Goal: Transaction & Acquisition: Purchase product/service

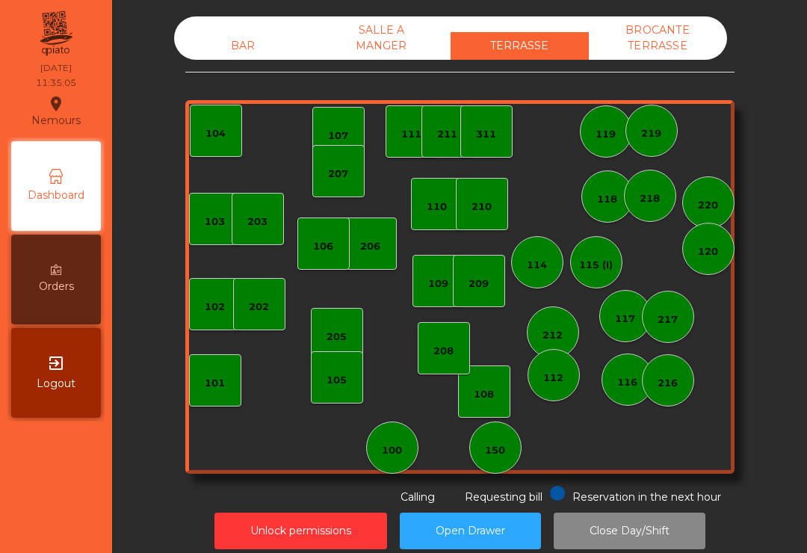
click at [252, 311] on div "202" at bounding box center [259, 307] width 20 height 15
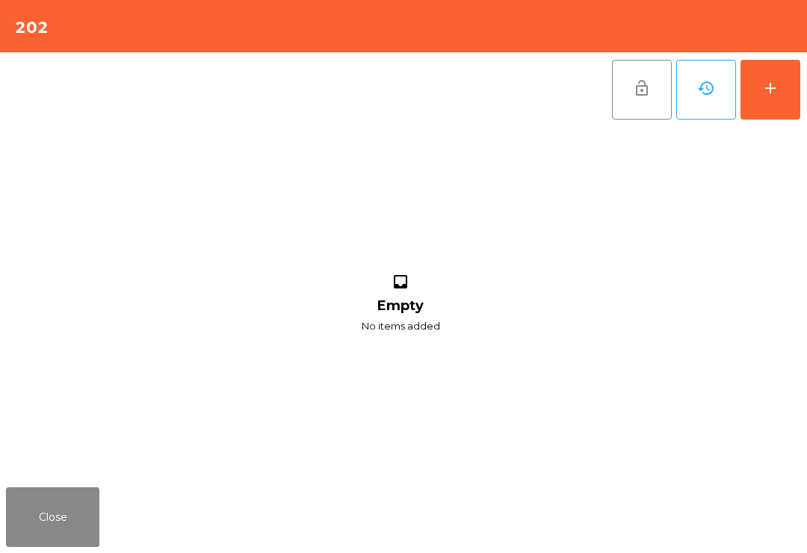
click at [755, 110] on button "add" at bounding box center [770, 90] width 60 height 60
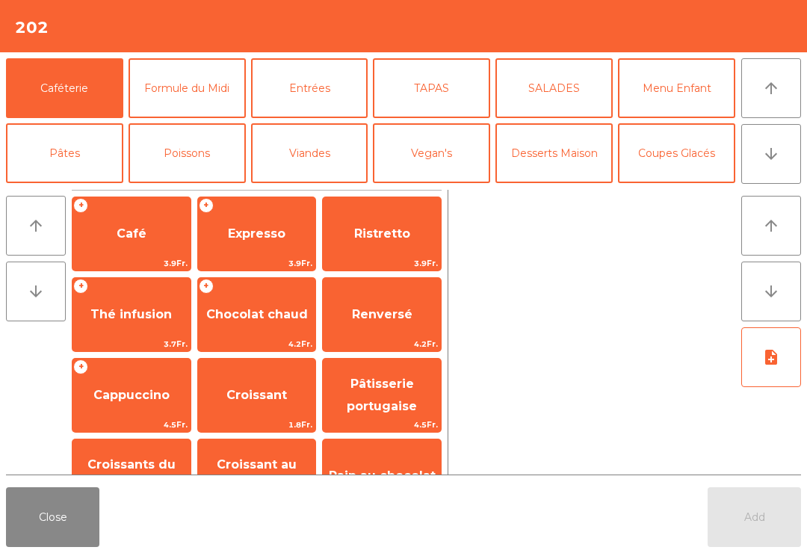
click at [139, 244] on span "Café" at bounding box center [131, 234] width 118 height 40
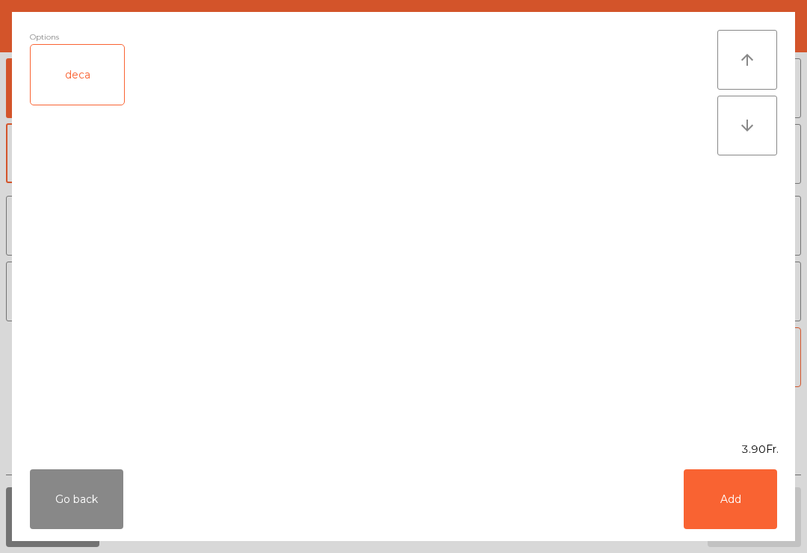
click at [698, 499] on button "Add" at bounding box center [729, 499] width 93 height 60
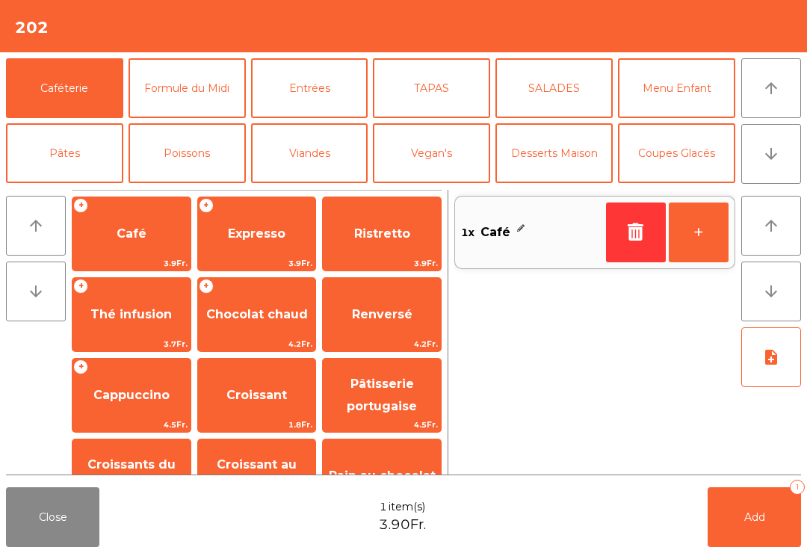
click at [765, 527] on button "Add 1" at bounding box center [753, 517] width 93 height 60
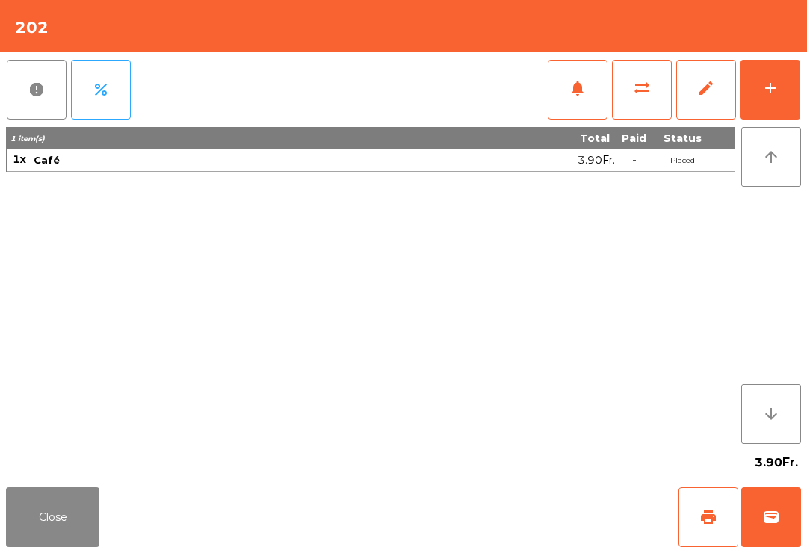
click at [118, 548] on div "Close print wallet" at bounding box center [403, 517] width 807 height 72
click at [29, 497] on button "Close" at bounding box center [52, 517] width 93 height 60
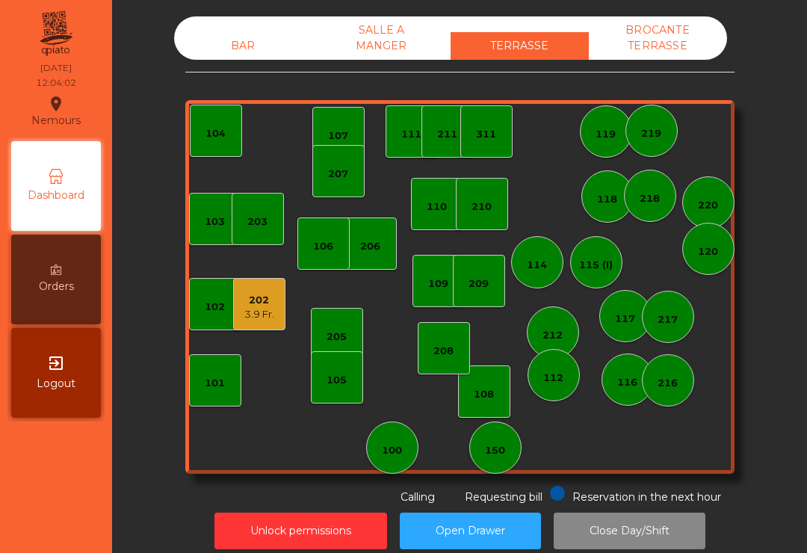
click at [229, 34] on div "BAR" at bounding box center [243, 46] width 138 height 28
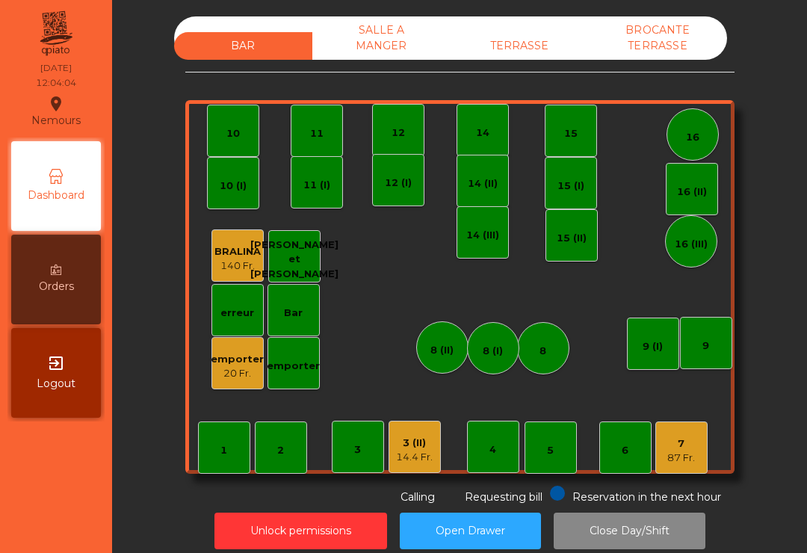
click at [388, 134] on div "12" at bounding box center [398, 130] width 52 height 52
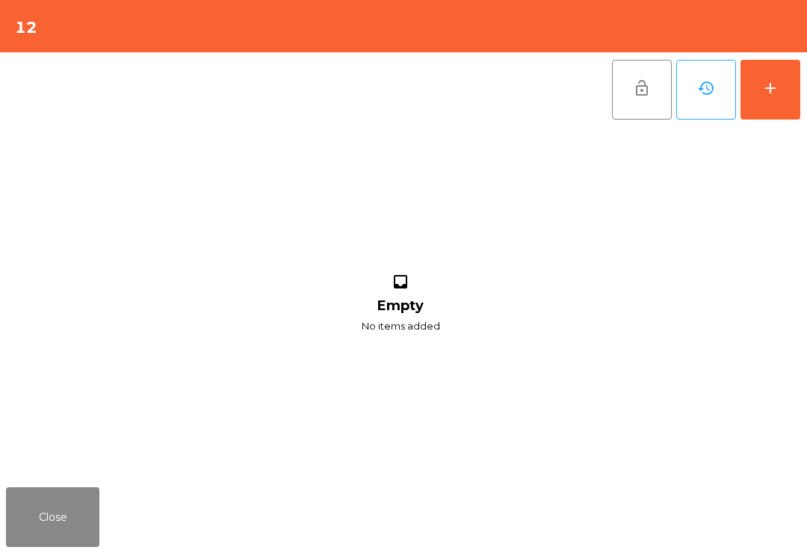
click at [781, 95] on button "add" at bounding box center [770, 90] width 60 height 60
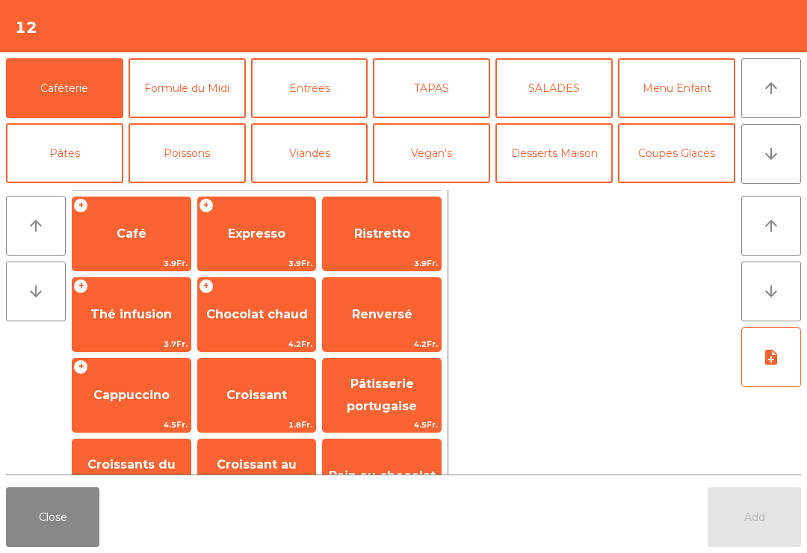
scroll to position [79, 0]
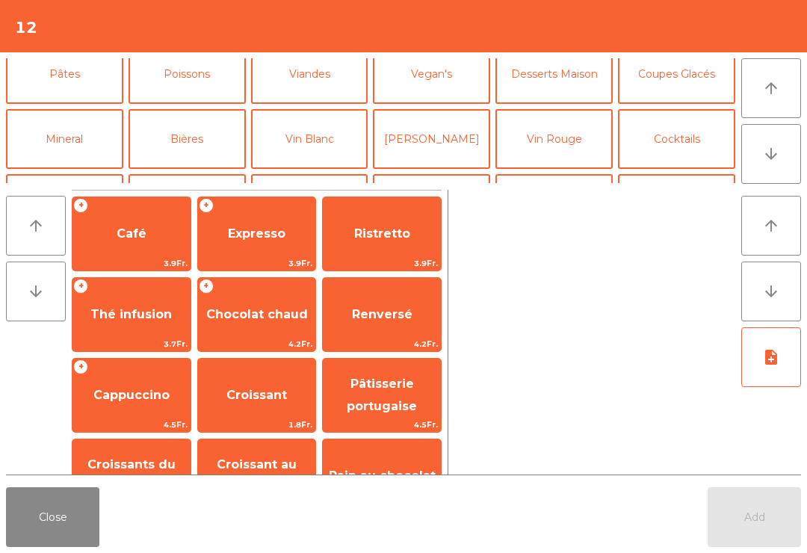
click at [179, 133] on button "Bières" at bounding box center [186, 139] width 117 height 60
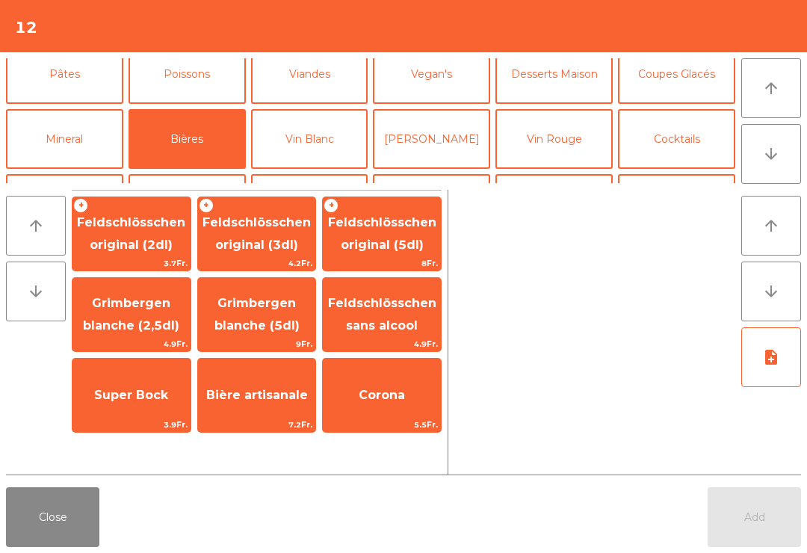
click at [250, 228] on span "Feldschlösschen original (3dl)" at bounding box center [256, 233] width 108 height 37
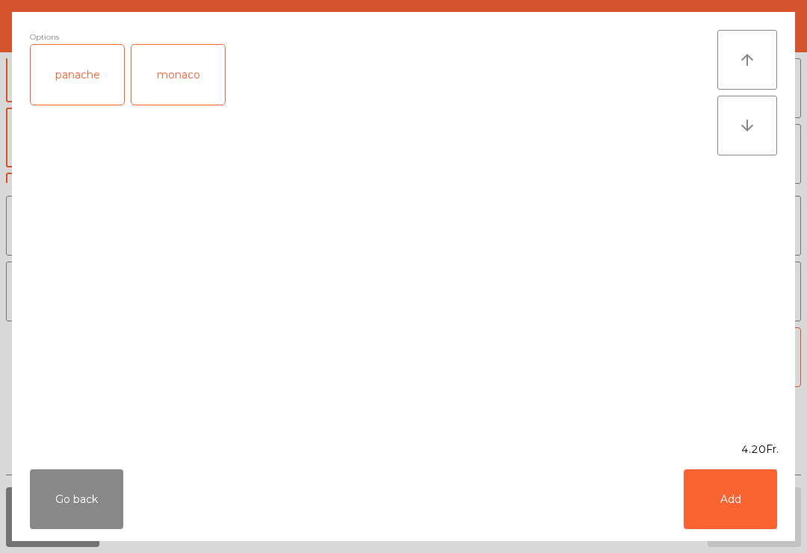
click at [101, 75] on div "panache" at bounding box center [77, 75] width 93 height 60
click at [751, 508] on button "Add" at bounding box center [729, 499] width 93 height 60
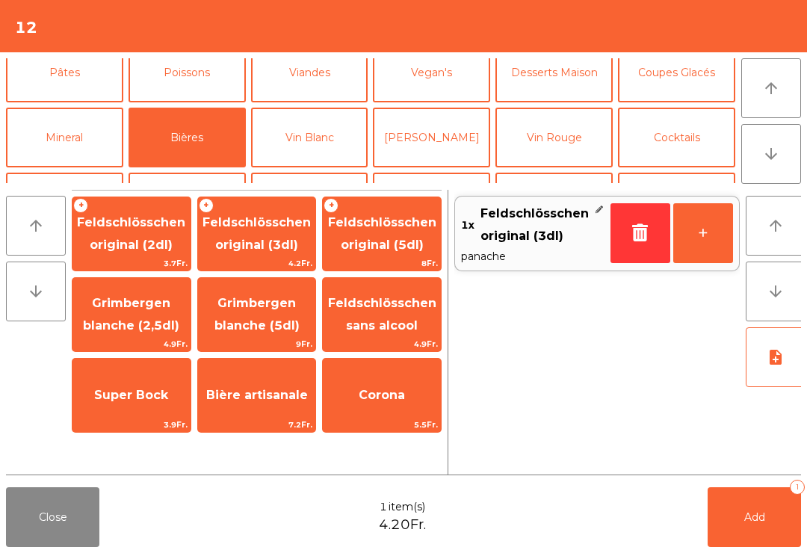
click at [751, 507] on button "Add 1" at bounding box center [753, 517] width 93 height 60
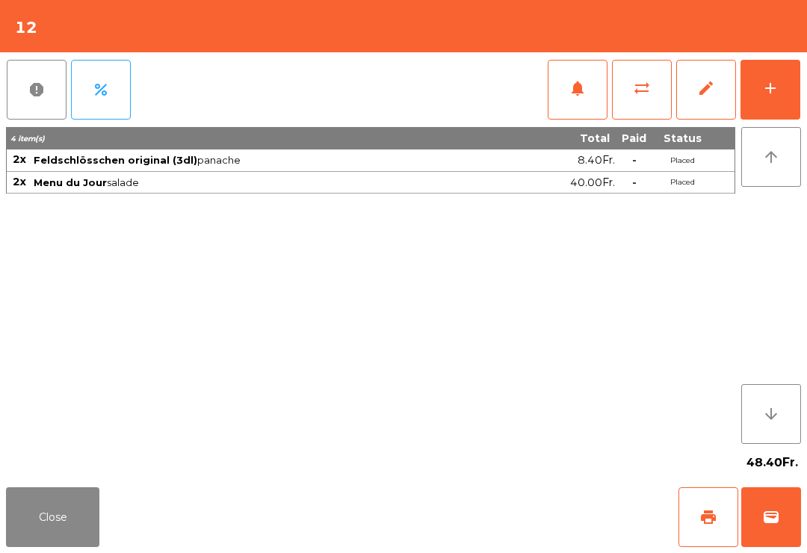
click at [61, 543] on button "Close" at bounding box center [52, 517] width 93 height 60
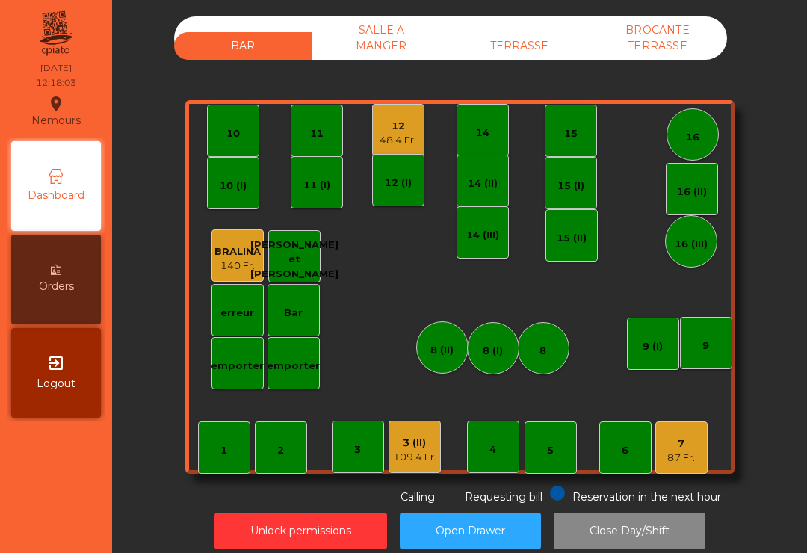
click at [689, 138] on div "16" at bounding box center [692, 137] width 13 height 15
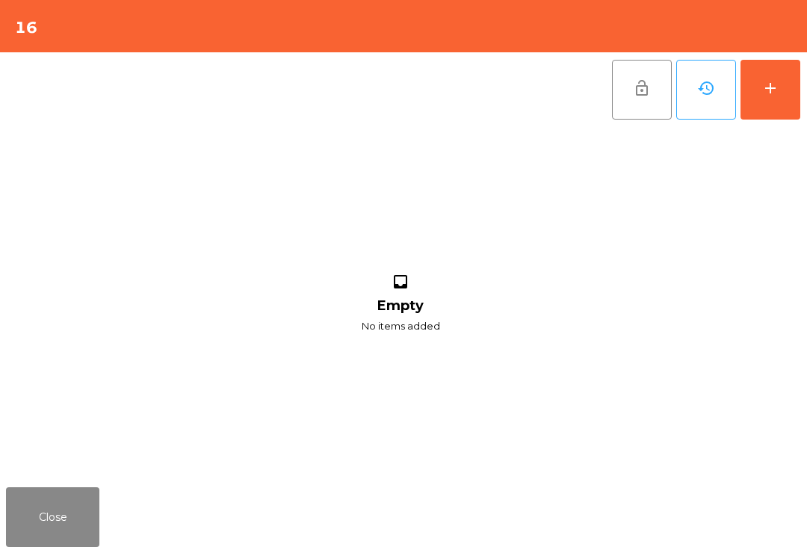
click at [747, 101] on button "add" at bounding box center [770, 90] width 60 height 60
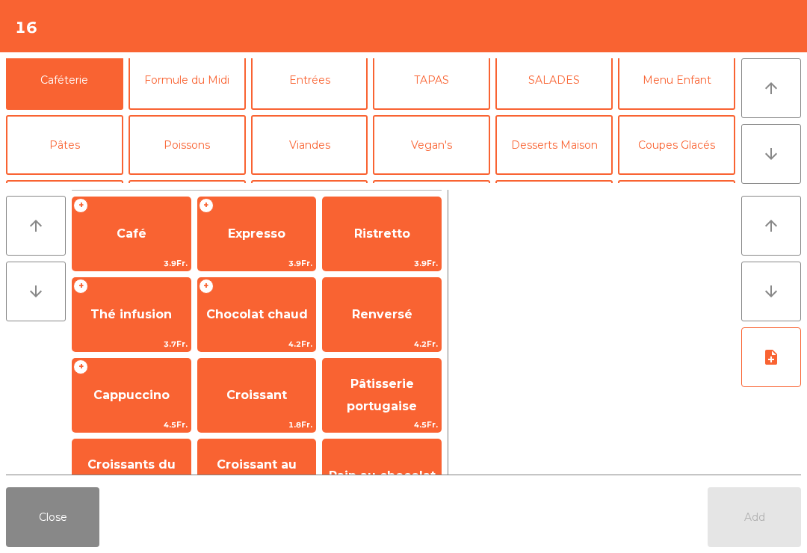
scroll to position [65, 0]
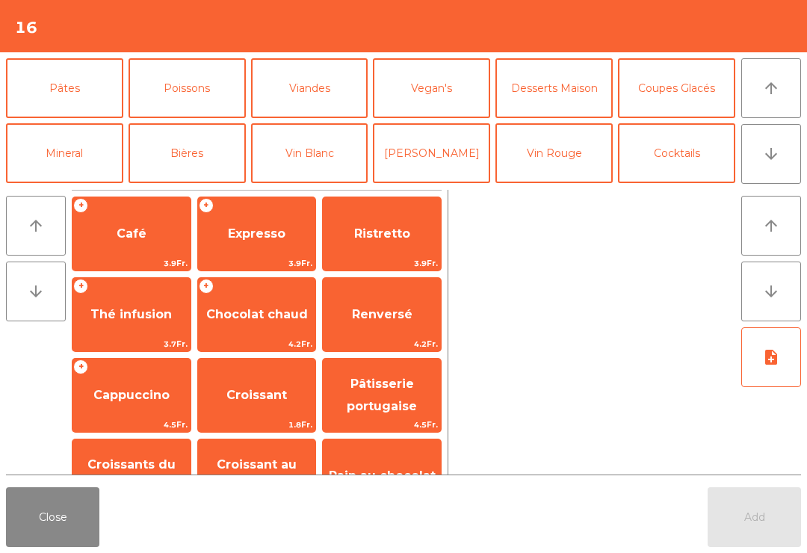
click at [73, 157] on button "Mineral" at bounding box center [64, 153] width 117 height 60
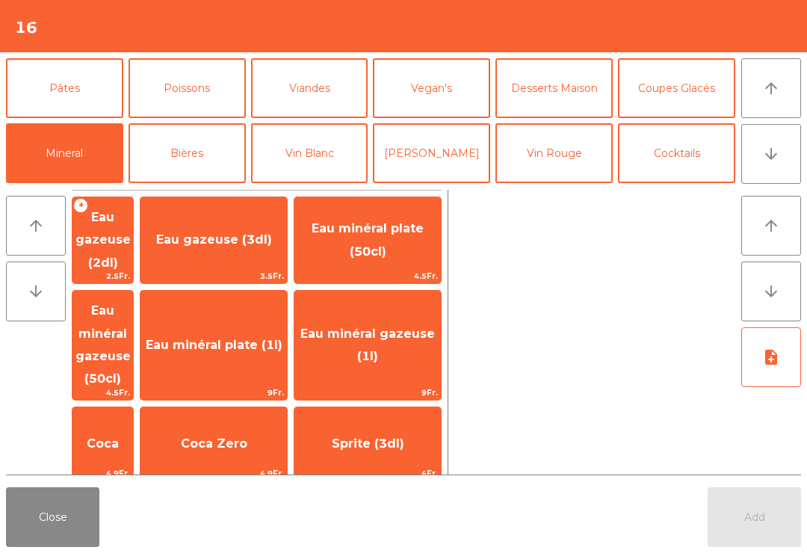
click at [442, 160] on button "[PERSON_NAME]" at bounding box center [431, 153] width 117 height 60
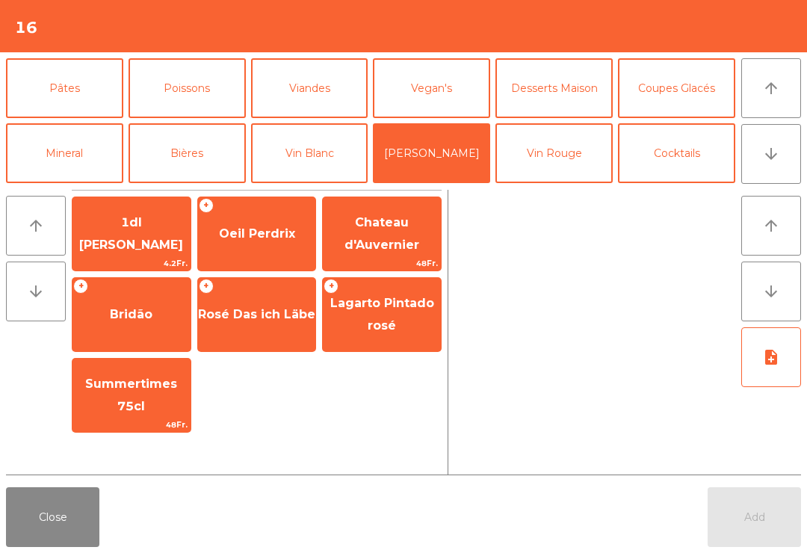
click at [525, 147] on button "Vin Rouge" at bounding box center [553, 153] width 117 height 60
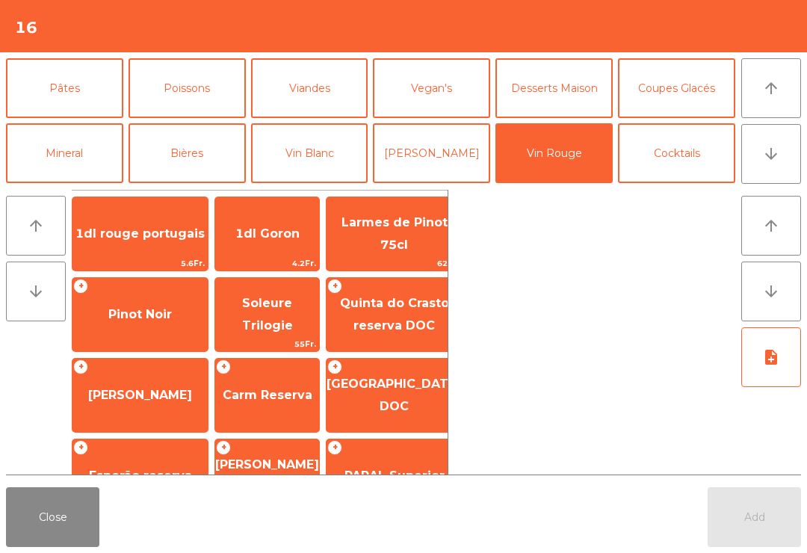
click at [255, 391] on span "Carm Reserva" at bounding box center [268, 395] width 90 height 14
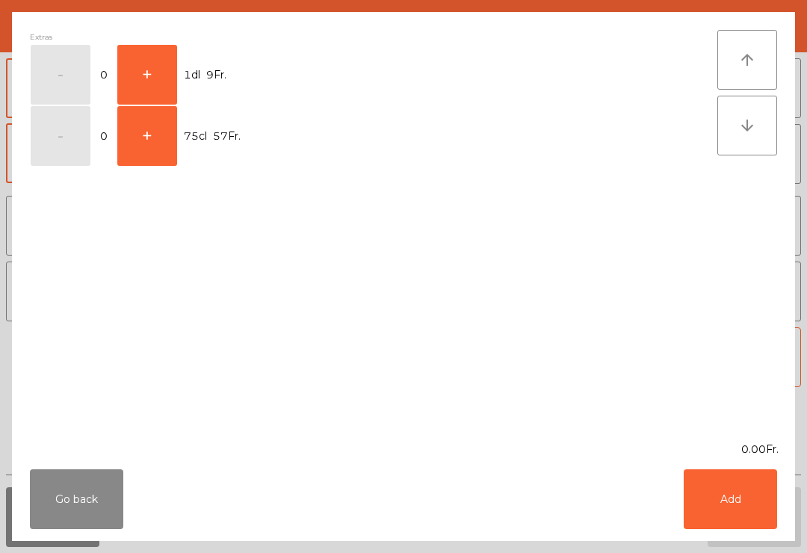
click at [157, 80] on button "+" at bounding box center [147, 75] width 60 height 60
click at [741, 507] on button "Add" at bounding box center [729, 499] width 93 height 60
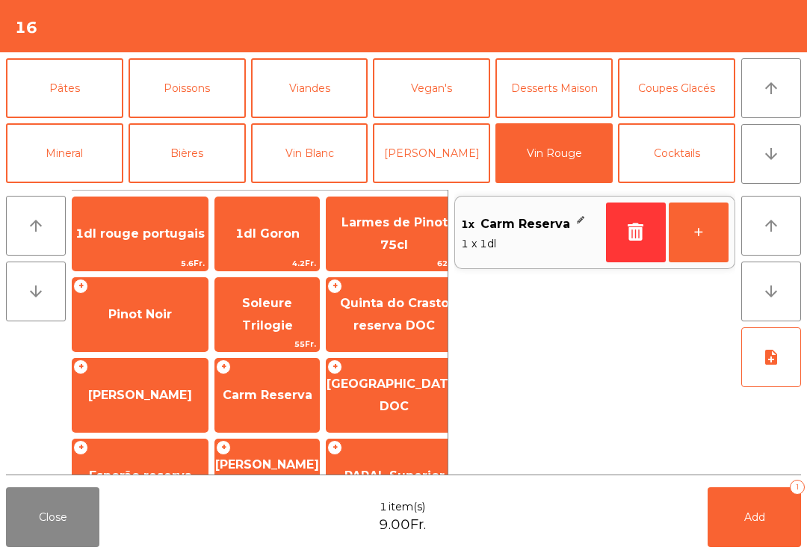
click at [299, 144] on button "Vin Blanc" at bounding box center [309, 153] width 117 height 60
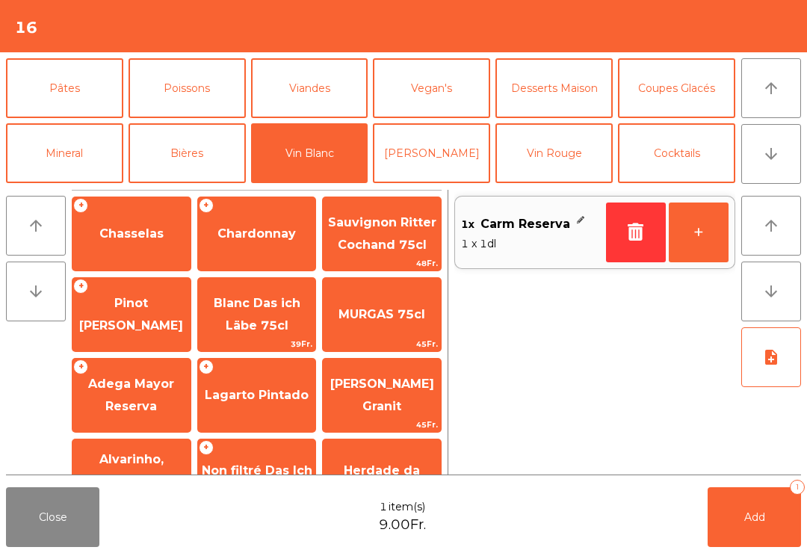
click at [153, 235] on span "Chasselas" at bounding box center [131, 233] width 64 height 14
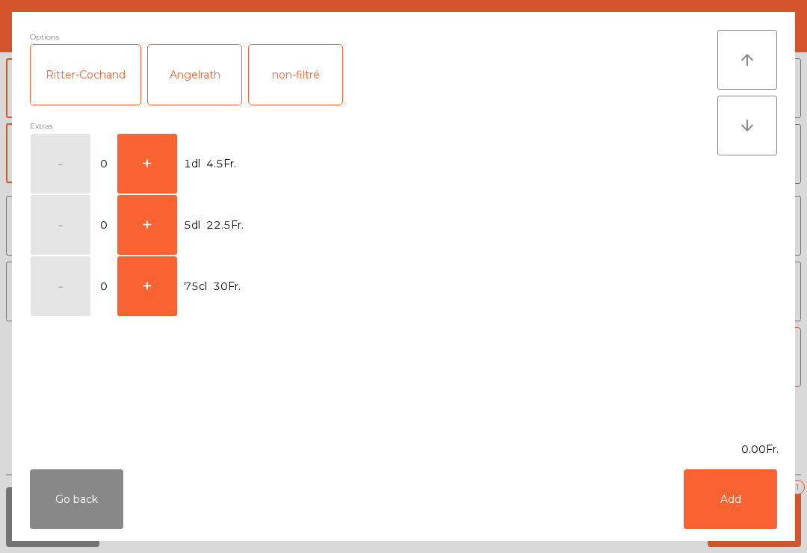
click at [167, 156] on button "+" at bounding box center [147, 164] width 60 height 60
click at [698, 489] on button "Add" at bounding box center [729, 499] width 93 height 60
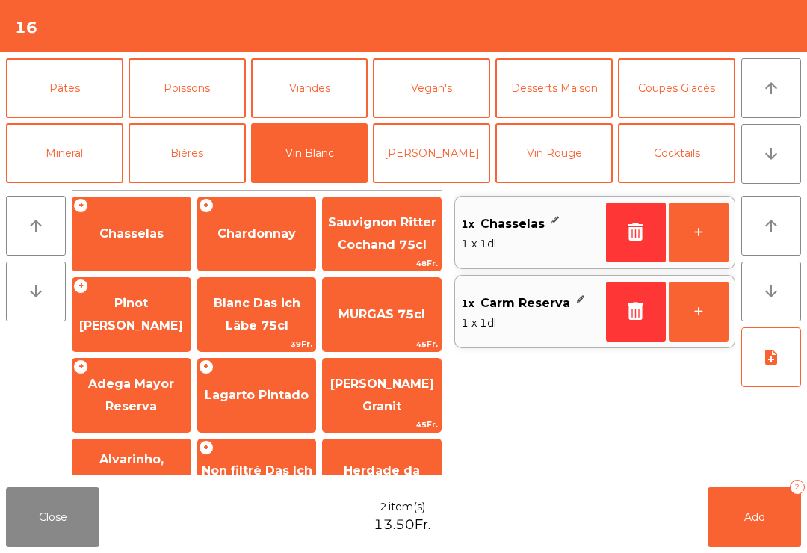
click at [85, 156] on button "Mineral" at bounding box center [64, 153] width 117 height 60
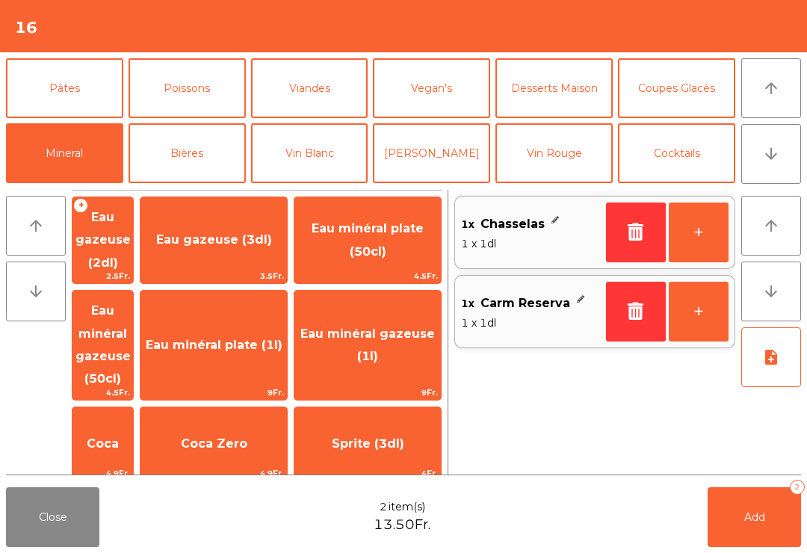
click at [377, 314] on span "Eau minéral gazeuse (1l)" at bounding box center [367, 345] width 146 height 63
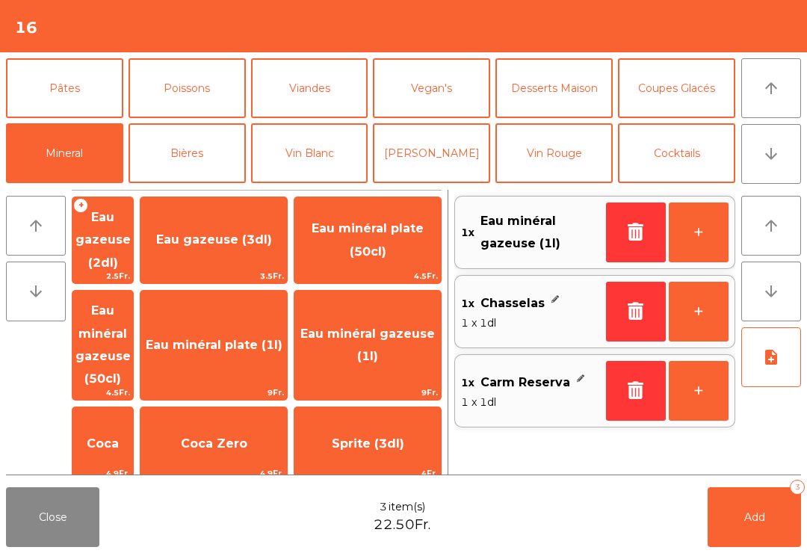
scroll to position [124, 0]
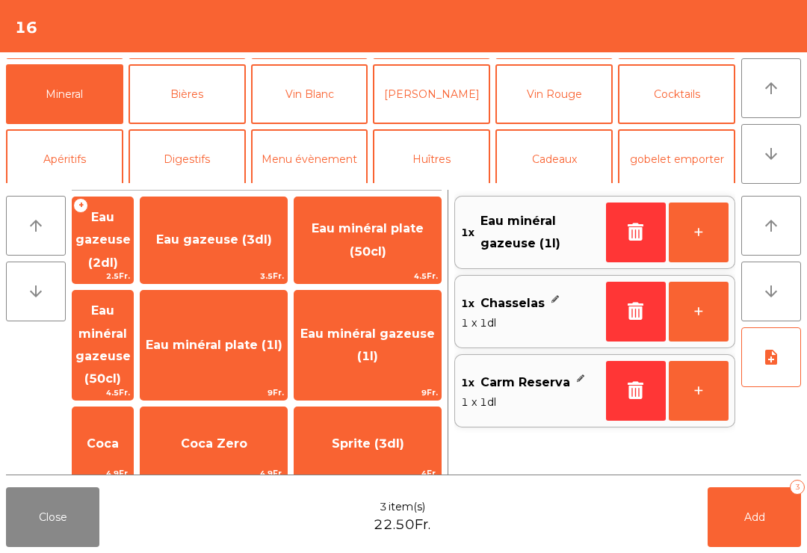
click at [249, 424] on span "Coca Zero" at bounding box center [213, 444] width 146 height 40
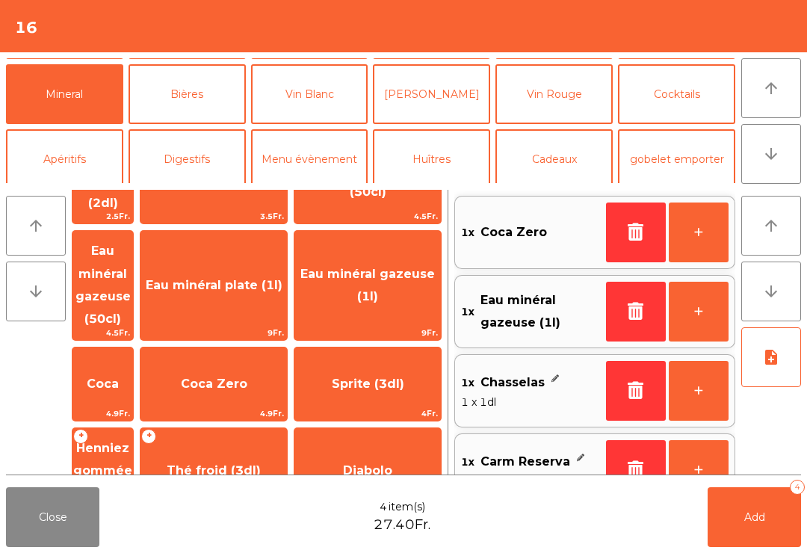
scroll to position [38, 0]
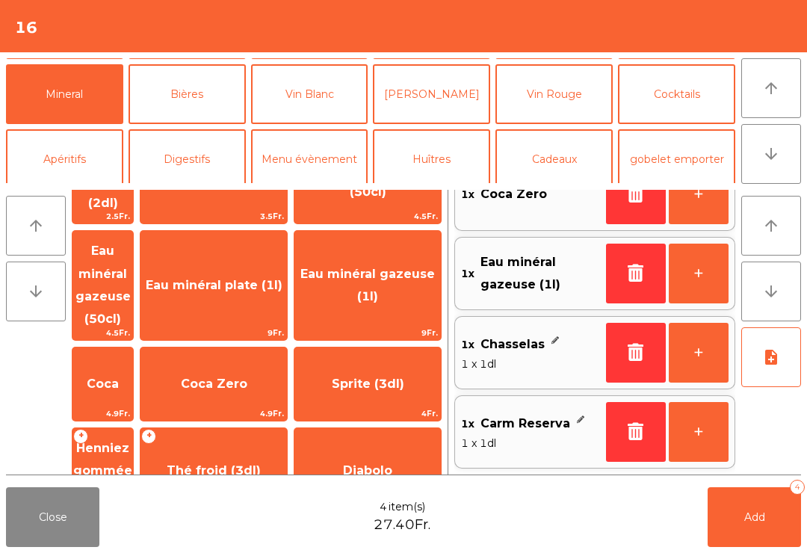
click at [731, 528] on button "Add 4" at bounding box center [753, 517] width 93 height 60
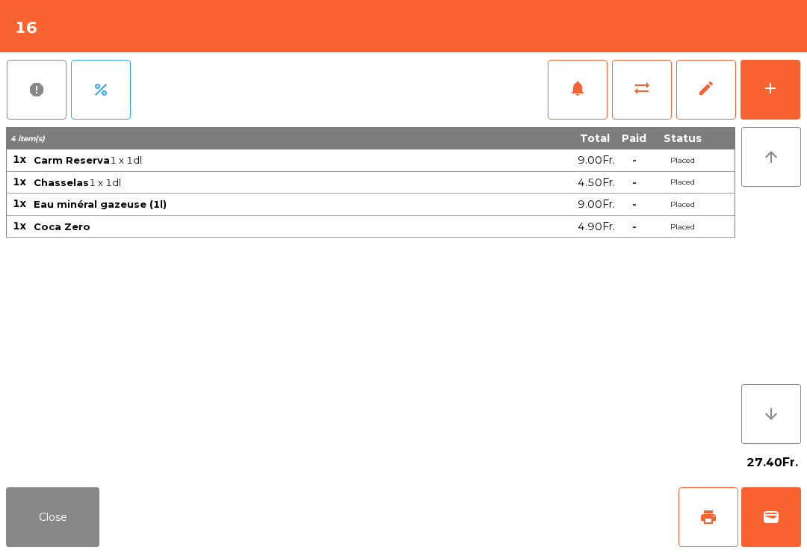
click at [32, 543] on button "Close" at bounding box center [52, 517] width 93 height 60
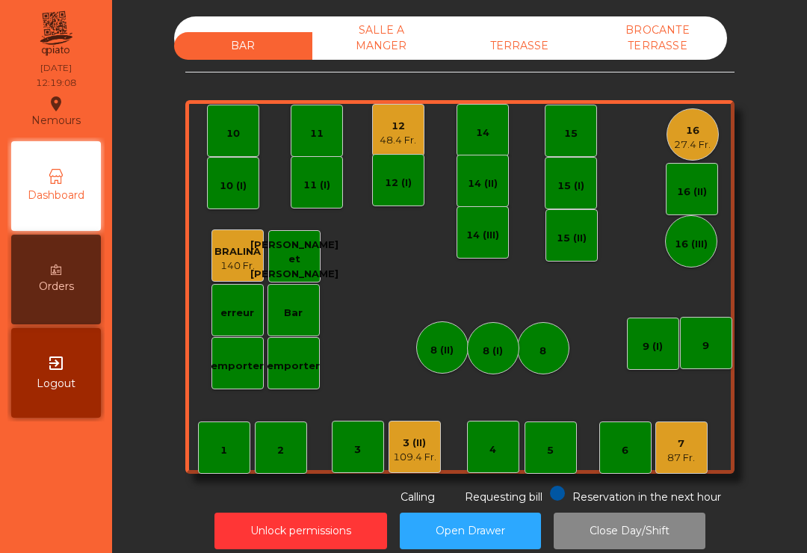
click at [307, 137] on div "11" at bounding box center [317, 131] width 52 height 52
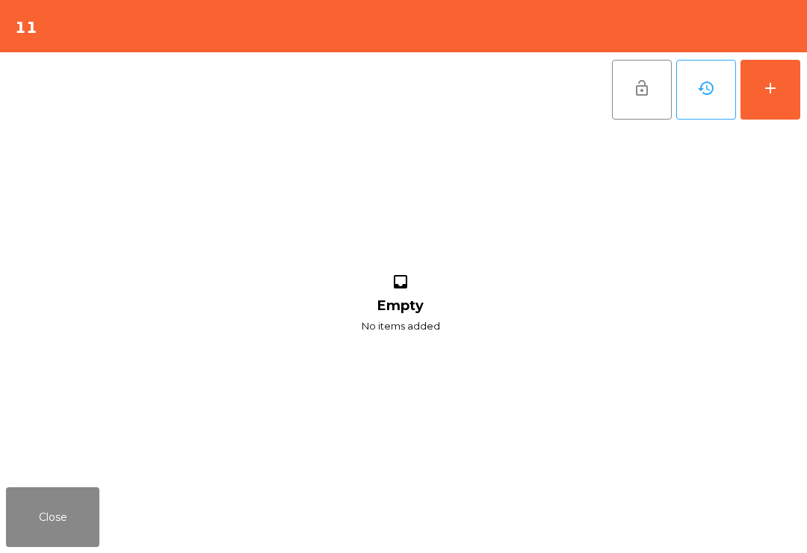
click at [781, 96] on button "add" at bounding box center [770, 90] width 60 height 60
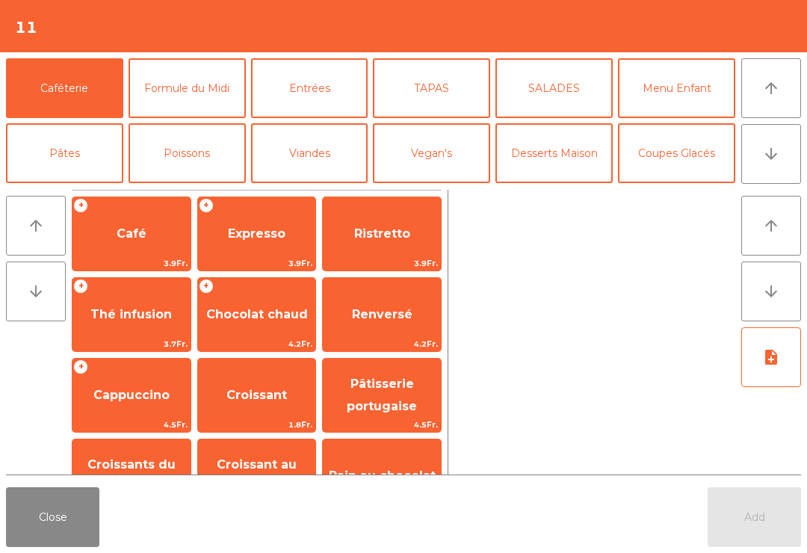
scroll to position [12, 0]
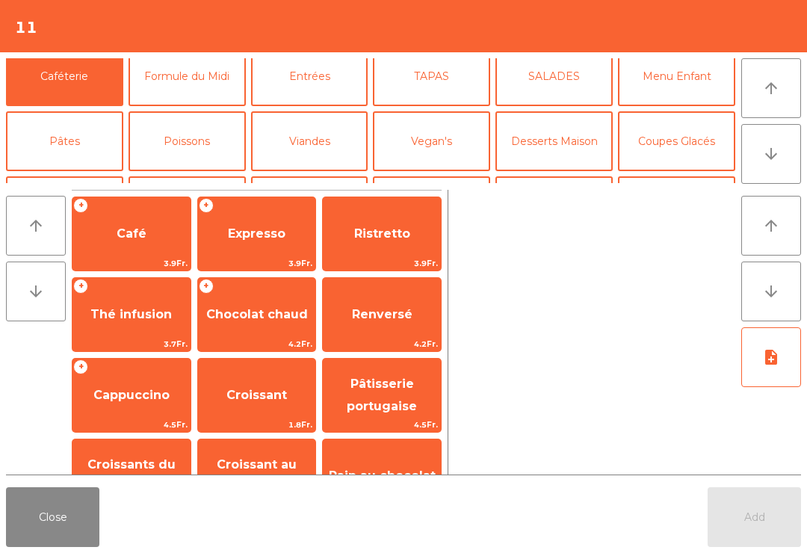
click at [91, 176] on button "Mineral" at bounding box center [64, 206] width 117 height 60
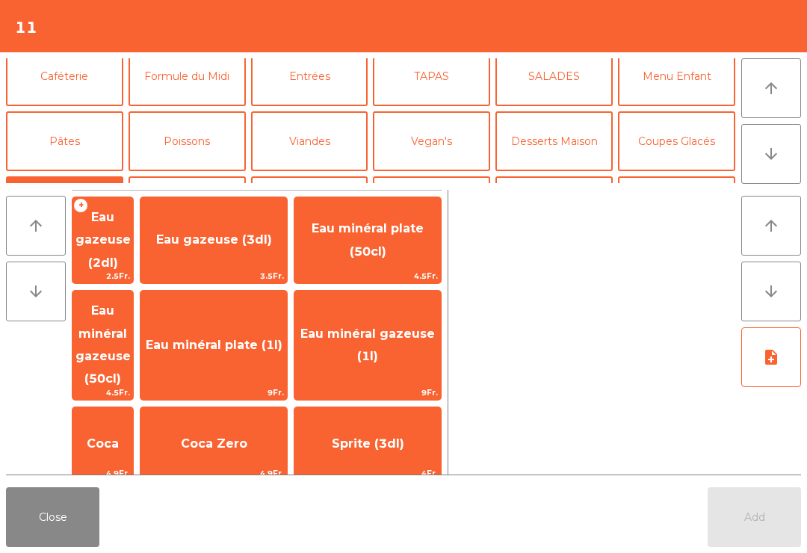
click at [131, 306] on span "Eau minéral gazeuse (50cl)" at bounding box center [102, 344] width 55 height 82
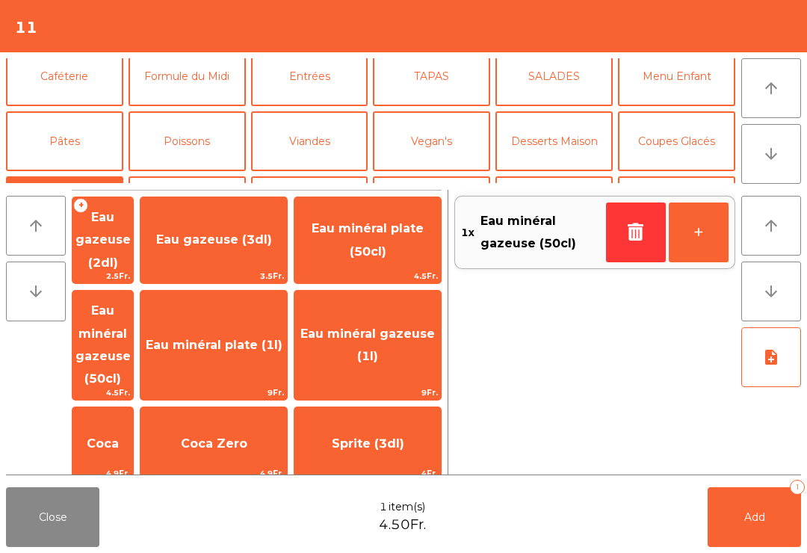
scroll to position [71, 0]
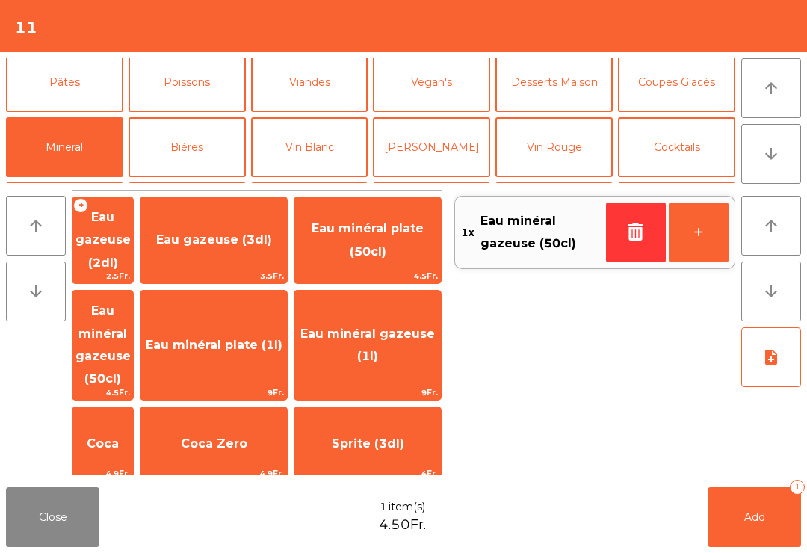
click at [193, 149] on button "Bières" at bounding box center [186, 147] width 117 height 60
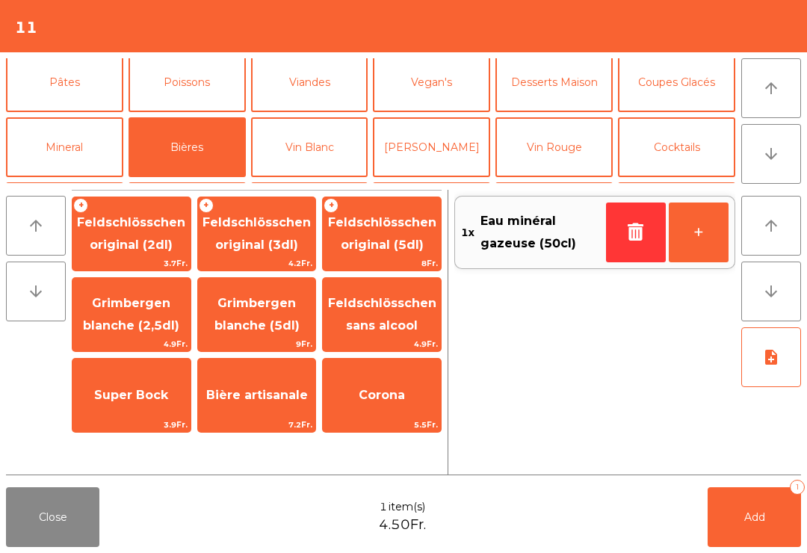
click at [257, 338] on span "9Fr." at bounding box center [257, 344] width 118 height 14
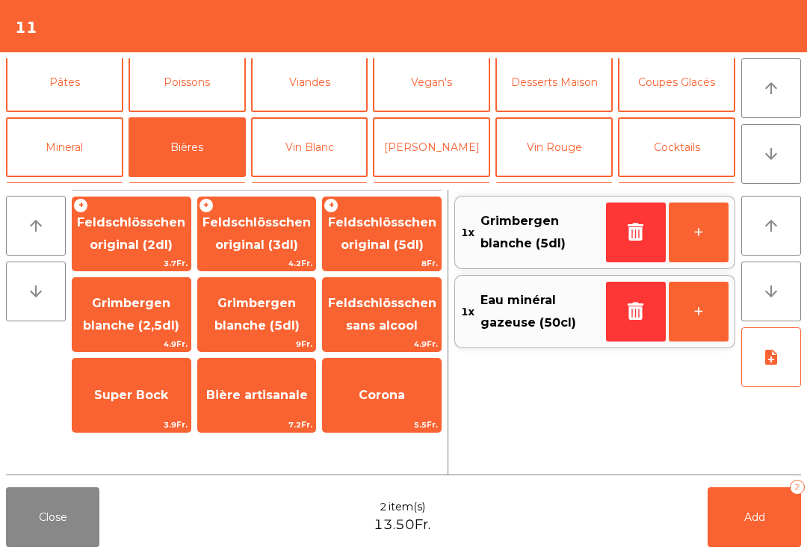
scroll to position [0, 0]
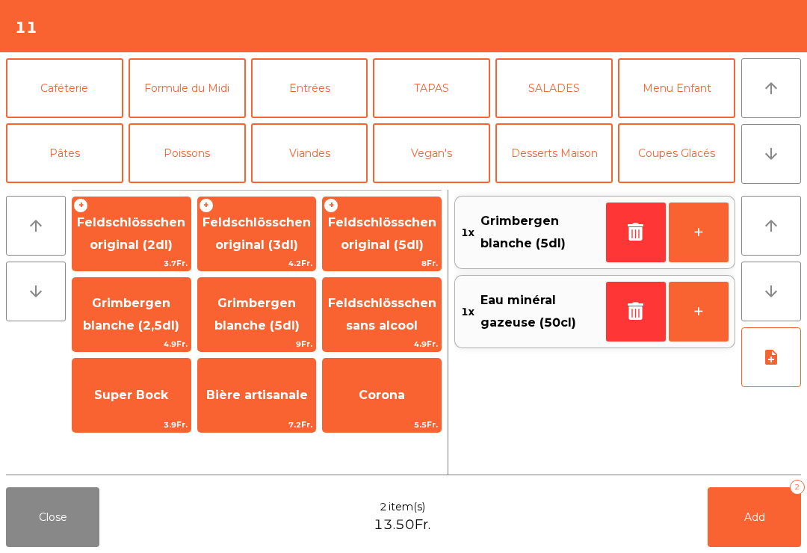
click at [197, 92] on button "Formule du Midi" at bounding box center [186, 88] width 117 height 60
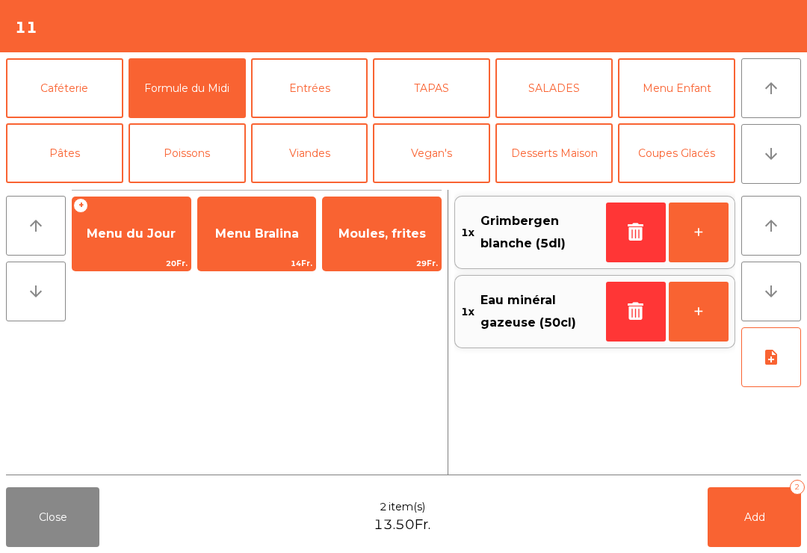
click at [158, 223] on span "Menu du Jour" at bounding box center [131, 234] width 118 height 40
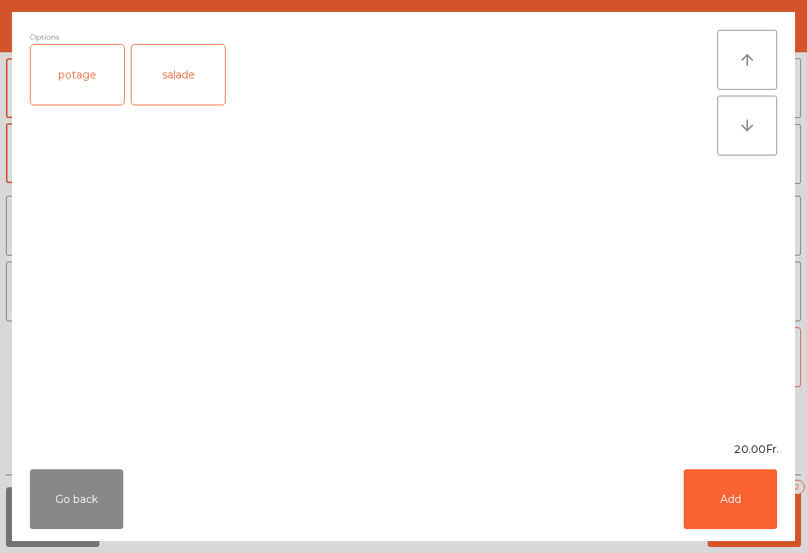
click at [190, 95] on div "salade" at bounding box center [177, 75] width 93 height 60
click at [757, 506] on button "Add" at bounding box center [729, 499] width 93 height 60
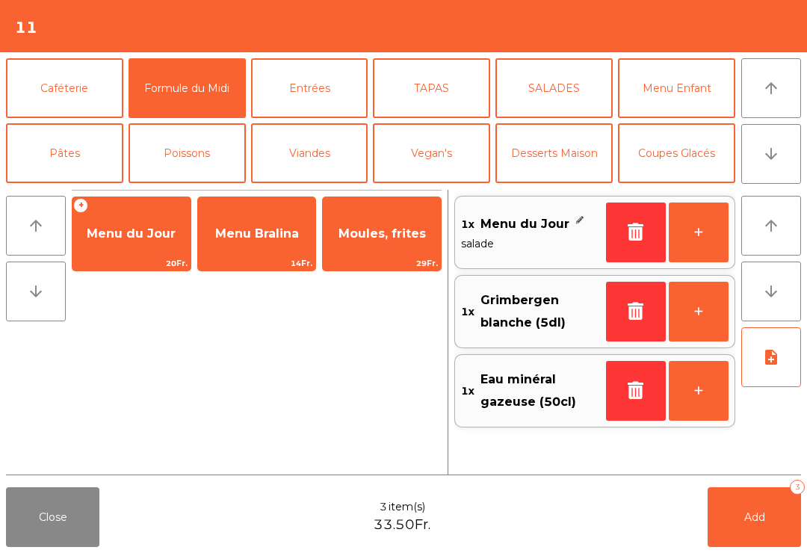
click at [709, 249] on button "+" at bounding box center [699, 232] width 60 height 60
click at [757, 523] on span "Add" at bounding box center [754, 516] width 21 height 13
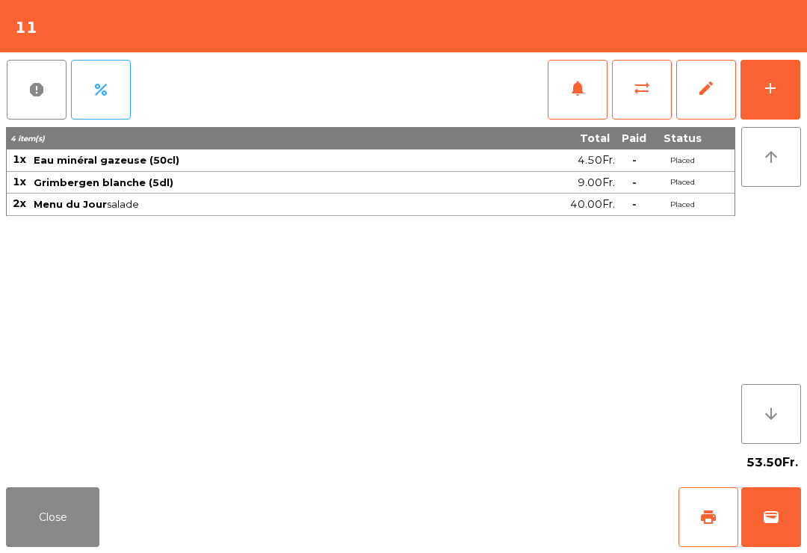
click at [572, 99] on button "notifications" at bounding box center [578, 90] width 60 height 60
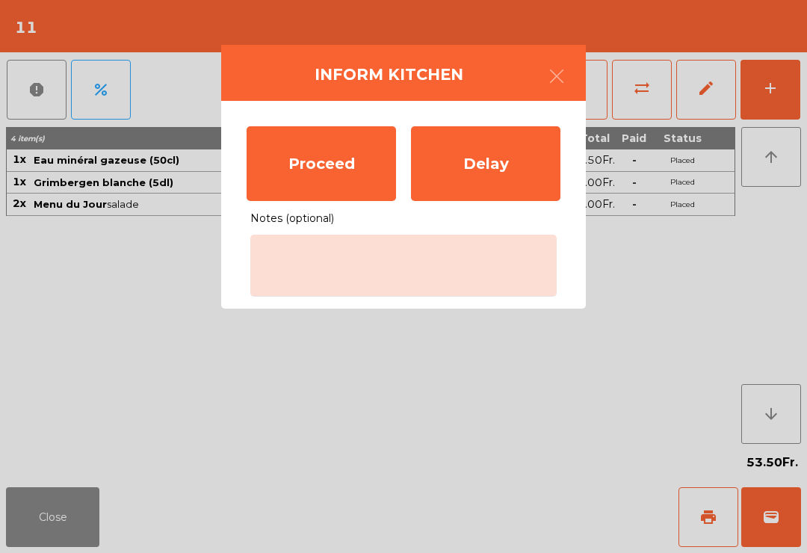
click at [306, 173] on div "Proceed" at bounding box center [321, 163] width 149 height 75
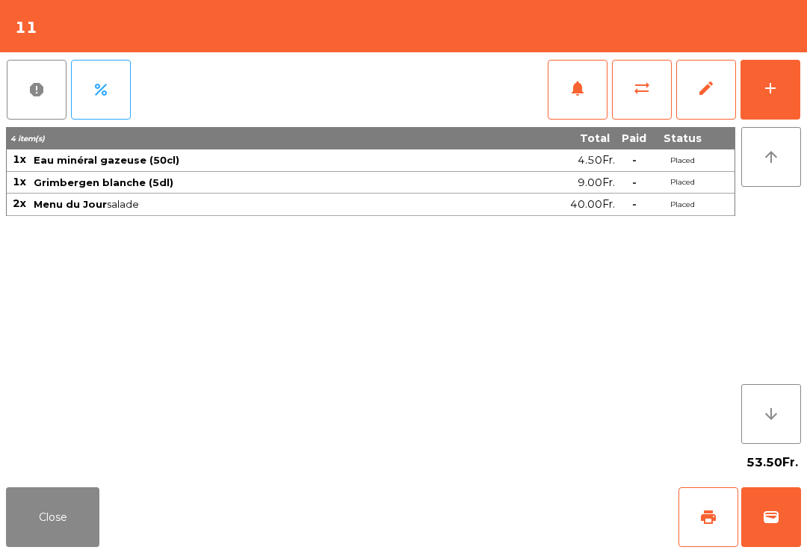
click at [39, 528] on button "Close" at bounding box center [52, 517] width 93 height 60
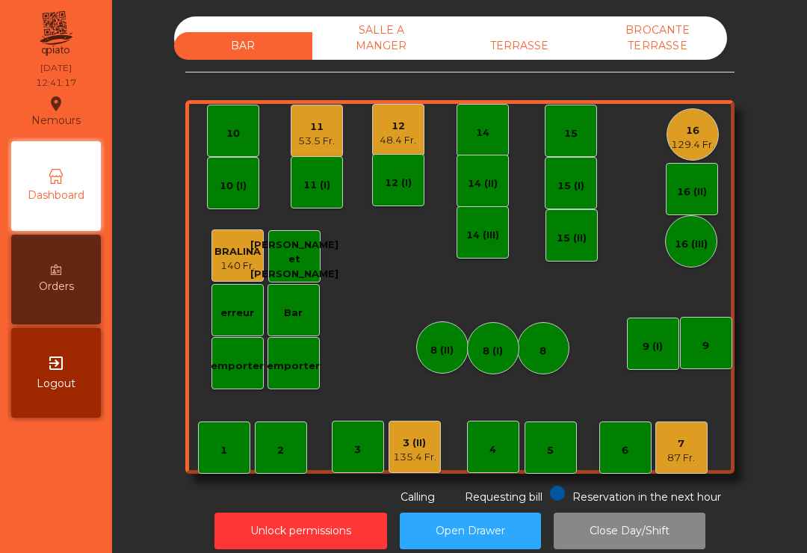
click at [521, 52] on div "TERRASSE" at bounding box center [519, 46] width 138 height 28
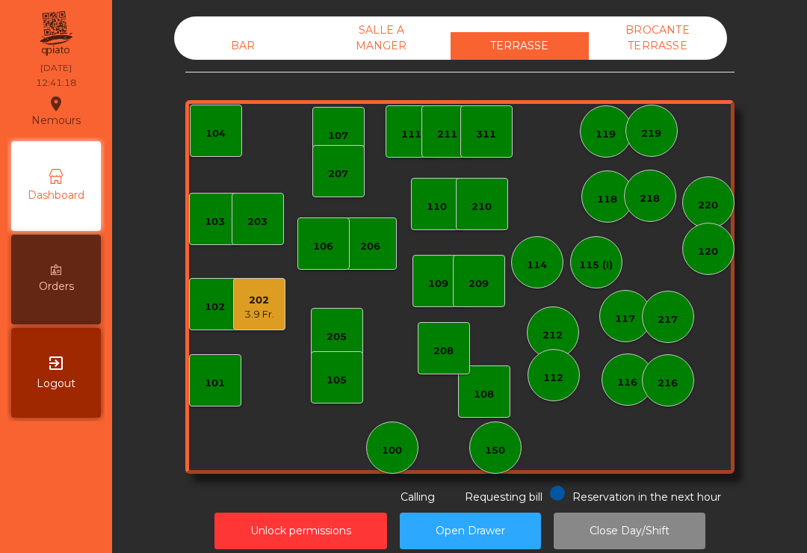
click at [193, 379] on div "101" at bounding box center [215, 380] width 52 height 52
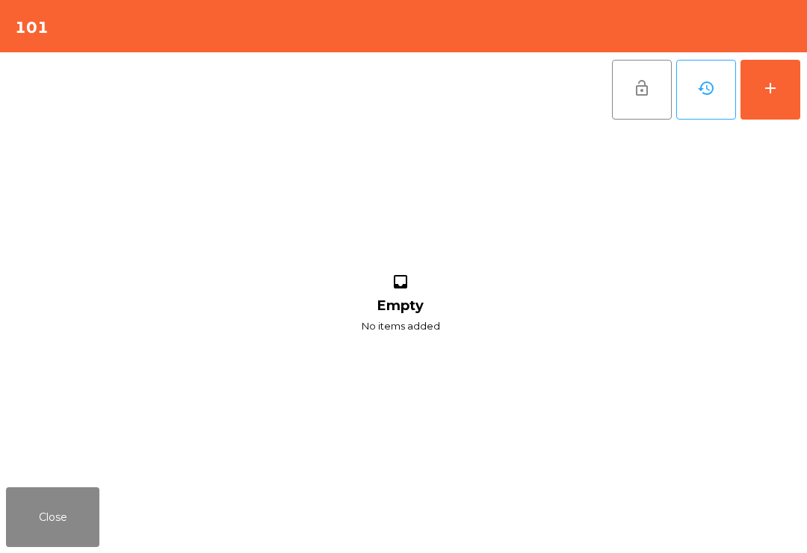
click at [796, 105] on button "add" at bounding box center [770, 90] width 60 height 60
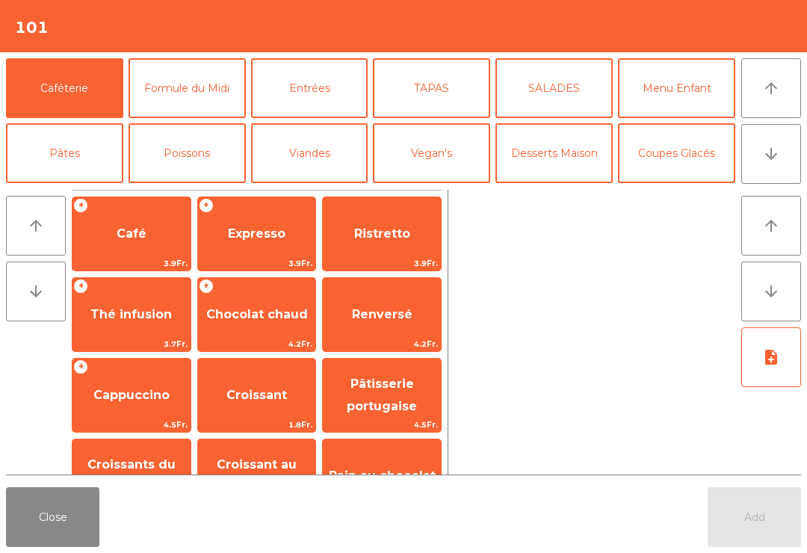
click at [783, 164] on button "arrow_downward" at bounding box center [771, 154] width 60 height 60
click at [66, 188] on button "Mineral" at bounding box center [64, 218] width 117 height 60
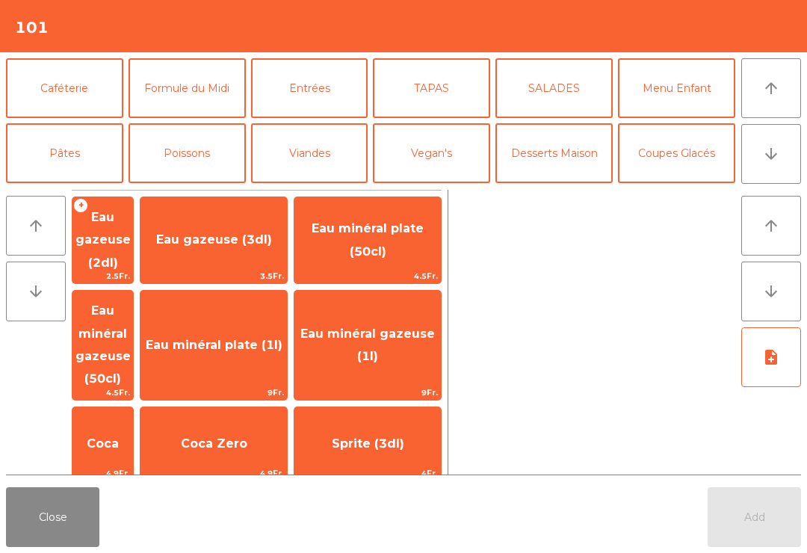
scroll to position [130, 0]
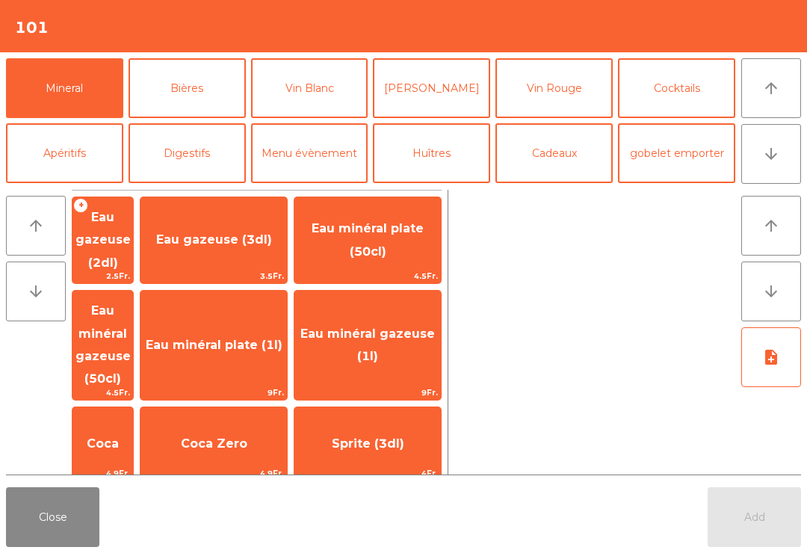
click at [15, 520] on button "Close" at bounding box center [52, 517] width 93 height 60
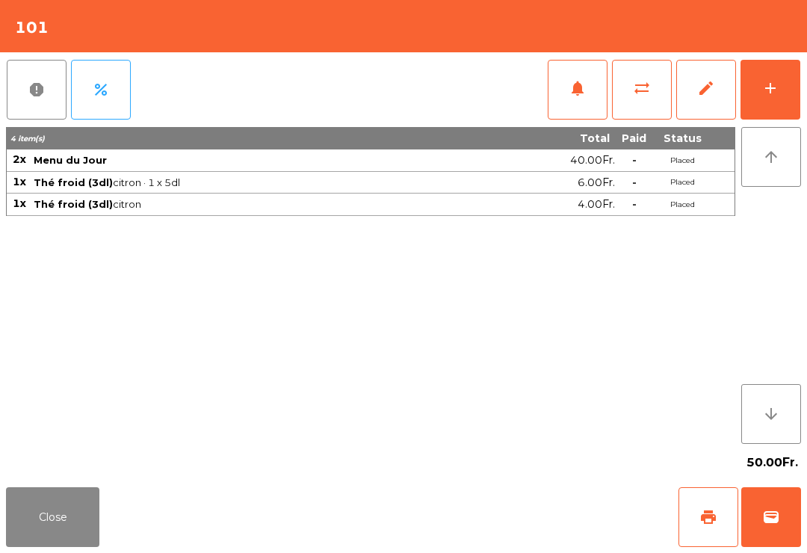
click at [47, 507] on button "Close" at bounding box center [52, 517] width 93 height 60
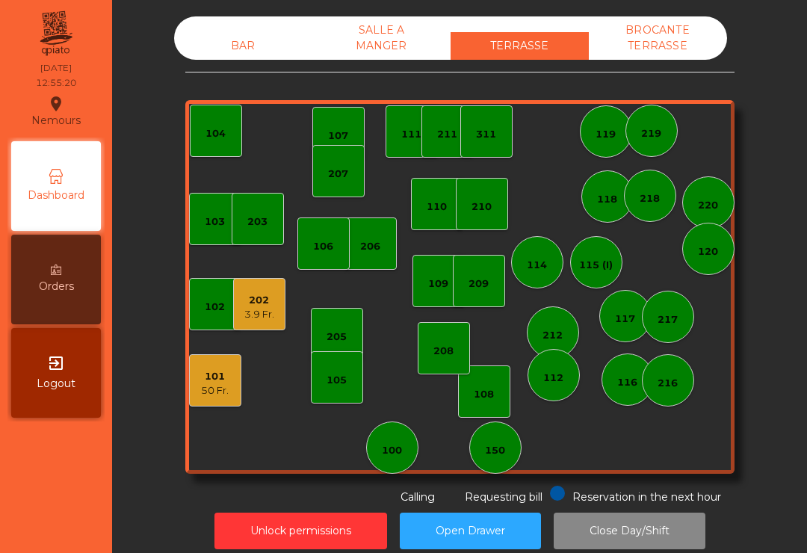
click at [222, 392] on div "50 Fr." at bounding box center [215, 390] width 28 height 15
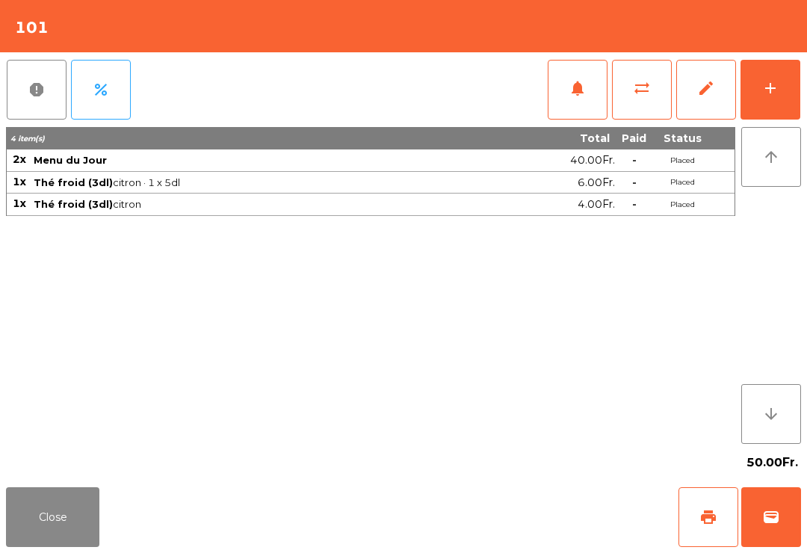
click at [584, 91] on span "notifications" at bounding box center [577, 88] width 18 height 18
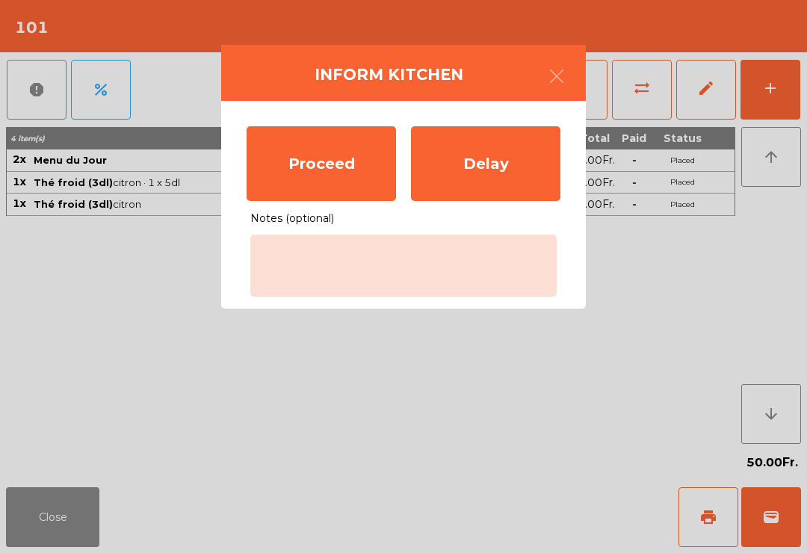
click at [316, 166] on div "Proceed" at bounding box center [321, 163] width 149 height 75
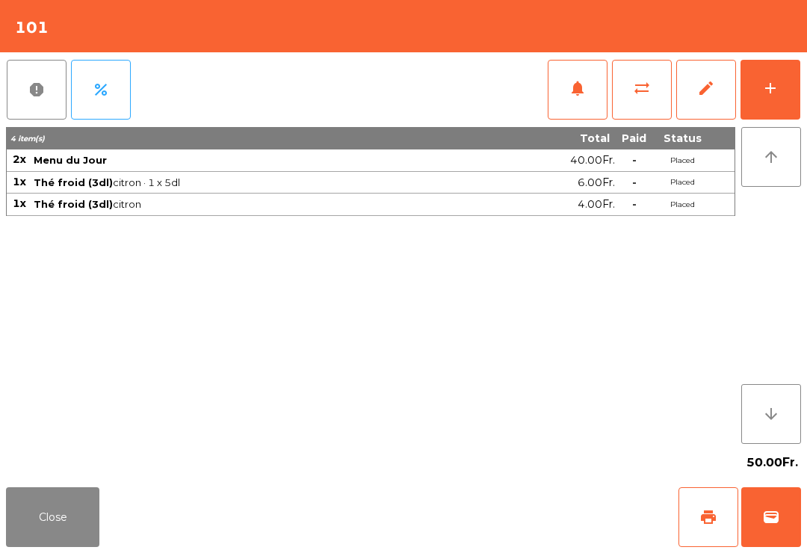
click at [92, 532] on button "Close" at bounding box center [52, 517] width 93 height 60
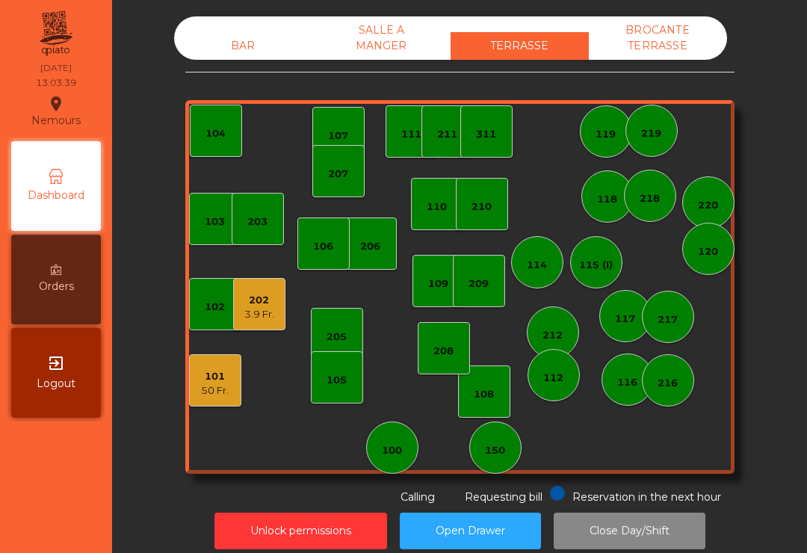
click at [241, 22] on div "BAR SALLE A MANGER TERRASSE BROCANTE TERRASSE" at bounding box center [450, 37] width 553 height 43
click at [263, 37] on div "BAR" at bounding box center [243, 46] width 138 height 28
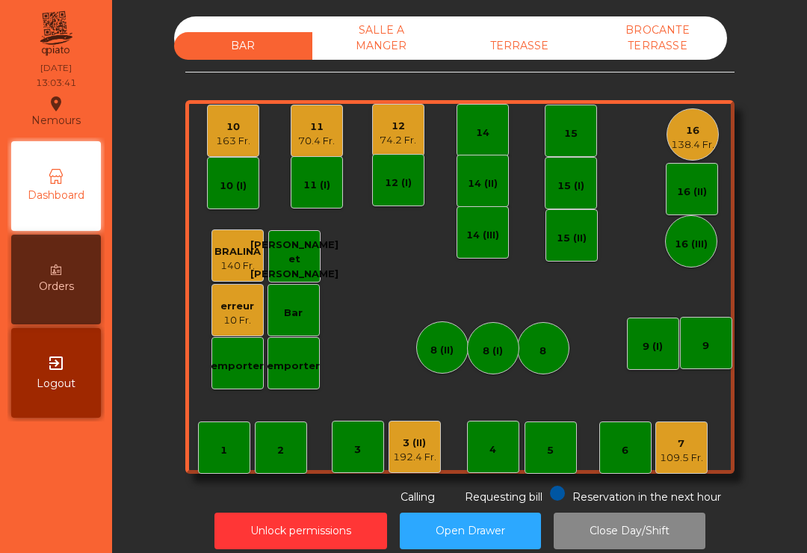
click at [228, 133] on div "10" at bounding box center [233, 127] width 34 height 15
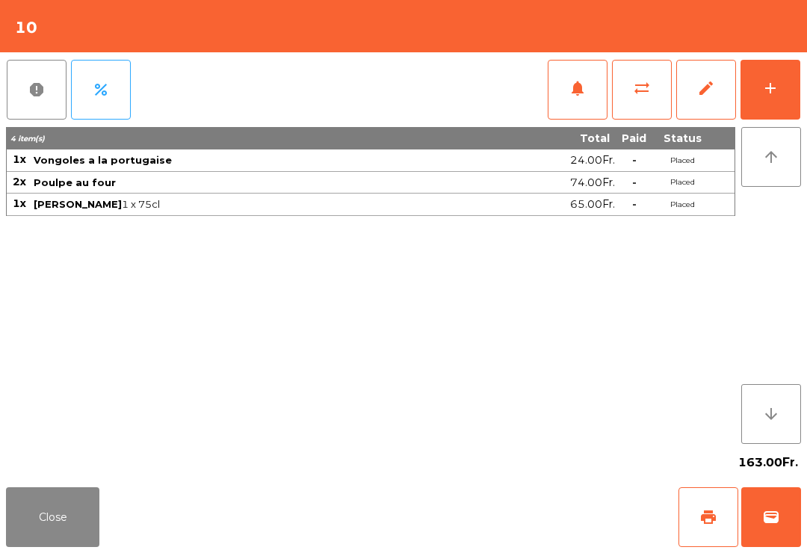
click at [61, 511] on button "Close" at bounding box center [52, 517] width 93 height 60
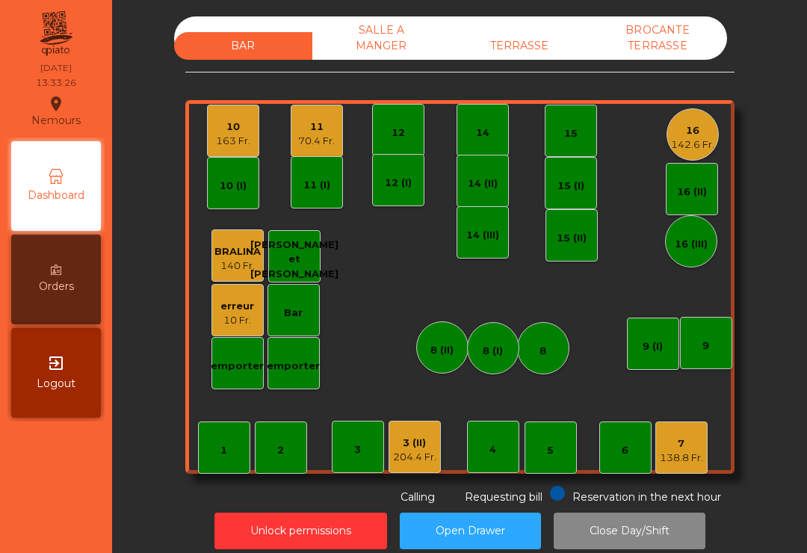
click at [412, 436] on div "3 (II)" at bounding box center [414, 442] width 43 height 15
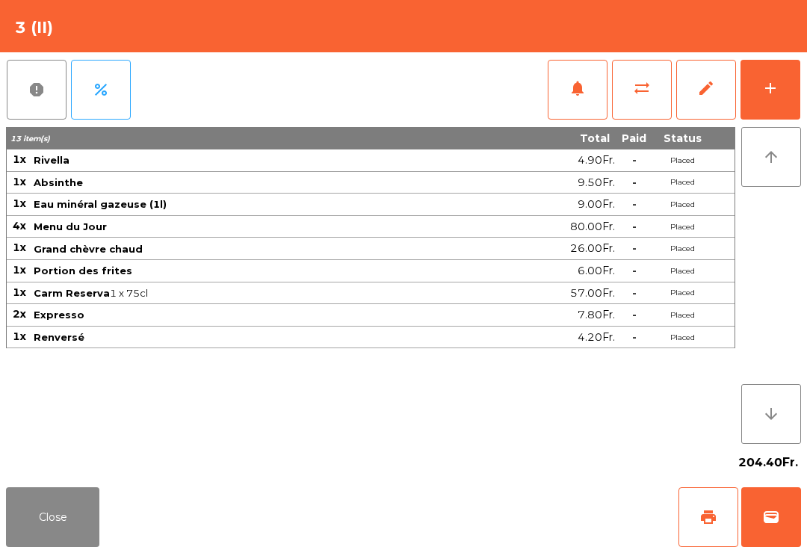
click at [701, 511] on span "print" at bounding box center [708, 517] width 18 height 18
click at [648, 81] on span "sync_alt" at bounding box center [642, 88] width 18 height 18
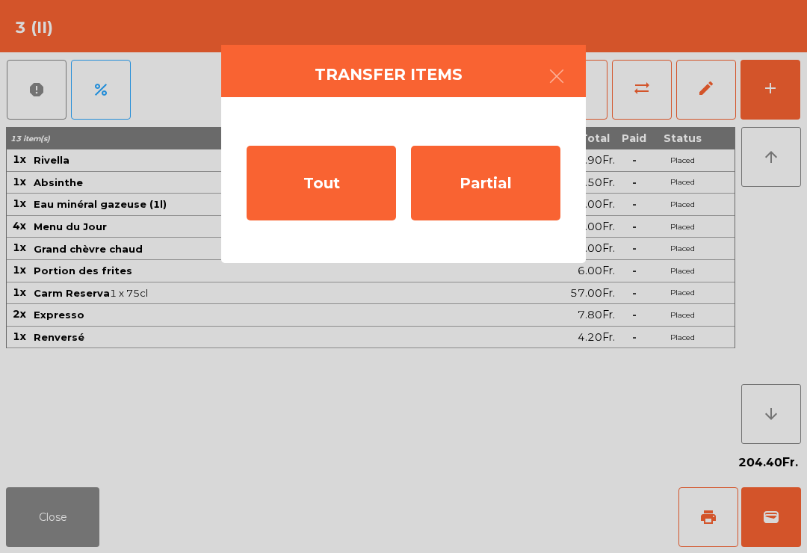
click at [498, 196] on div "Partial" at bounding box center [485, 183] width 149 height 75
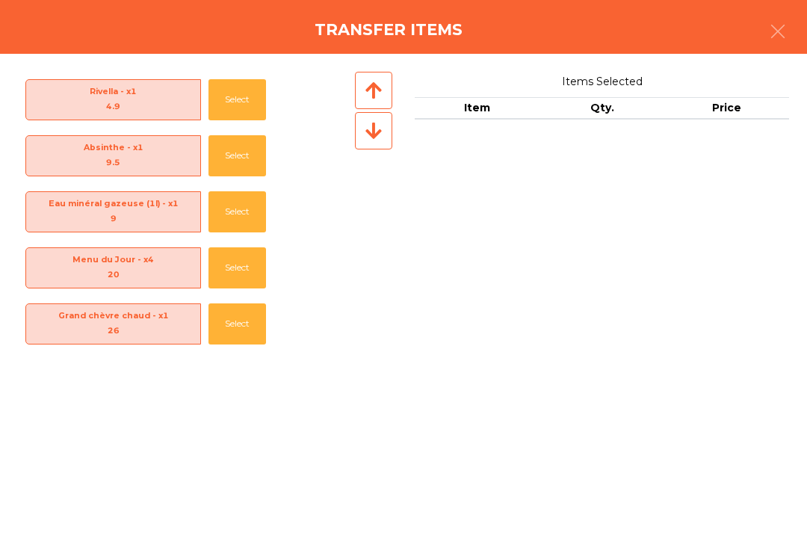
click at [237, 247] on button "Select" at bounding box center [237, 267] width 58 height 41
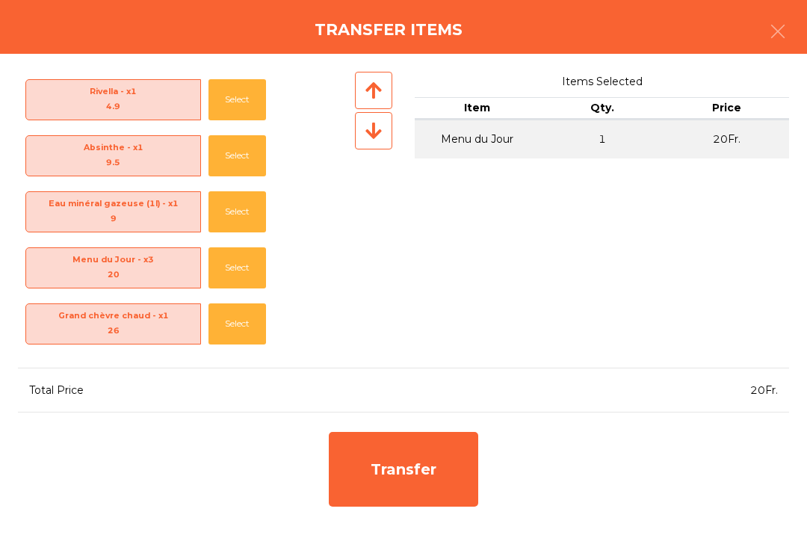
scroll to position [53, 0]
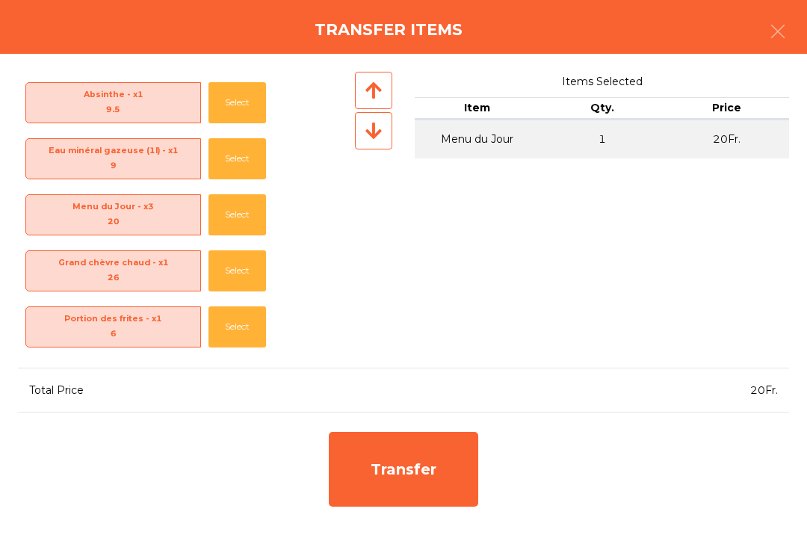
click at [246, 228] on button "Select" at bounding box center [237, 214] width 58 height 41
click at [237, 226] on button "Select" at bounding box center [237, 214] width 58 height 41
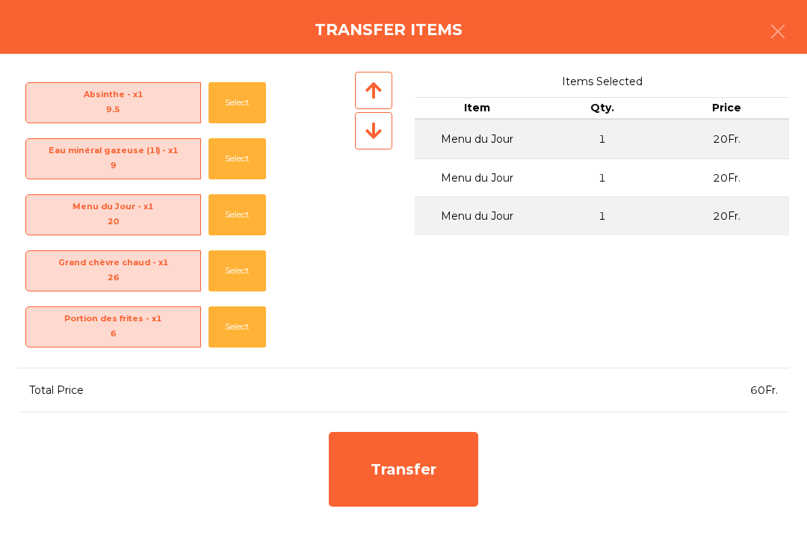
click at [424, 471] on div "Transfer" at bounding box center [403, 469] width 149 height 75
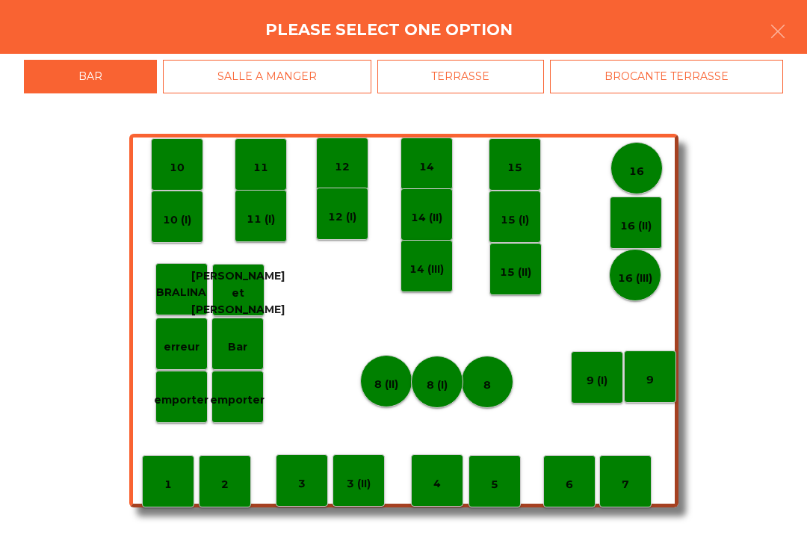
click at [259, 347] on div "Bar" at bounding box center [237, 343] width 52 height 52
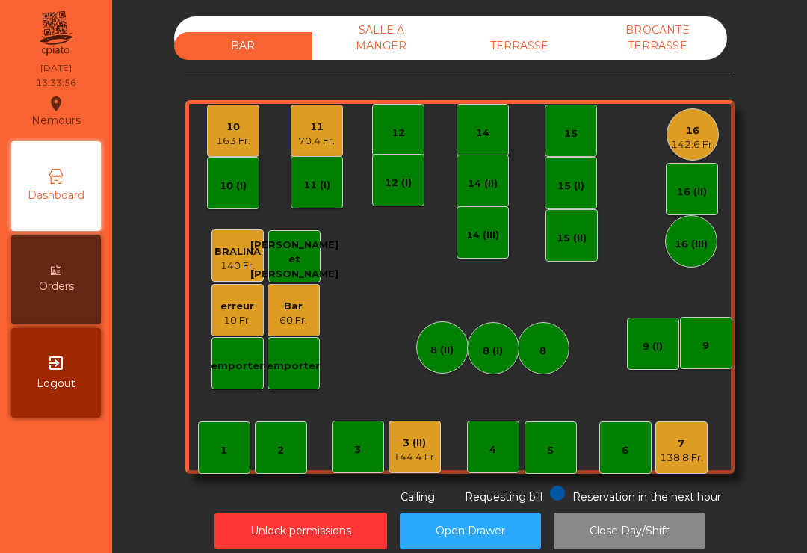
click at [309, 313] on div "Bar 60 Fr." at bounding box center [293, 310] width 52 height 52
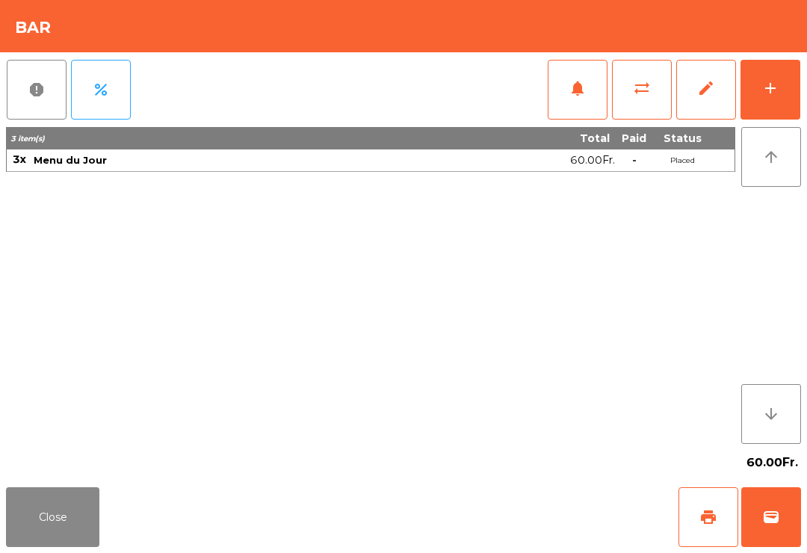
click at [726, 518] on button "print" at bounding box center [708, 517] width 60 height 60
click at [49, 524] on button "Close" at bounding box center [52, 517] width 93 height 60
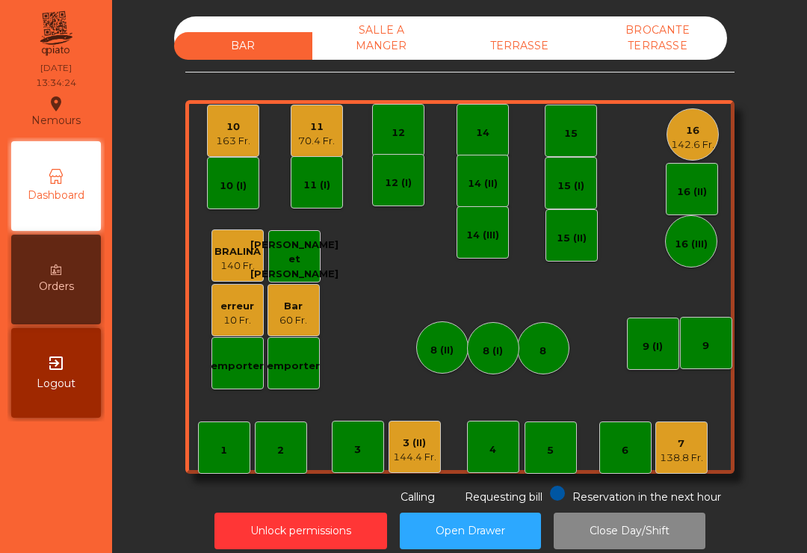
click at [409, 459] on div "144.4 Fr." at bounding box center [414, 457] width 43 height 15
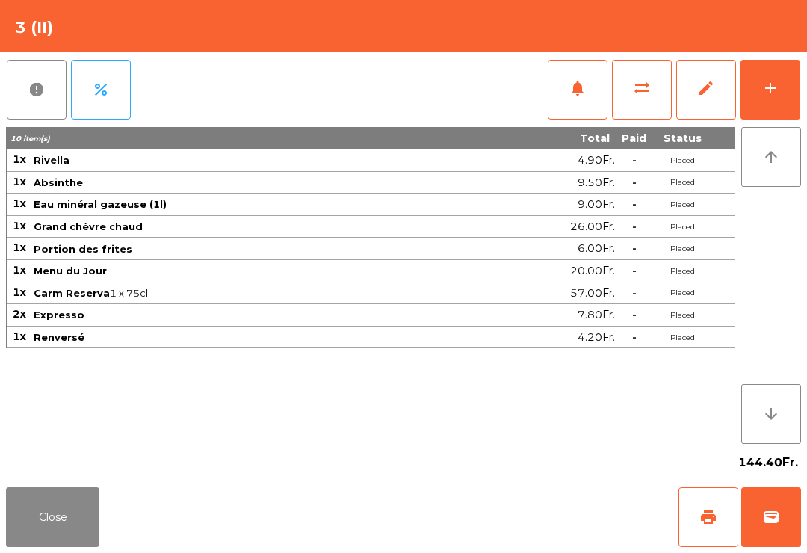
click at [715, 517] on span "print" at bounding box center [708, 517] width 18 height 18
click at [74, 517] on button "Close" at bounding box center [52, 517] width 93 height 60
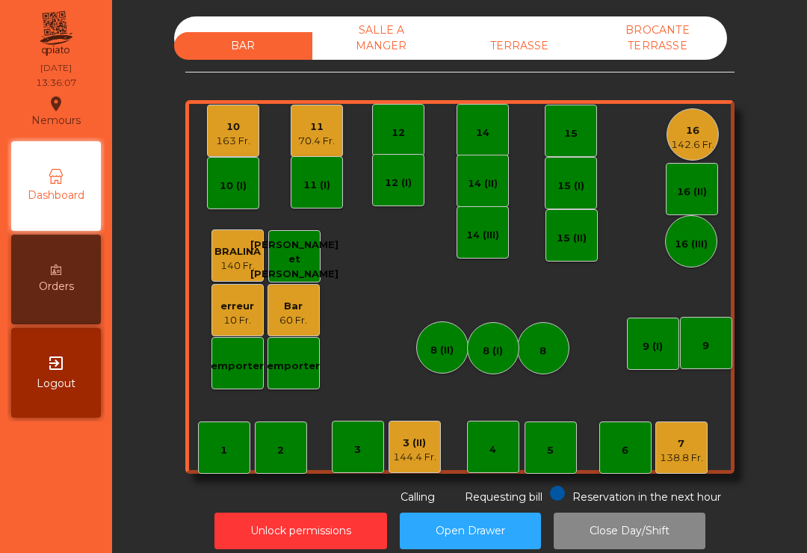
click at [324, 134] on div "70.4 Fr." at bounding box center [316, 141] width 37 height 15
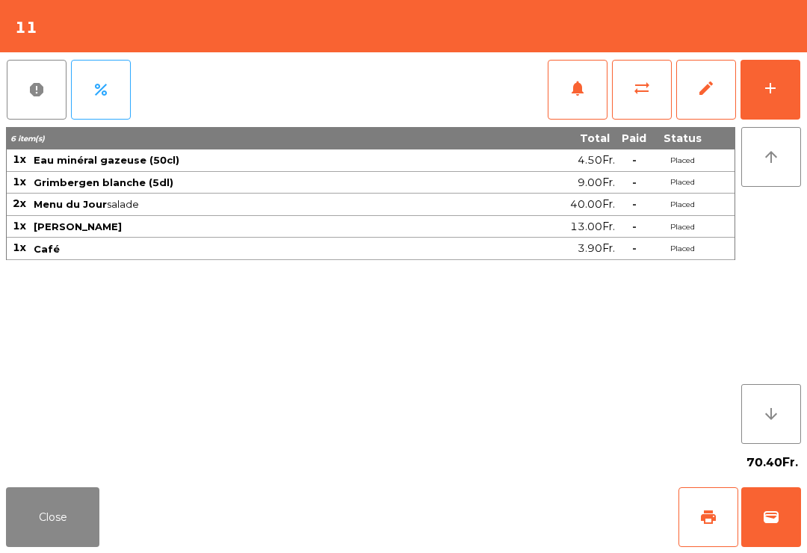
click at [728, 526] on button "print" at bounding box center [708, 517] width 60 height 60
click at [14, 546] on button "Close" at bounding box center [52, 517] width 93 height 60
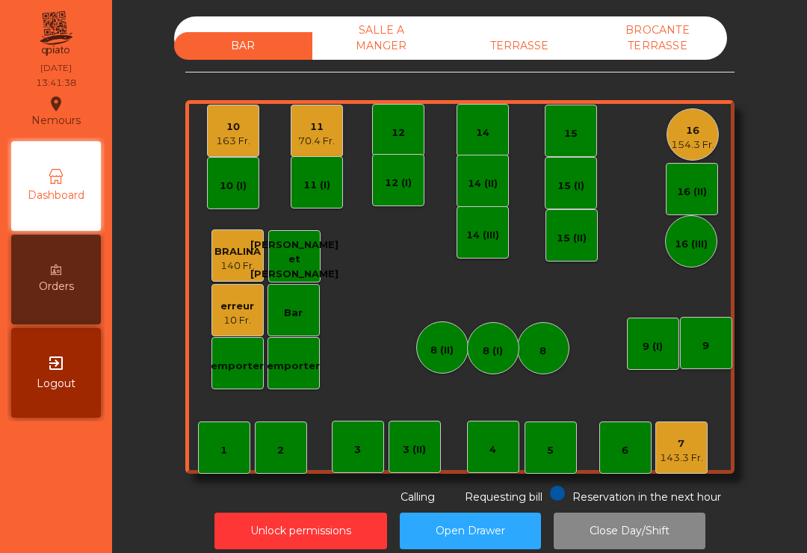
click at [251, 53] on div "BAR" at bounding box center [243, 46] width 138 height 28
click at [543, 45] on div "TERRASSE" at bounding box center [519, 46] width 138 height 28
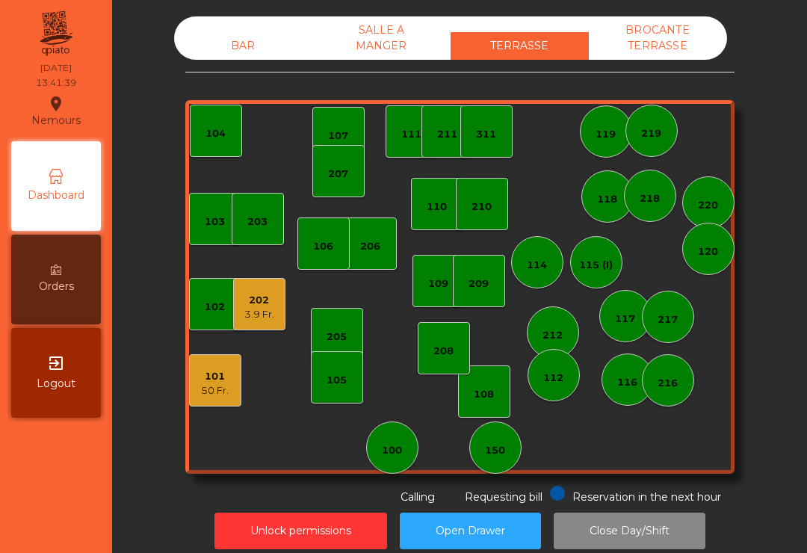
click at [210, 370] on div "101" at bounding box center [215, 376] width 28 height 15
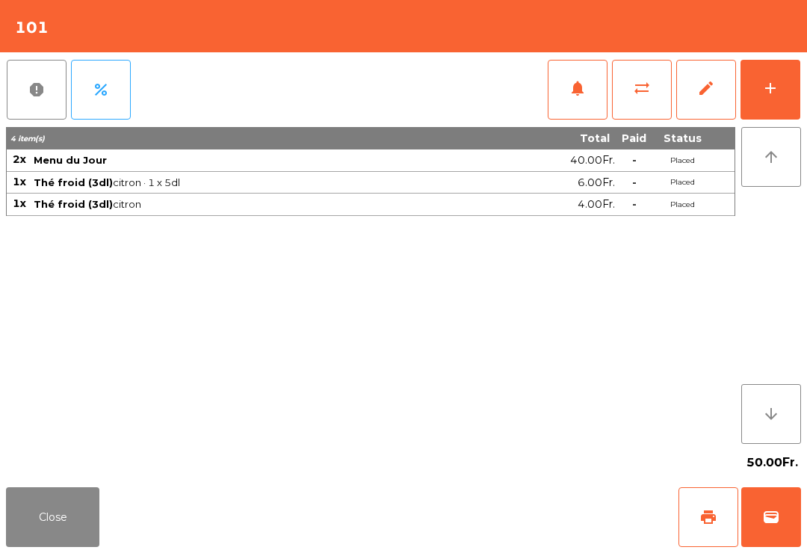
click at [687, 498] on button "print" at bounding box center [708, 517] width 60 height 60
click at [73, 518] on button "Close" at bounding box center [52, 517] width 93 height 60
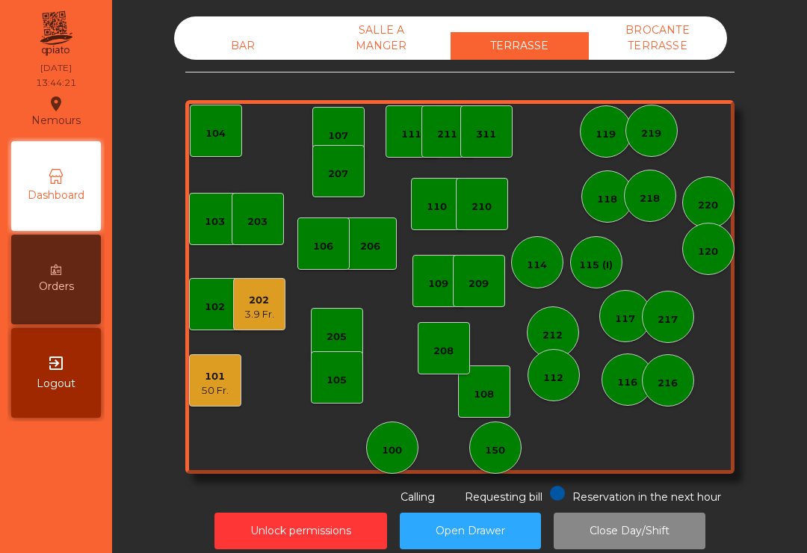
click at [211, 52] on div "BAR" at bounding box center [243, 46] width 138 height 28
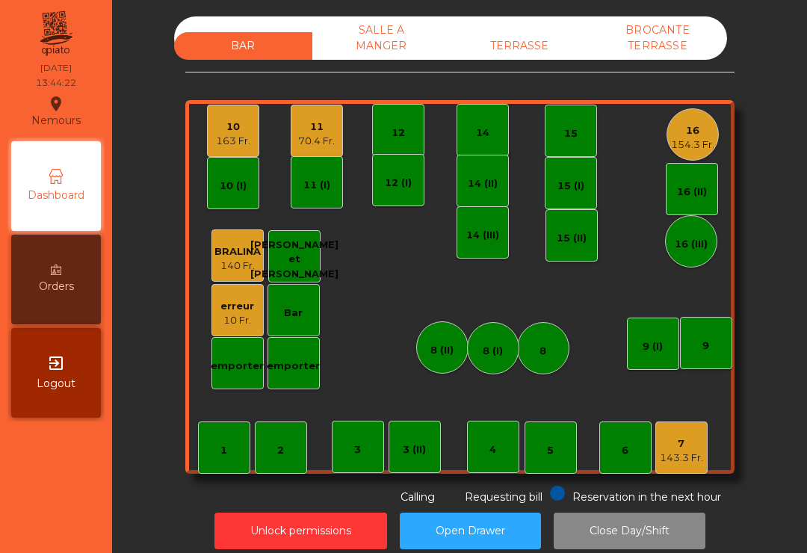
click at [697, 134] on div "16" at bounding box center [692, 130] width 43 height 15
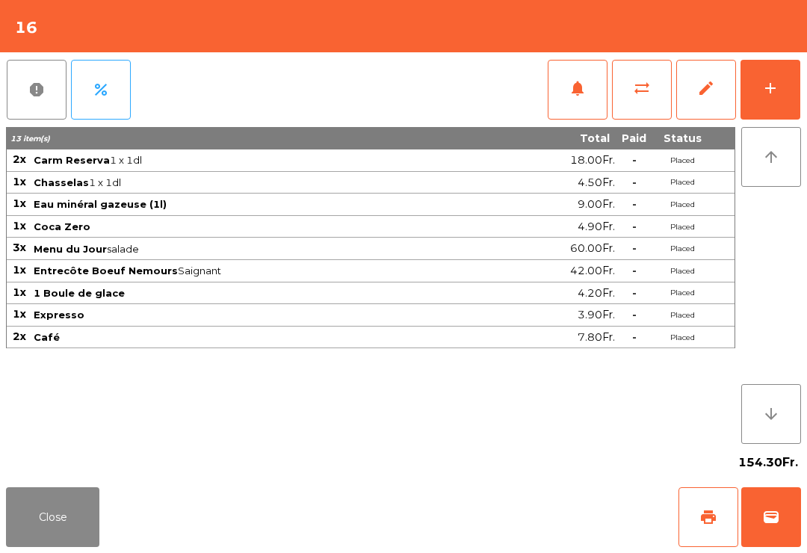
click at [716, 513] on span "print" at bounding box center [708, 517] width 18 height 18
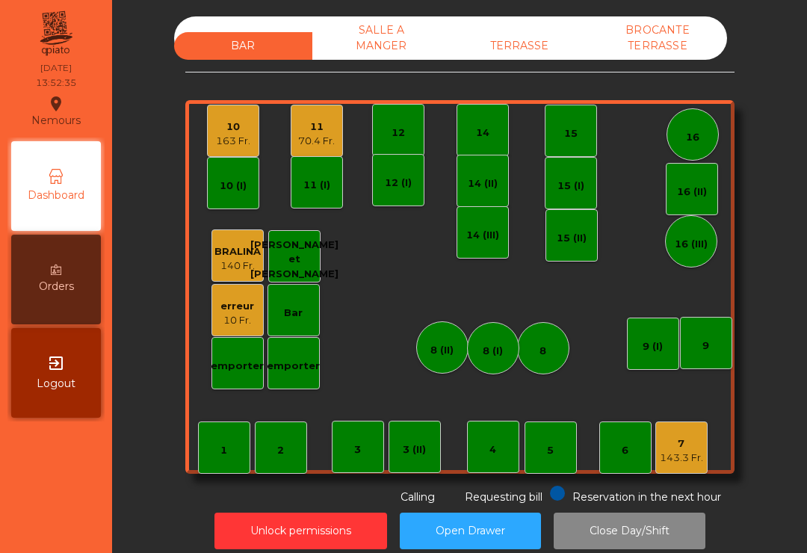
click at [542, 41] on div "TERRASSE" at bounding box center [519, 46] width 138 height 28
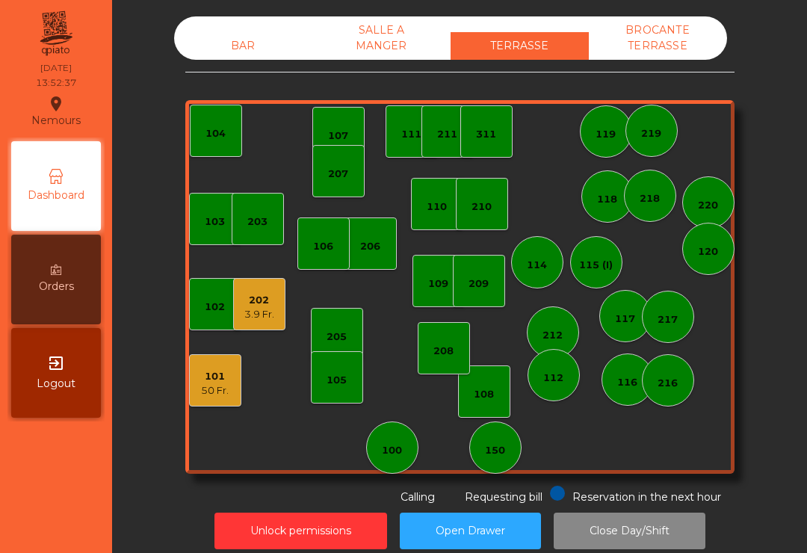
click at [205, 387] on div "50 Fr." at bounding box center [215, 390] width 28 height 15
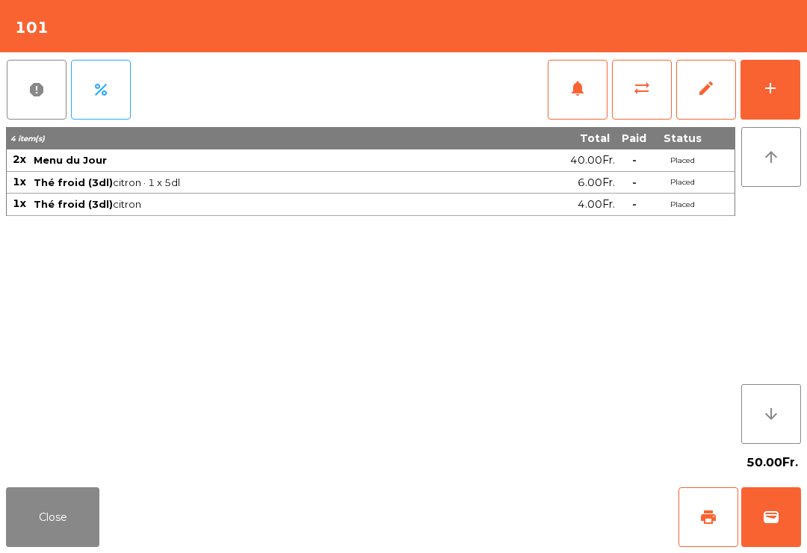
click at [796, 523] on button "wallet" at bounding box center [771, 517] width 60 height 60
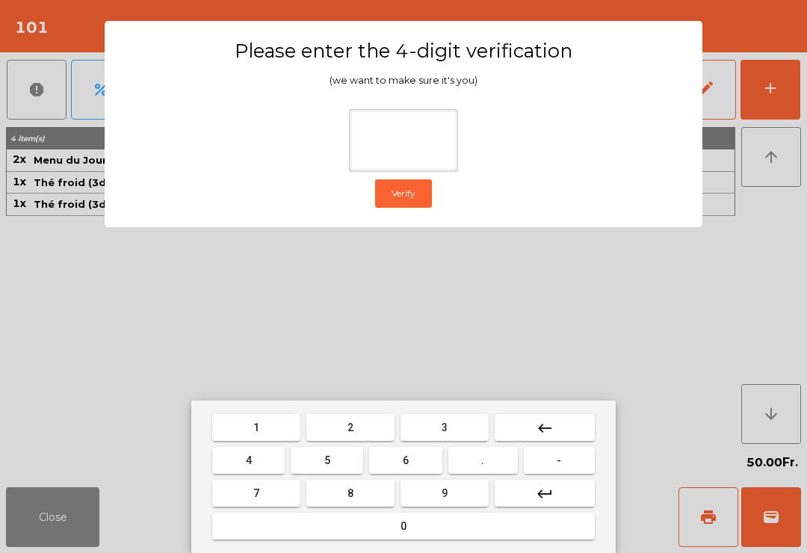
type input "*"
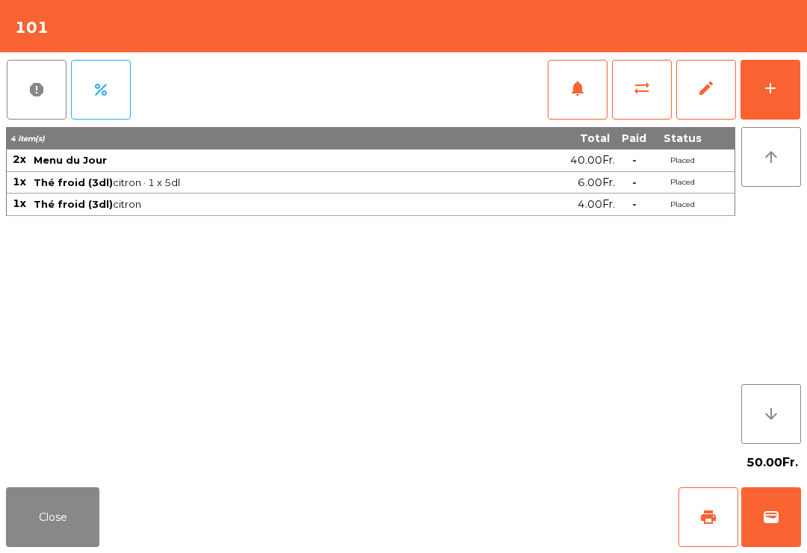
click at [469, 470] on div "50.00Fr." at bounding box center [403, 462] width 795 height 37
click at [497, 524] on div "Close print wallet" at bounding box center [403, 517] width 807 height 72
click at [496, 524] on div "Close print wallet" at bounding box center [403, 517] width 807 height 72
click at [500, 544] on div "Close print wallet" at bounding box center [403, 517] width 807 height 72
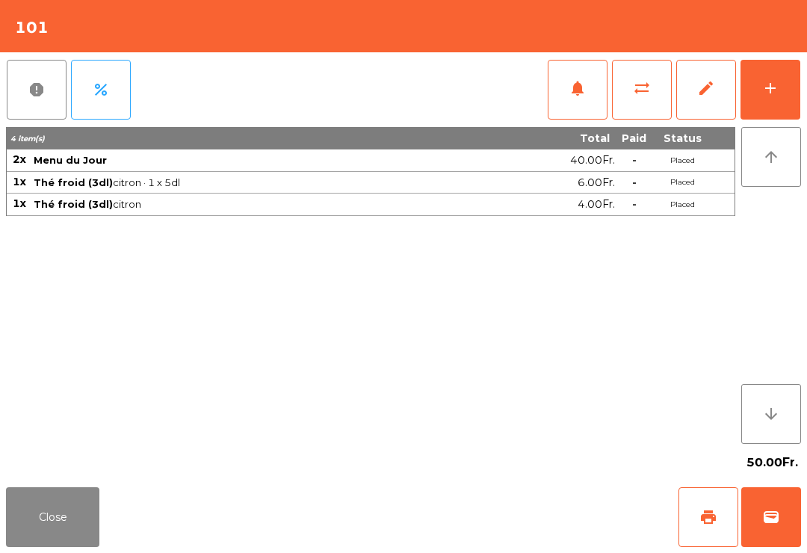
click at [499, 544] on div "Close print wallet" at bounding box center [403, 517] width 807 height 72
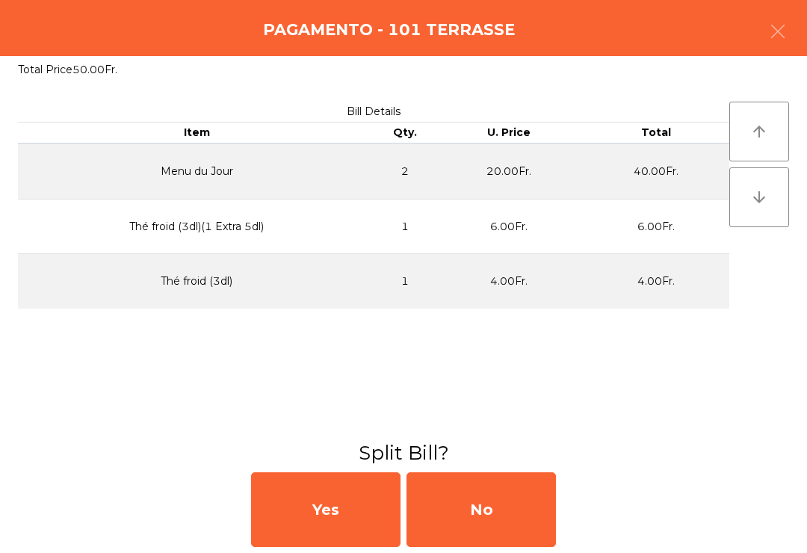
click at [502, 536] on div "No" at bounding box center [480, 509] width 149 height 75
click at [518, 494] on div "No" at bounding box center [480, 509] width 149 height 75
click at [460, 545] on div "No" at bounding box center [480, 509] width 149 height 75
click at [524, 484] on div "No" at bounding box center [480, 509] width 149 height 75
click at [470, 546] on div "No" at bounding box center [480, 509] width 149 height 75
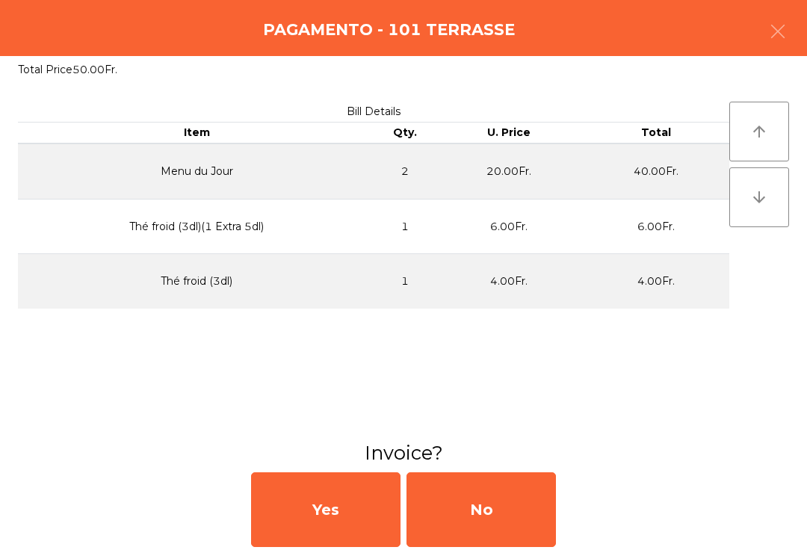
click at [532, 483] on div "No" at bounding box center [480, 509] width 149 height 75
click at [555, 477] on div "No" at bounding box center [480, 509] width 149 height 75
click at [505, 493] on div "No" at bounding box center [480, 509] width 149 height 75
click at [506, 496] on div "No" at bounding box center [480, 509] width 149 height 75
click at [505, 495] on div "No" at bounding box center [480, 509] width 149 height 75
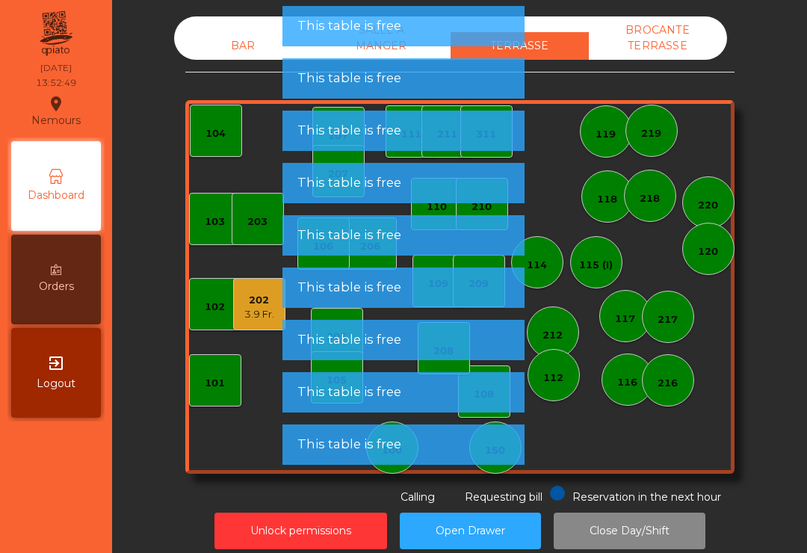
click at [258, 323] on div "202 3.9 Fr." at bounding box center [259, 304] width 52 height 52
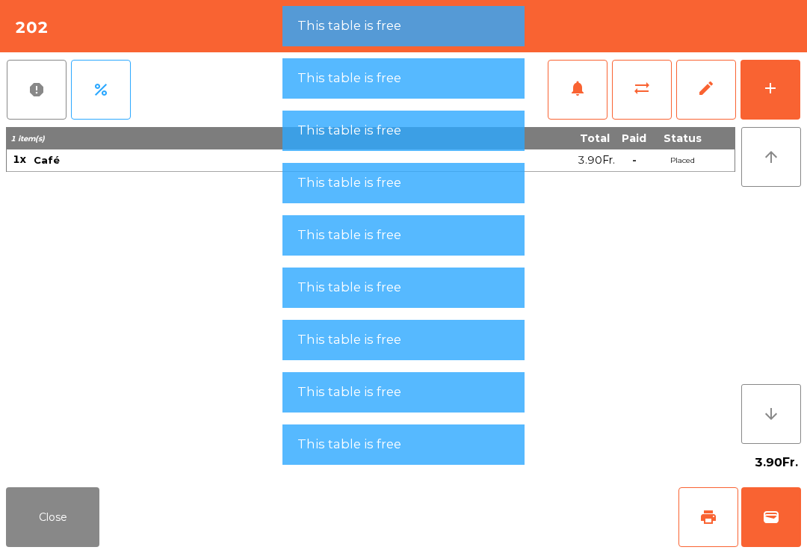
click at [784, 511] on button "wallet" at bounding box center [771, 517] width 60 height 60
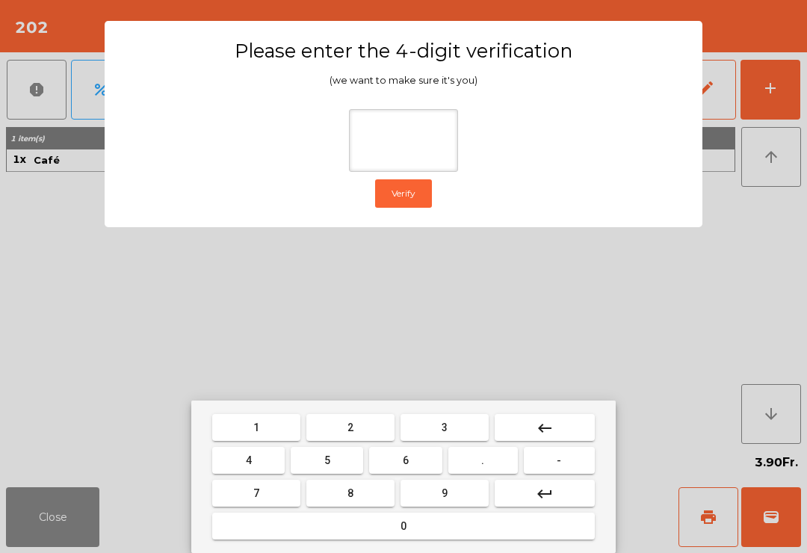
type input "*"
type input "****"
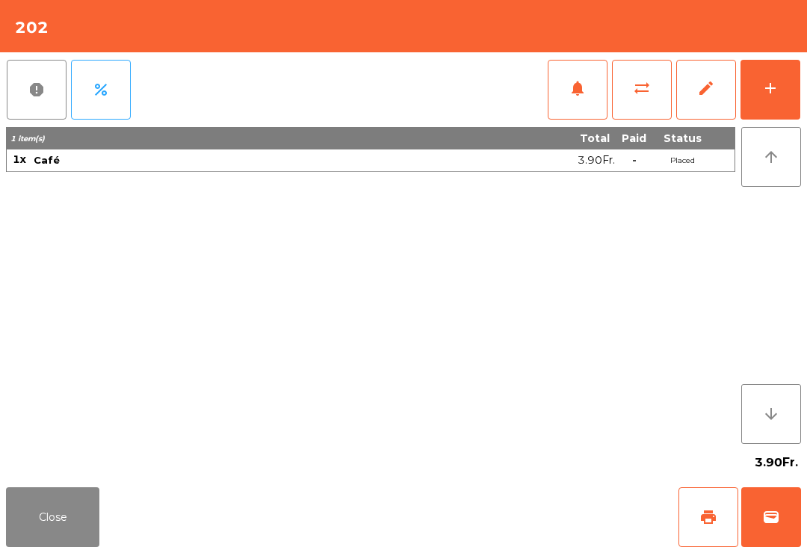
click at [429, 506] on div "Close print wallet" at bounding box center [403, 517] width 807 height 72
click at [428, 506] on div "Close print wallet" at bounding box center [403, 517] width 807 height 72
click at [480, 529] on div "Close print wallet" at bounding box center [403, 517] width 807 height 72
click at [498, 530] on div "Close print wallet" at bounding box center [403, 517] width 807 height 72
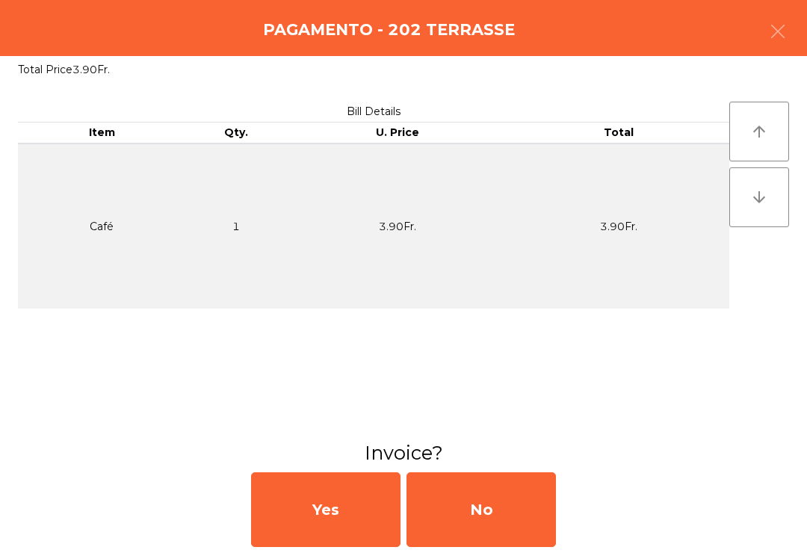
click at [511, 517] on div "No" at bounding box center [480, 509] width 149 height 75
click at [510, 517] on div "No" at bounding box center [480, 509] width 149 height 75
click at [508, 518] on div "No" at bounding box center [480, 509] width 149 height 75
click at [508, 517] on div "No" at bounding box center [480, 509] width 149 height 75
click at [507, 526] on div "No" at bounding box center [480, 509] width 149 height 75
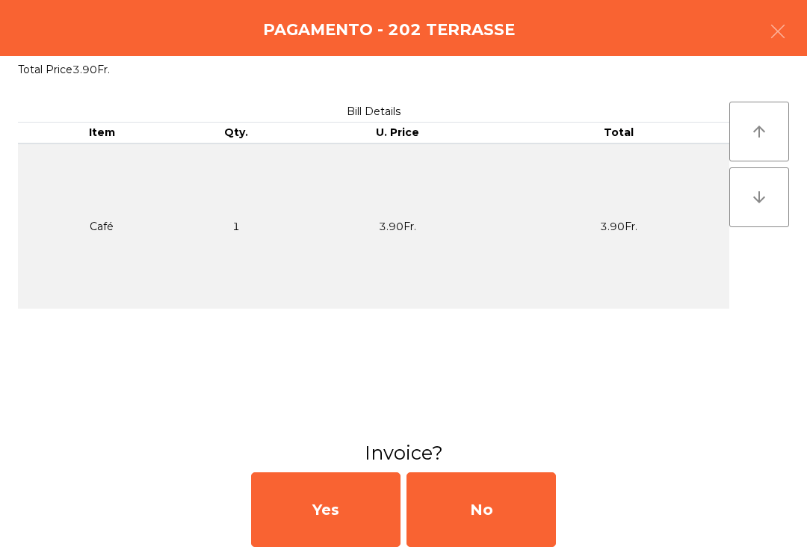
click at [507, 526] on div "No" at bounding box center [480, 509] width 149 height 75
click at [506, 529] on div "No" at bounding box center [480, 509] width 149 height 75
click at [535, 497] on div "No" at bounding box center [480, 509] width 149 height 75
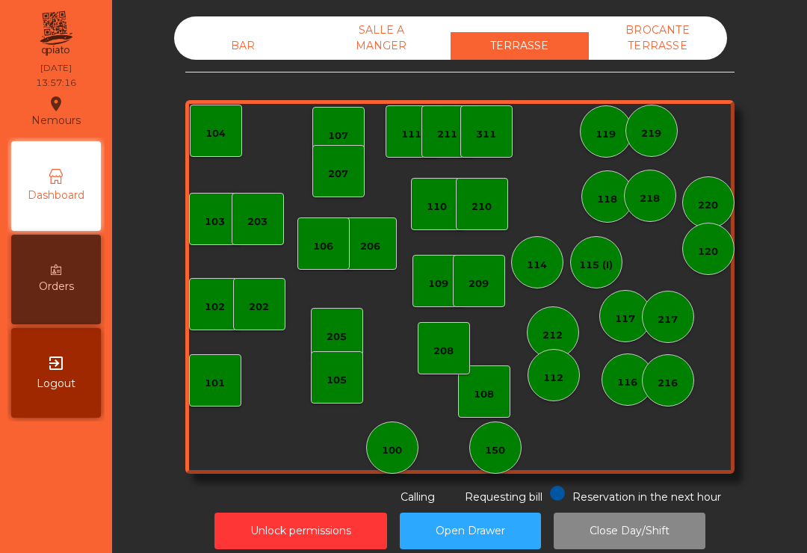
click at [270, 228] on div "203" at bounding box center [258, 219] width 52 height 52
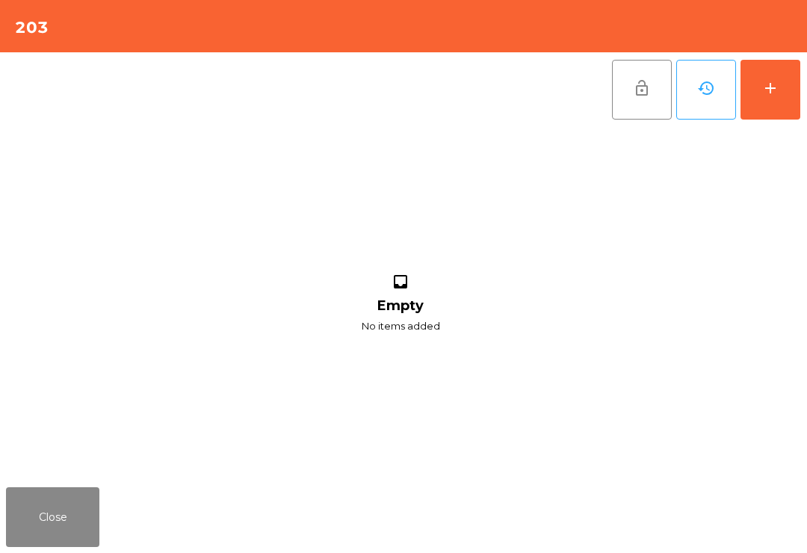
click at [785, 96] on button "add" at bounding box center [770, 90] width 60 height 60
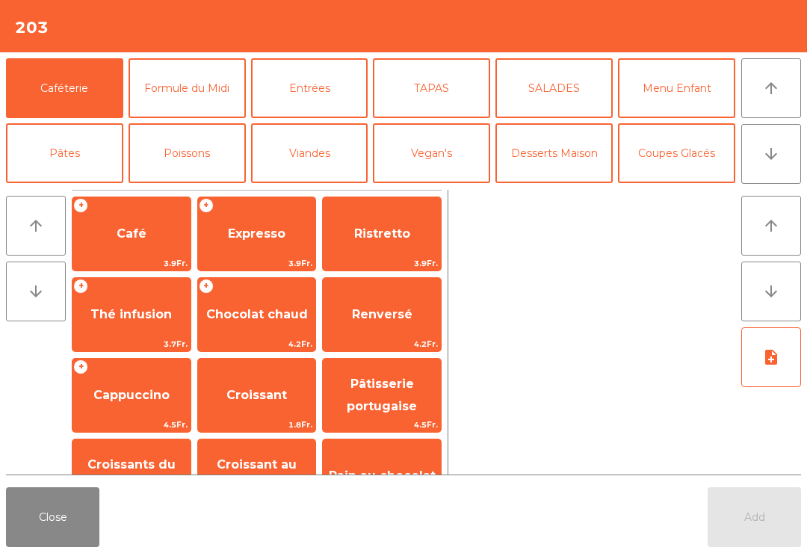
click at [190, 188] on button "Bières" at bounding box center [186, 218] width 117 height 60
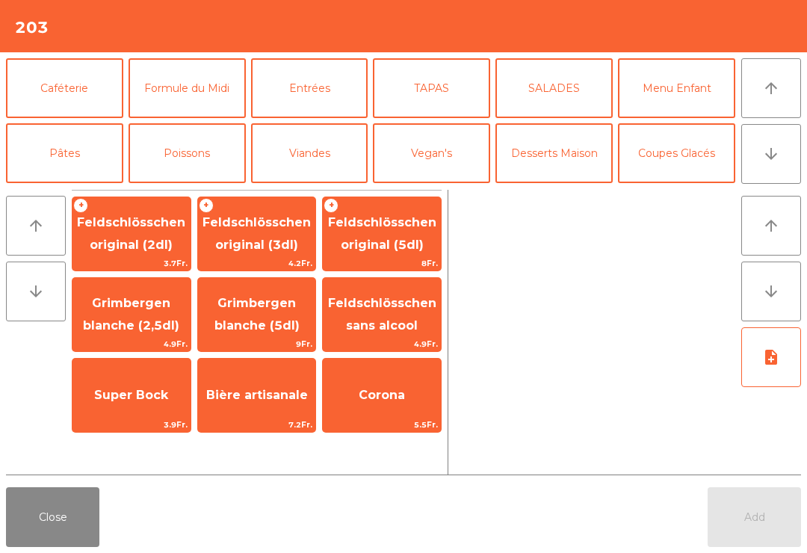
click at [270, 244] on span "Feldschlösschen original (3dl)" at bounding box center [256, 233] width 108 height 37
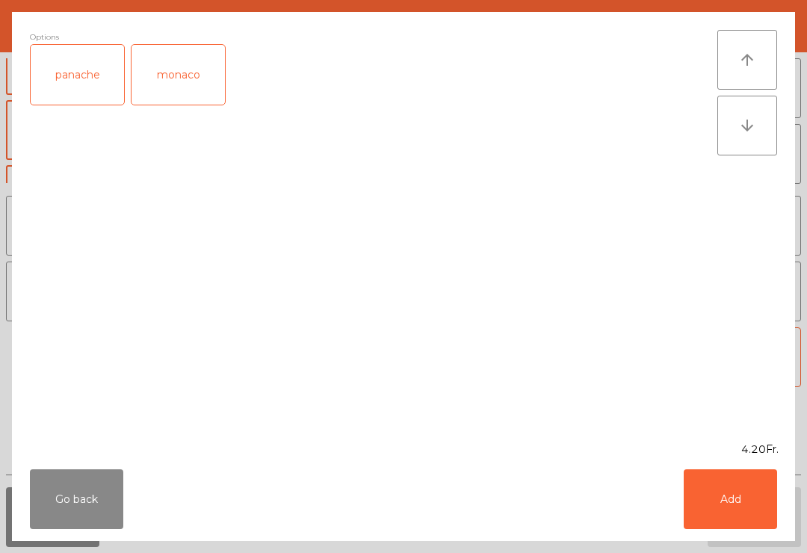
click at [756, 537] on div "Go back Add" at bounding box center [403, 499] width 783 height 84
click at [745, 523] on button "Add" at bounding box center [729, 499] width 93 height 60
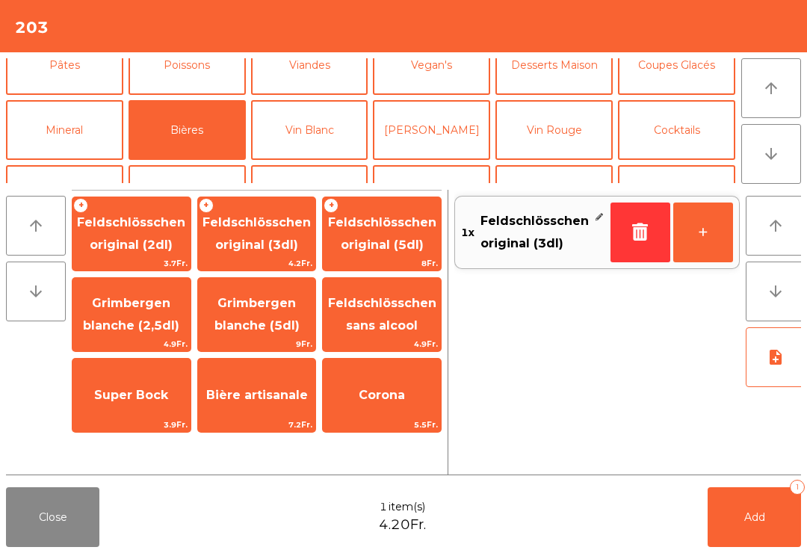
click at [773, 524] on button "Add 1" at bounding box center [753, 517] width 93 height 60
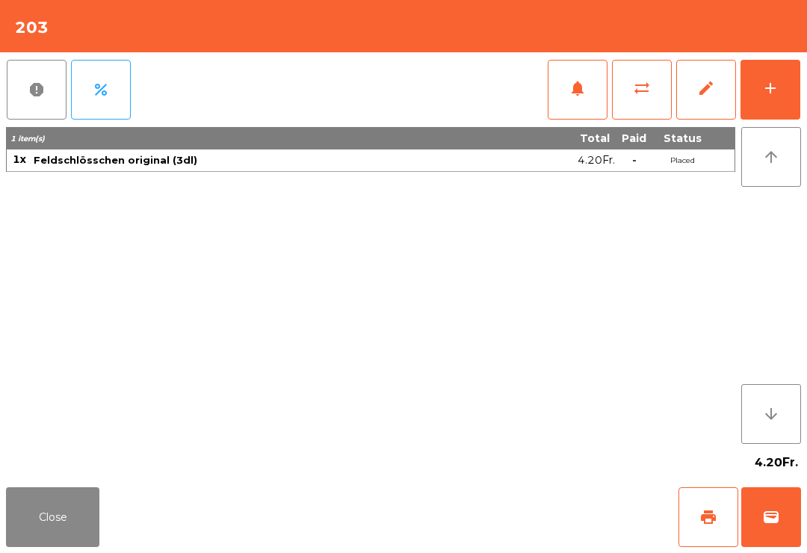
click at [52, 546] on button "Close" at bounding box center [52, 517] width 93 height 60
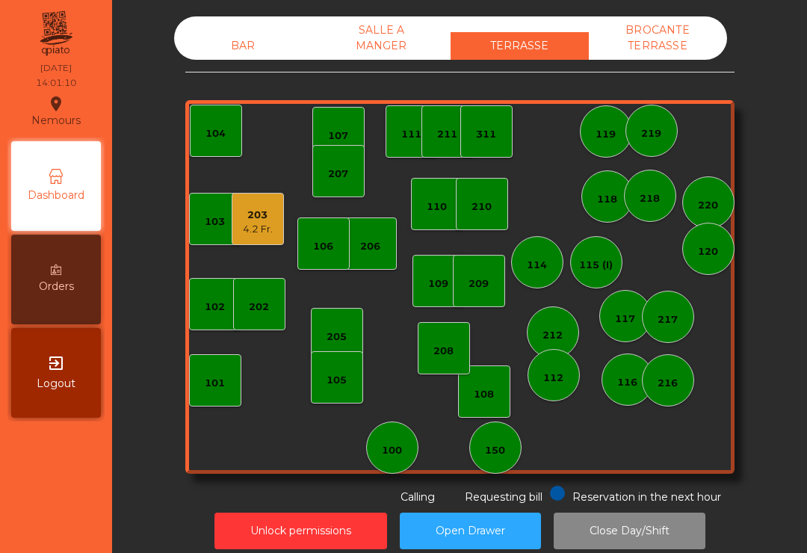
click at [252, 36] on div "BAR" at bounding box center [243, 46] width 138 height 28
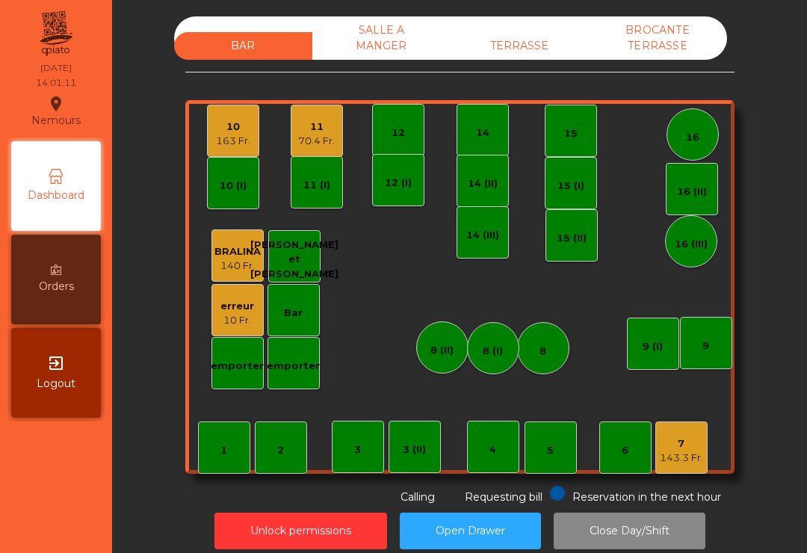
click at [683, 460] on div "143.3 Fr." at bounding box center [681, 457] width 43 height 15
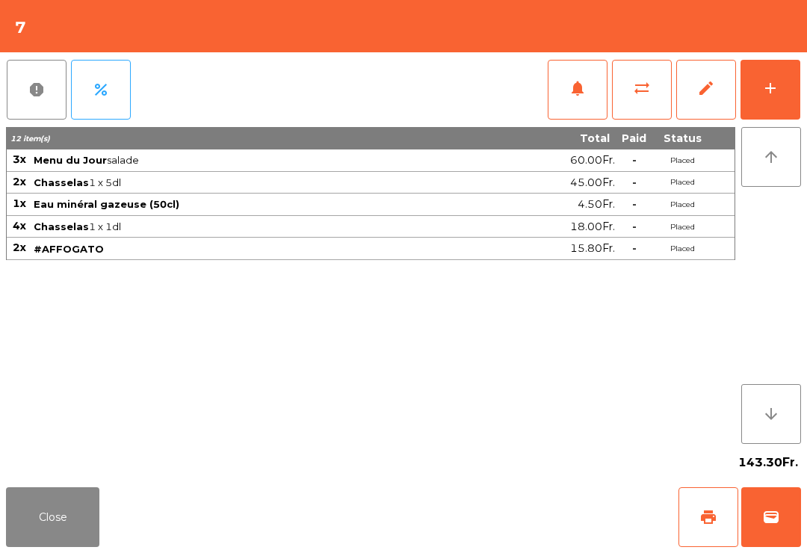
click at [708, 546] on button "print" at bounding box center [708, 517] width 60 height 60
click at [72, 496] on button "Close" at bounding box center [52, 517] width 93 height 60
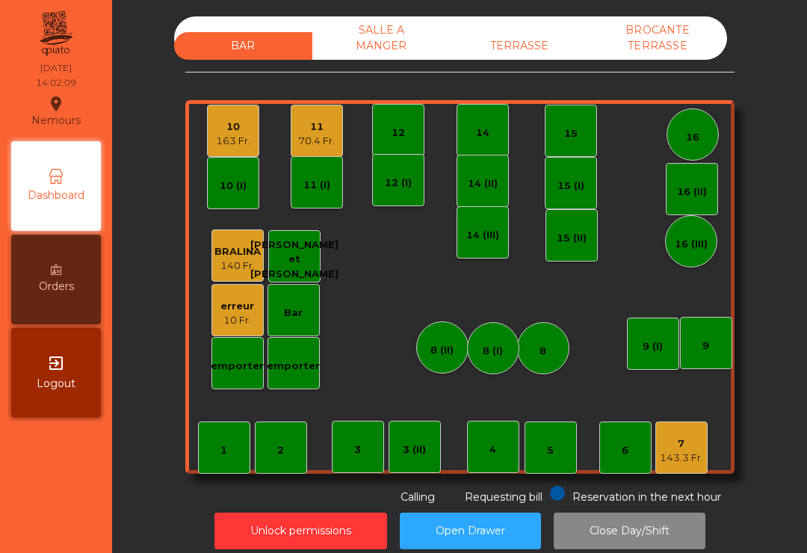
click at [207, 132] on div "10 163 Fr." at bounding box center [233, 131] width 52 height 52
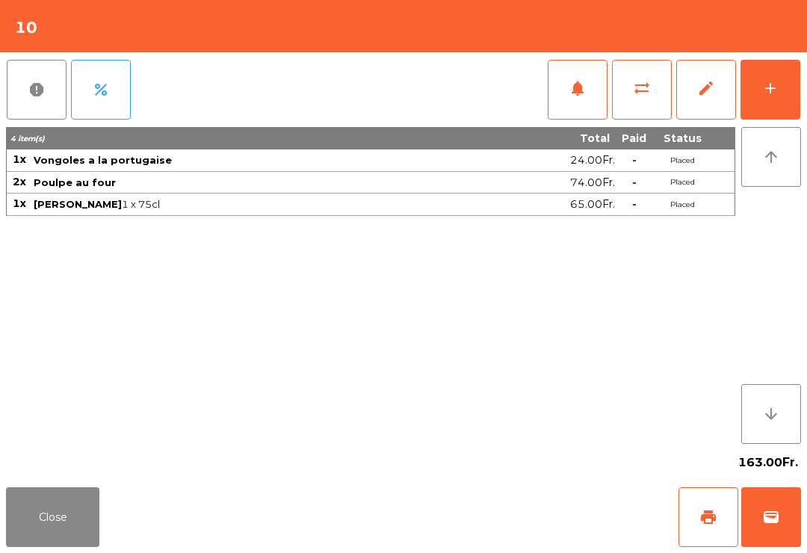
click at [776, 90] on div "add" at bounding box center [770, 88] width 18 height 18
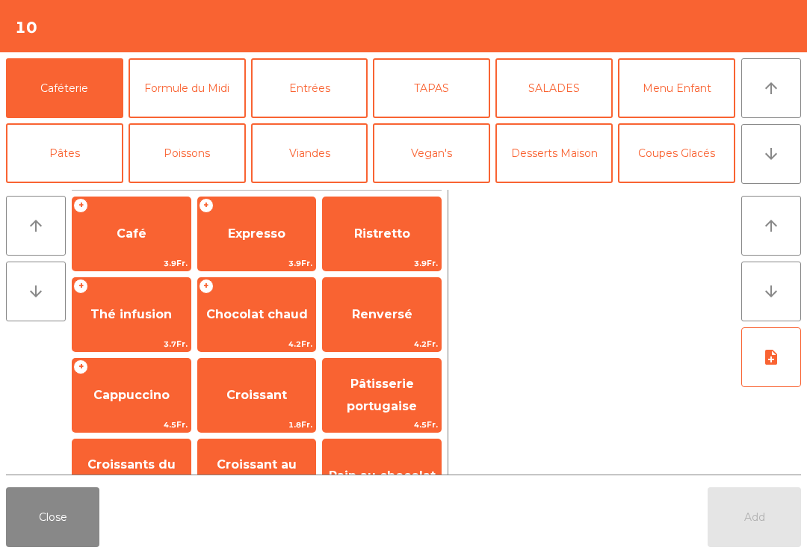
click at [562, 163] on button "Desserts Maison" at bounding box center [553, 153] width 117 height 60
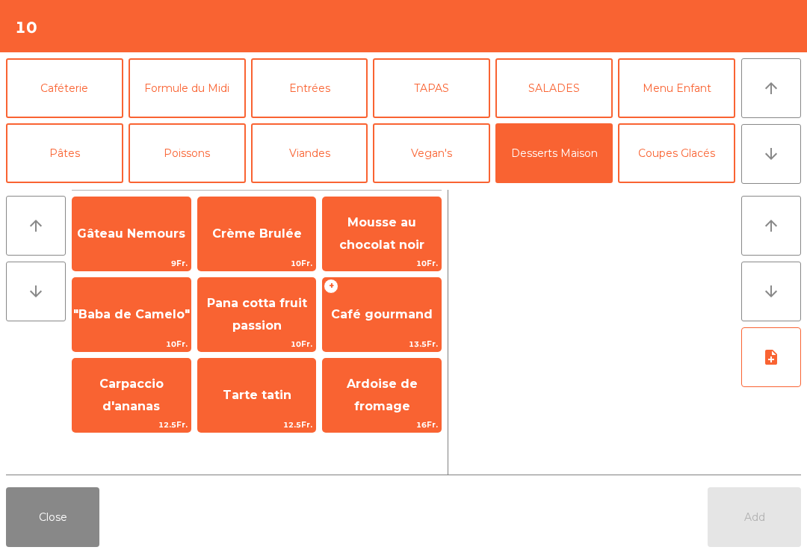
click at [173, 229] on span "Gâteau Nemours" at bounding box center [131, 233] width 108 height 14
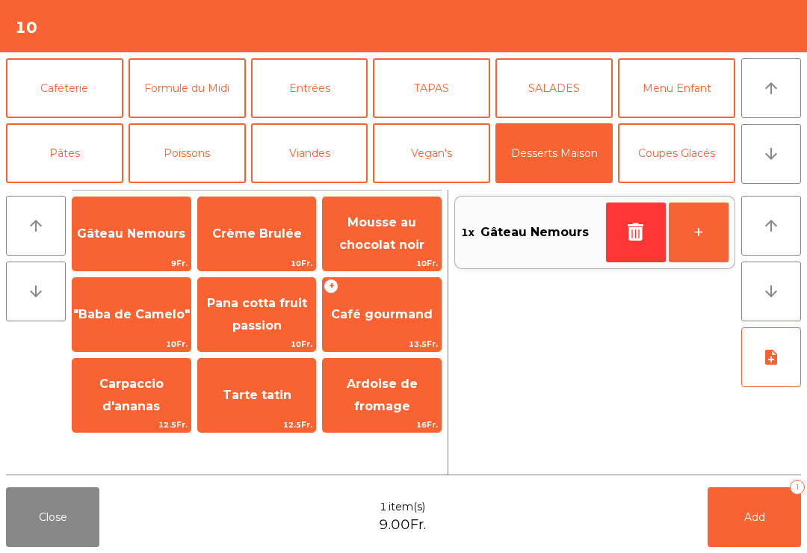
click at [149, 256] on span "9Fr." at bounding box center [131, 263] width 118 height 14
click at [773, 535] on button "Add 2" at bounding box center [753, 517] width 93 height 60
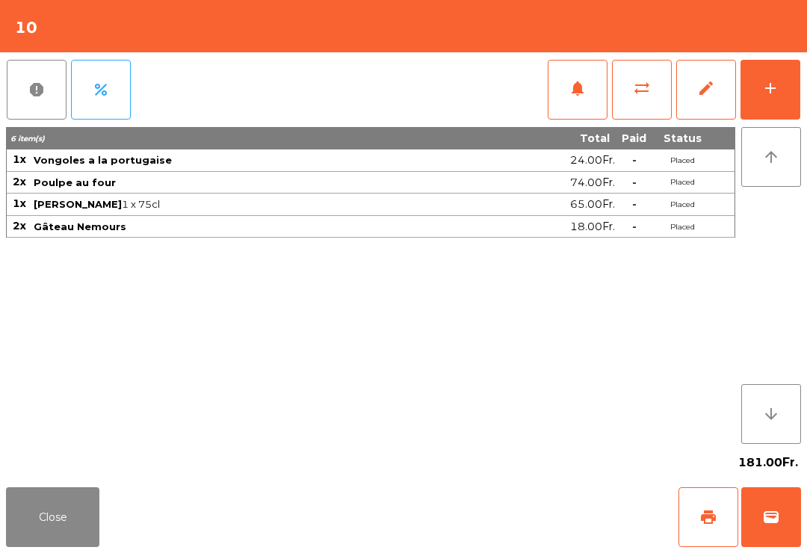
click at [65, 511] on button "Close" at bounding box center [52, 517] width 93 height 60
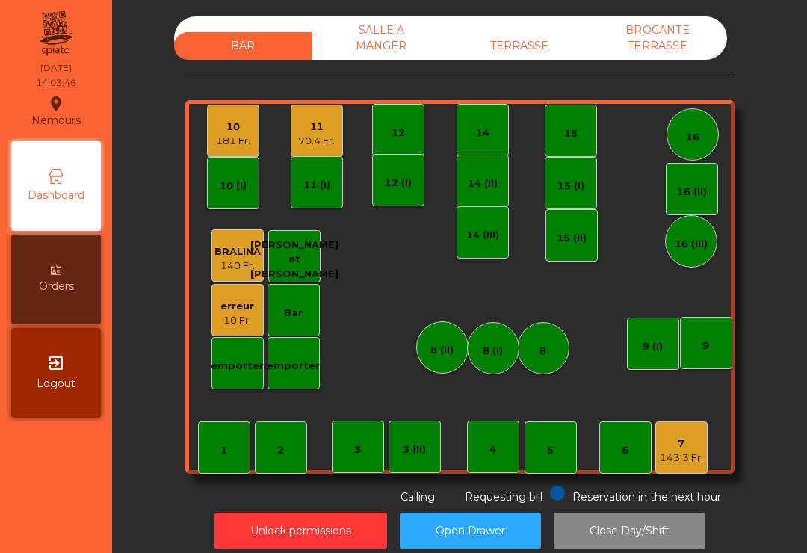
click at [556, 58] on div "TERRASSE" at bounding box center [519, 46] width 138 height 28
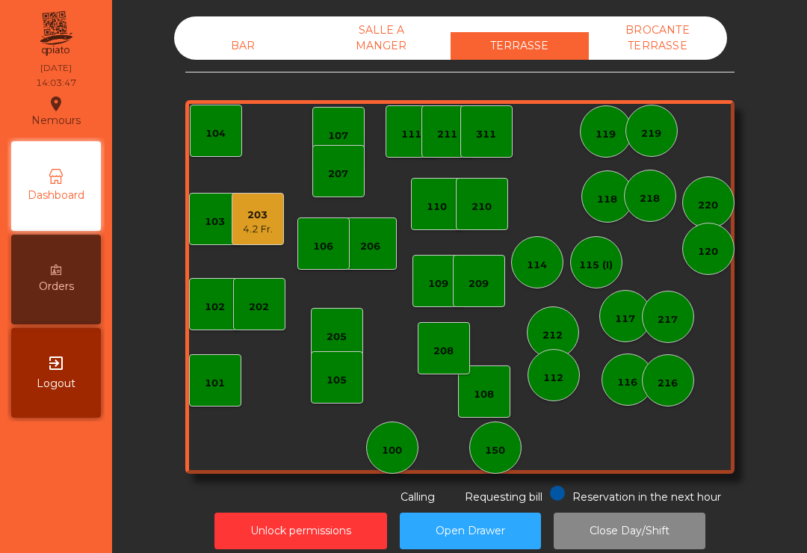
click at [267, 213] on div "203" at bounding box center [258, 215] width 30 height 15
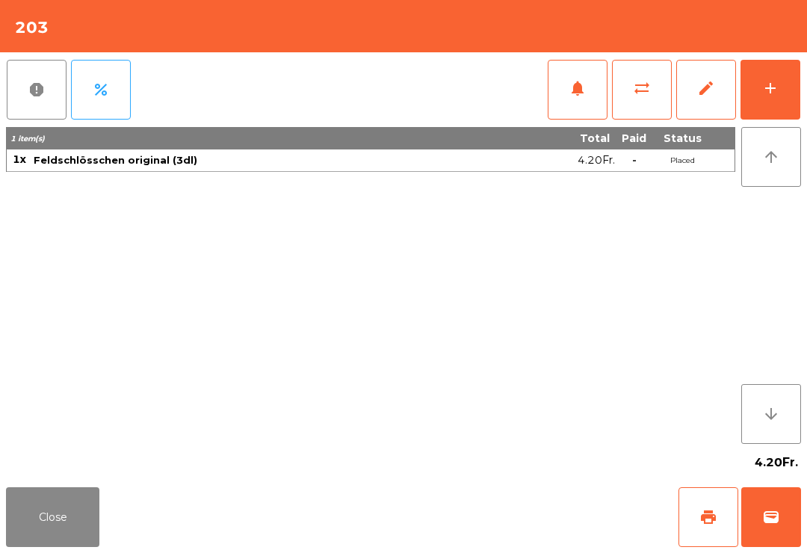
click at [784, 88] on button "add" at bounding box center [770, 90] width 60 height 60
click at [767, 89] on div "add" at bounding box center [770, 88] width 18 height 18
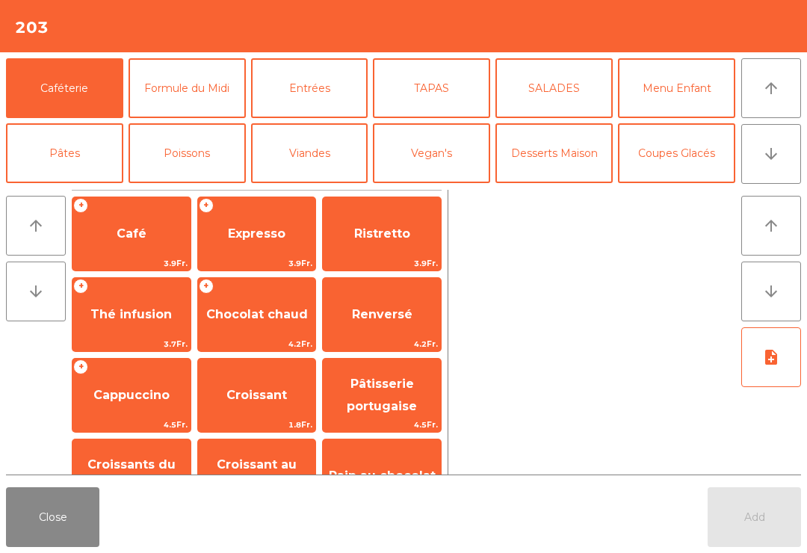
click at [454, 94] on button "TAPAS" at bounding box center [431, 88] width 117 height 60
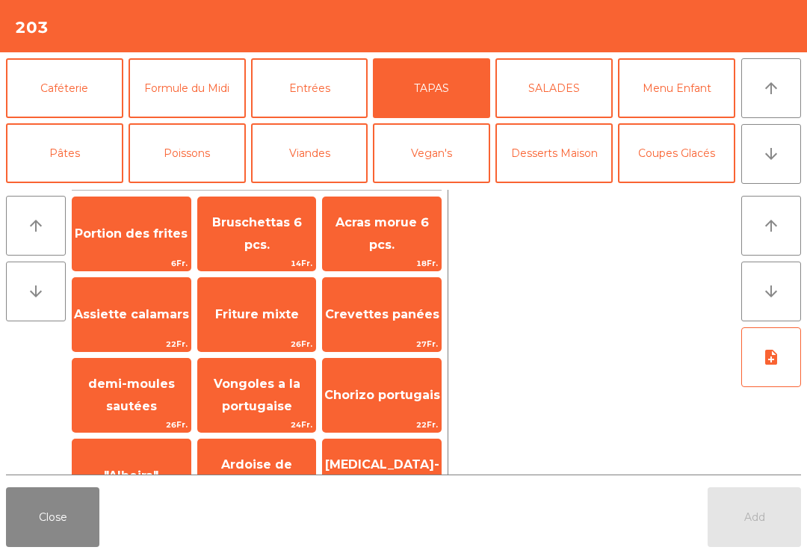
scroll to position [13, 0]
click at [249, 247] on span "Bruschettas 6 pcs." at bounding box center [257, 233] width 118 height 63
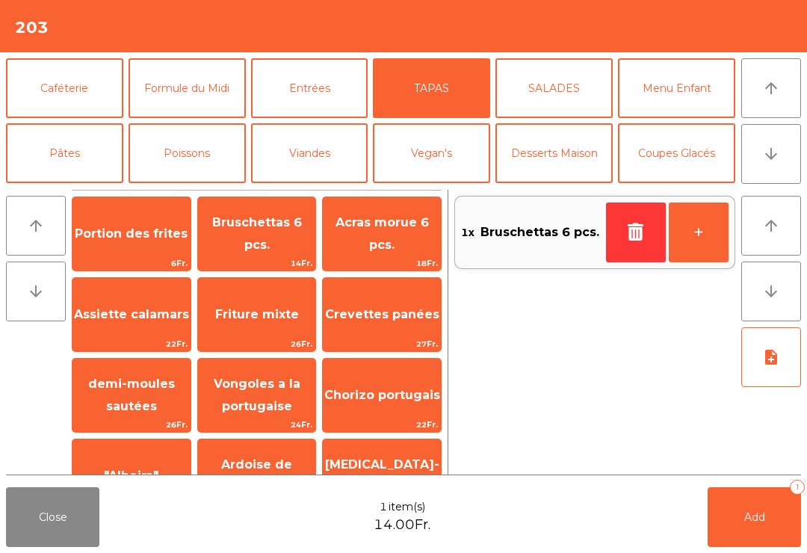
scroll to position [287, 0]
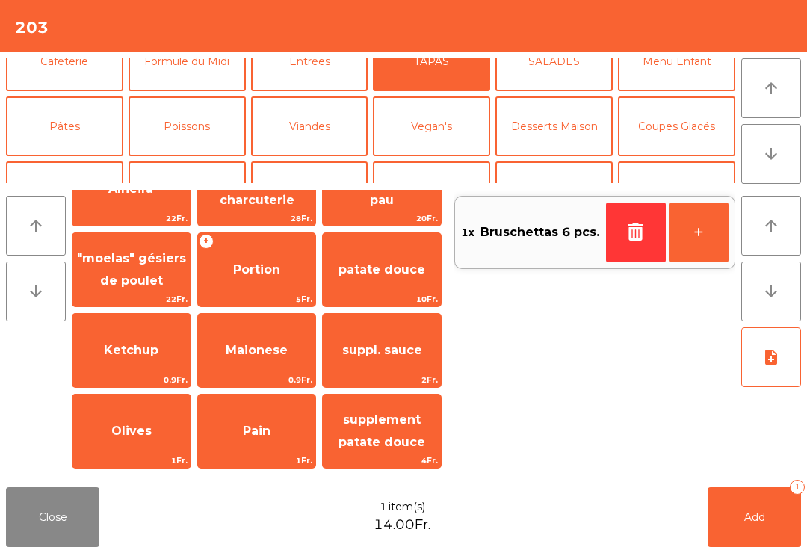
click at [406, 276] on span "patate douce" at bounding box center [381, 269] width 87 height 14
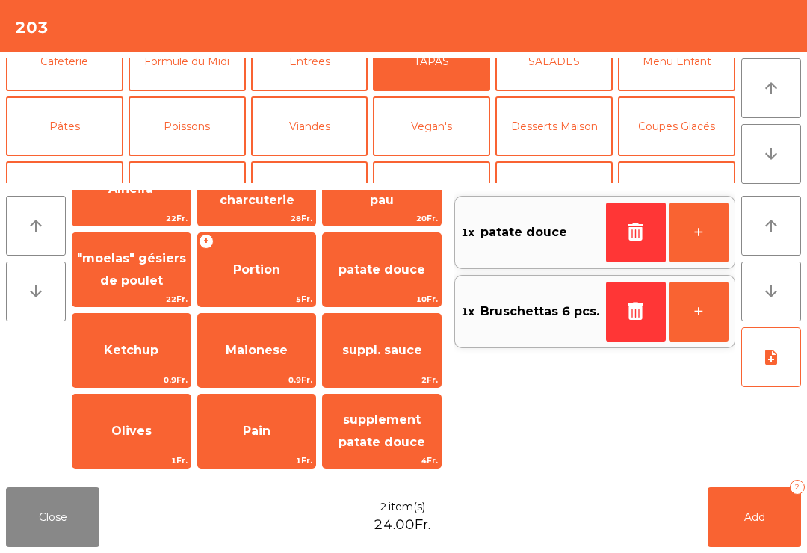
scroll to position [204, 0]
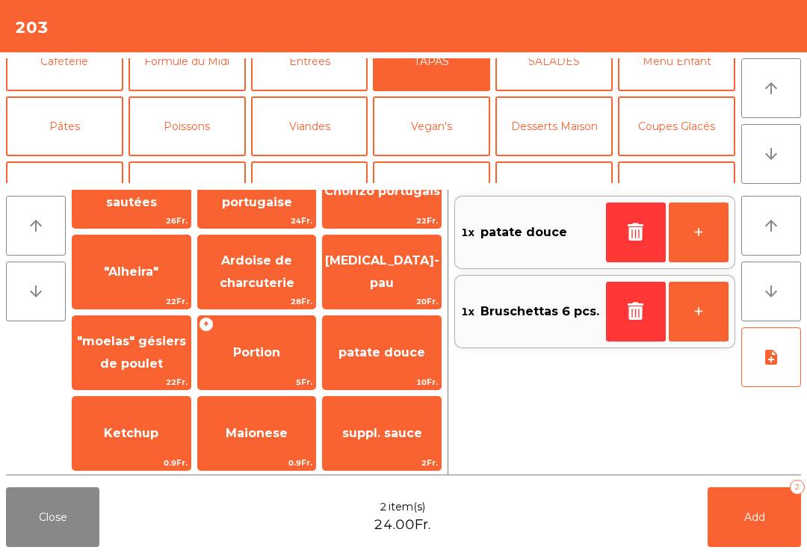
click at [751, 519] on span "Add" at bounding box center [754, 516] width 21 height 13
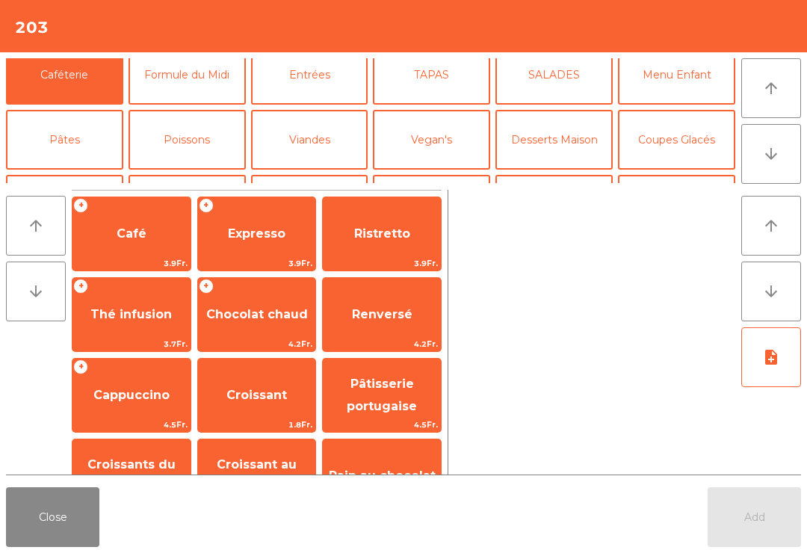
click at [7, 539] on button "Close" at bounding box center [52, 517] width 93 height 60
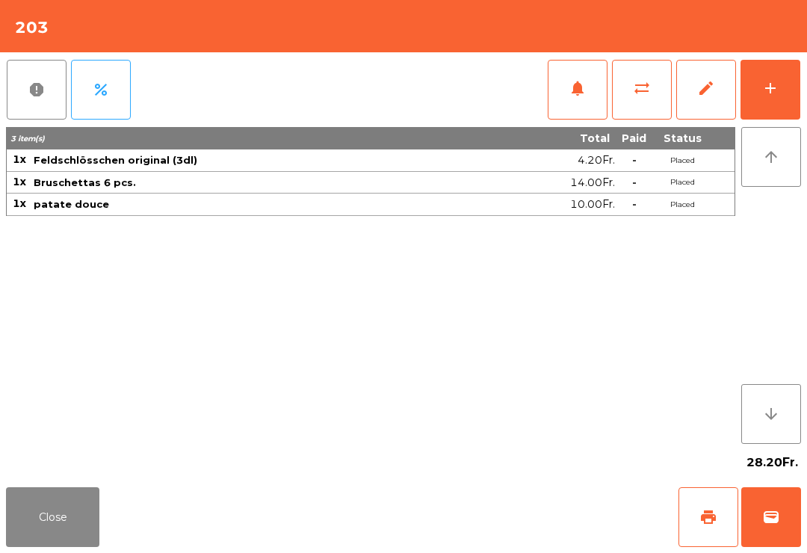
click at [795, 115] on button "add" at bounding box center [770, 90] width 60 height 60
click at [777, 82] on div "add" at bounding box center [770, 88] width 18 height 18
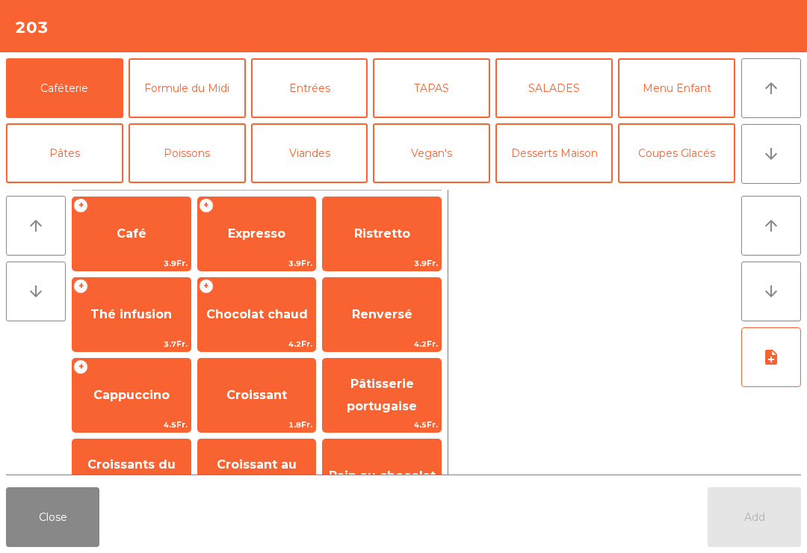
click at [198, 156] on button "Poissons" at bounding box center [186, 153] width 117 height 60
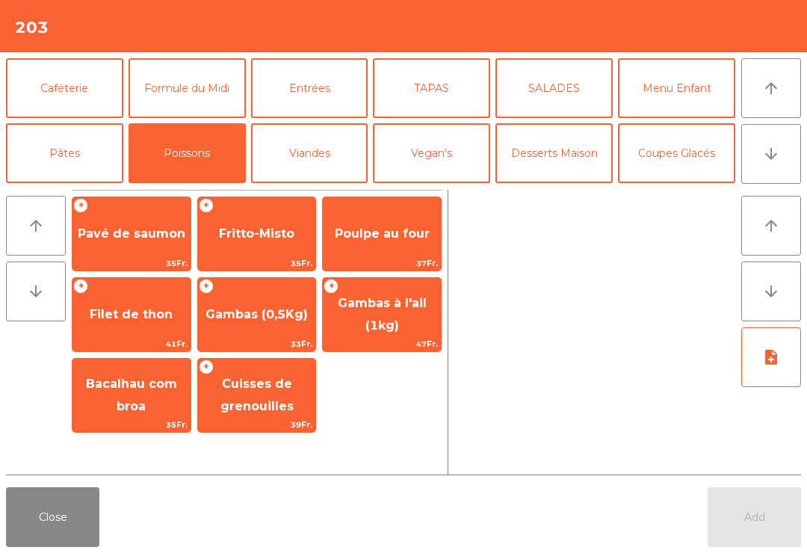
click at [57, 497] on button "Close" at bounding box center [52, 517] width 93 height 60
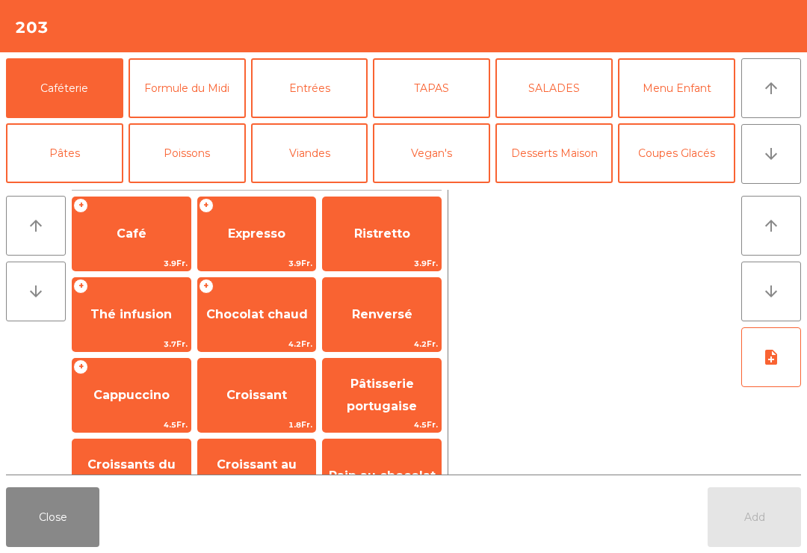
click at [254, 241] on span "Expresso" at bounding box center [257, 234] width 118 height 40
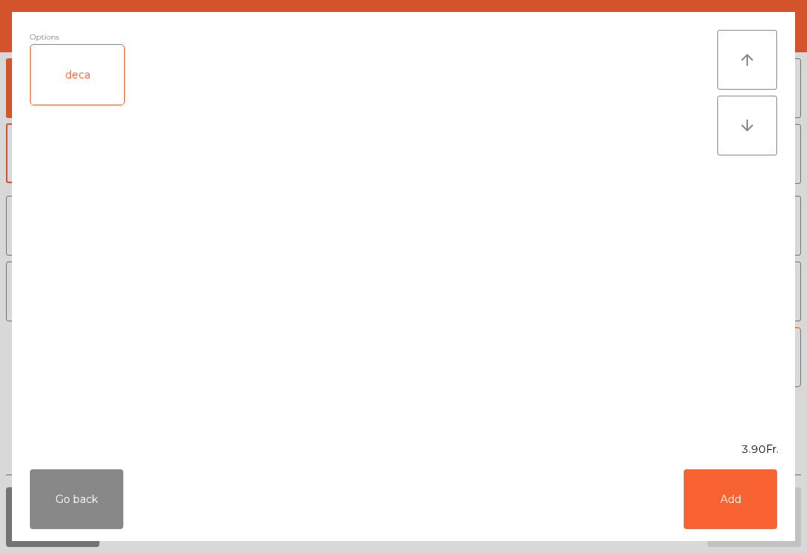
scroll to position [0, 0]
click at [49, 516] on button "Go back" at bounding box center [76, 499] width 93 height 60
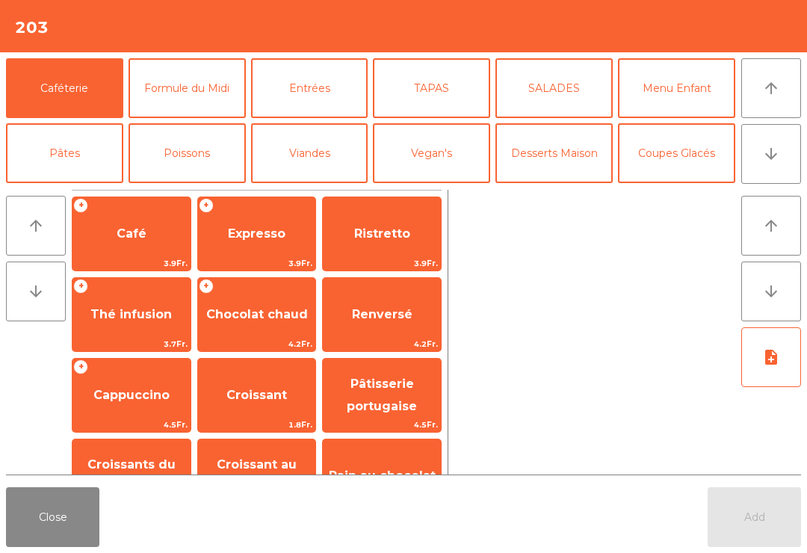
click at [103, 491] on div "Close Add" at bounding box center [403, 517] width 807 height 72
click at [200, 188] on button "Bières" at bounding box center [186, 218] width 117 height 60
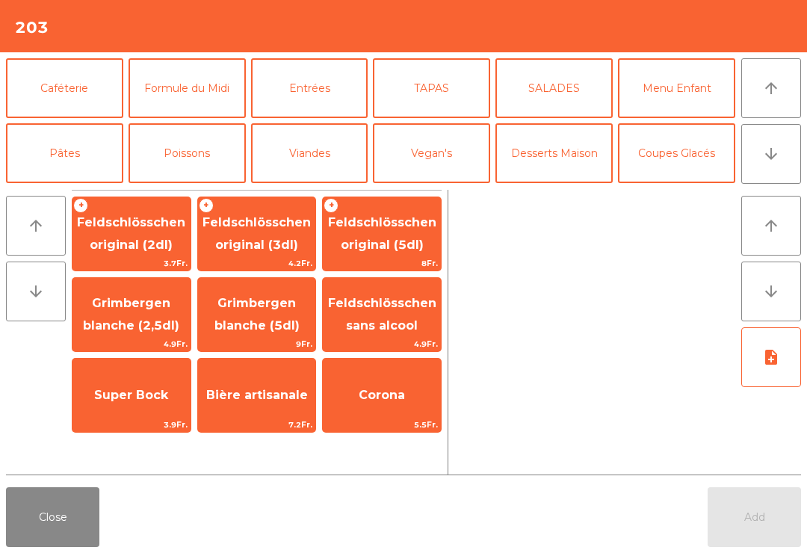
click at [258, 253] on span "Feldschlösschen original (3dl)" at bounding box center [257, 233] width 118 height 63
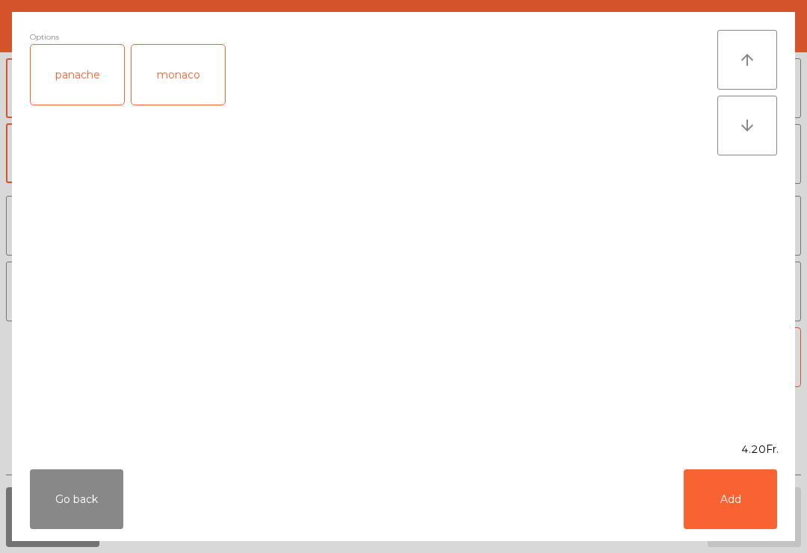
click at [731, 509] on button "Add" at bounding box center [729, 499] width 93 height 60
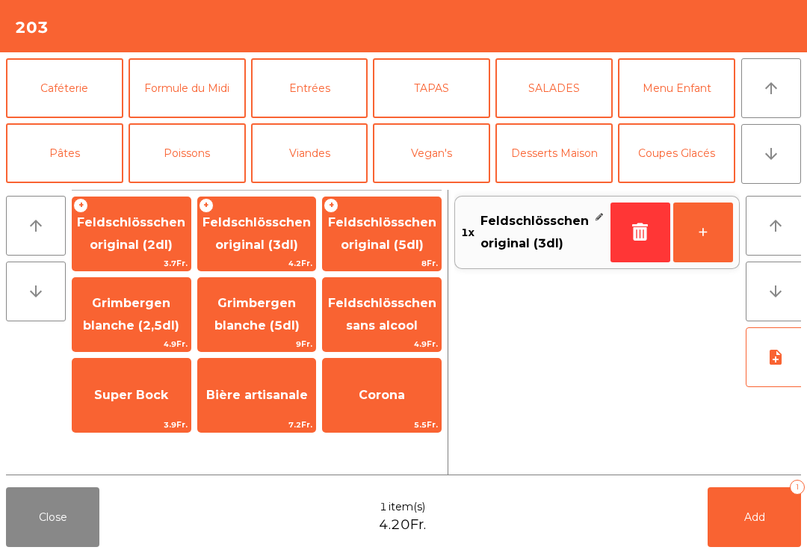
click at [766, 536] on button "Add 1" at bounding box center [753, 517] width 93 height 60
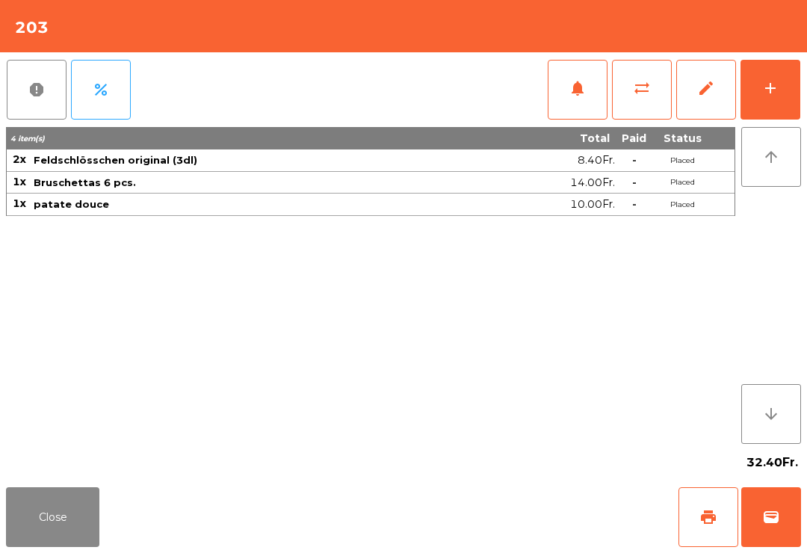
click at [91, 497] on button "Close" at bounding box center [52, 517] width 93 height 60
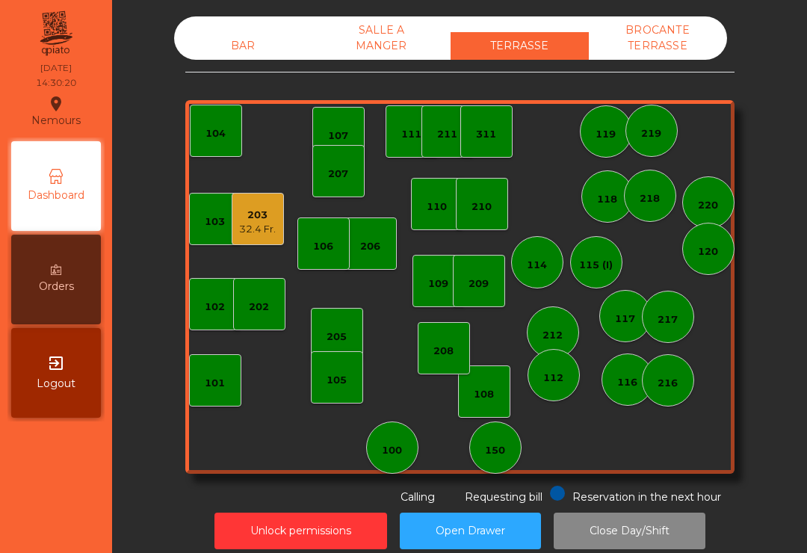
click at [220, 37] on div "BAR" at bounding box center [243, 46] width 138 height 28
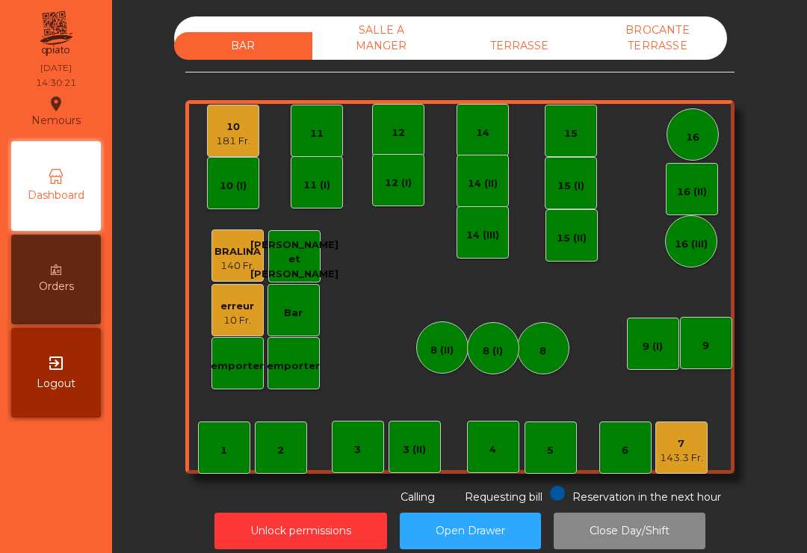
click at [231, 120] on div "10" at bounding box center [233, 127] width 34 height 15
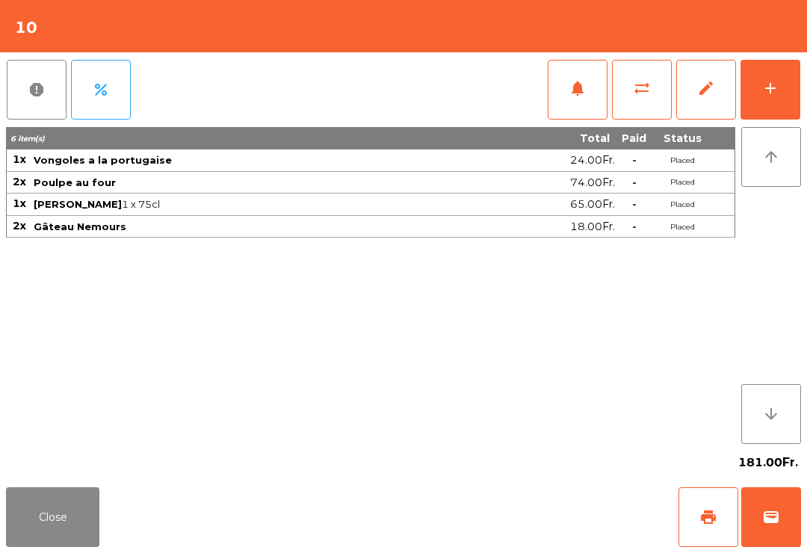
click at [705, 513] on span "print" at bounding box center [708, 517] width 18 height 18
click at [760, 102] on button "add" at bounding box center [770, 90] width 60 height 60
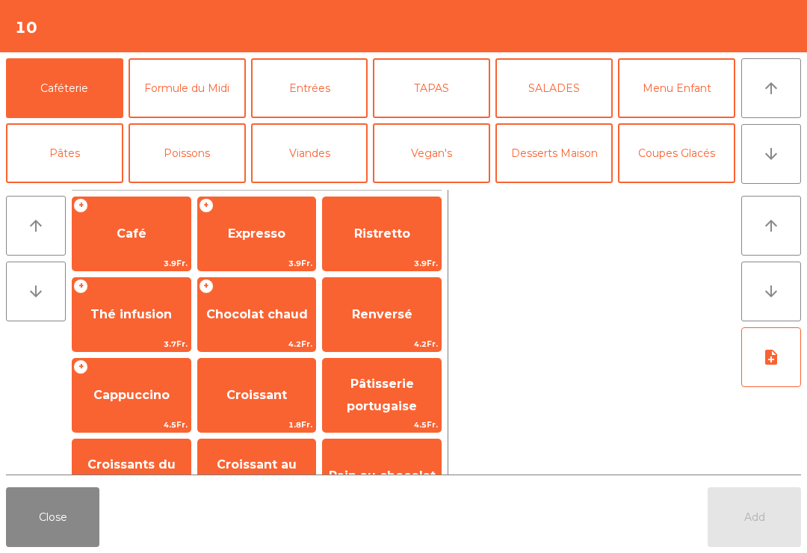
click at [44, 545] on button "Close" at bounding box center [52, 517] width 93 height 60
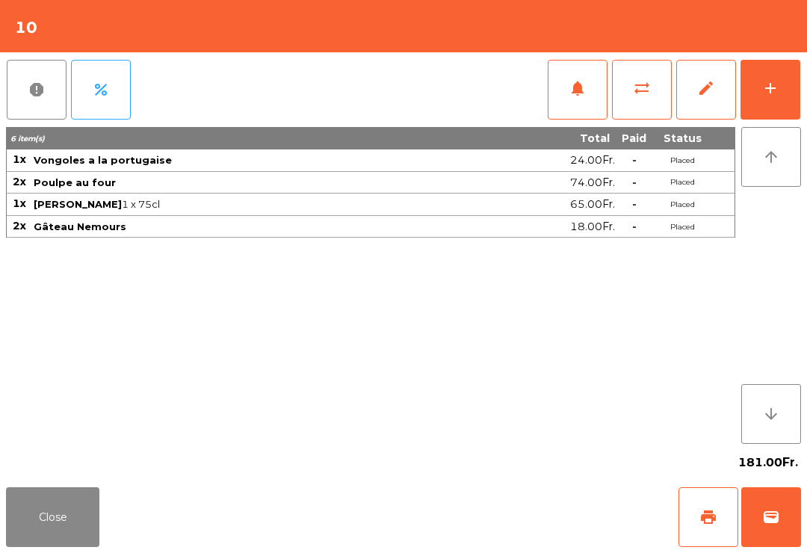
click at [781, 89] on button "add" at bounding box center [770, 90] width 60 height 60
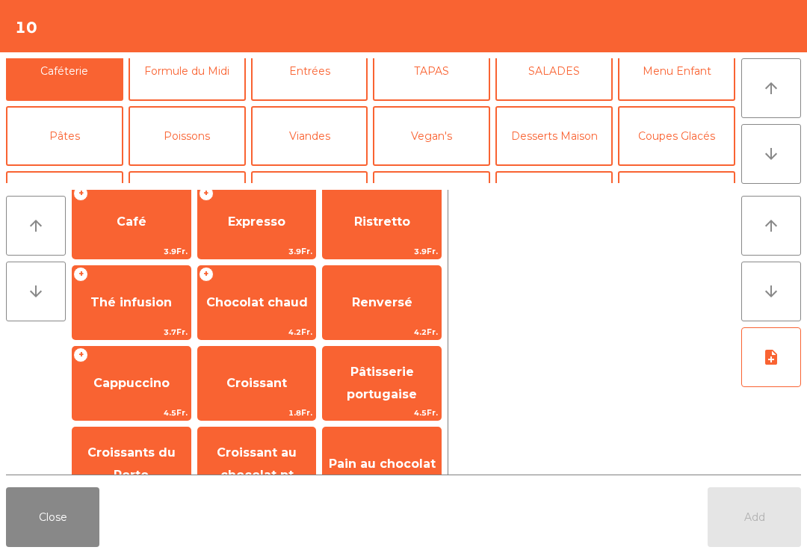
scroll to position [52, 0]
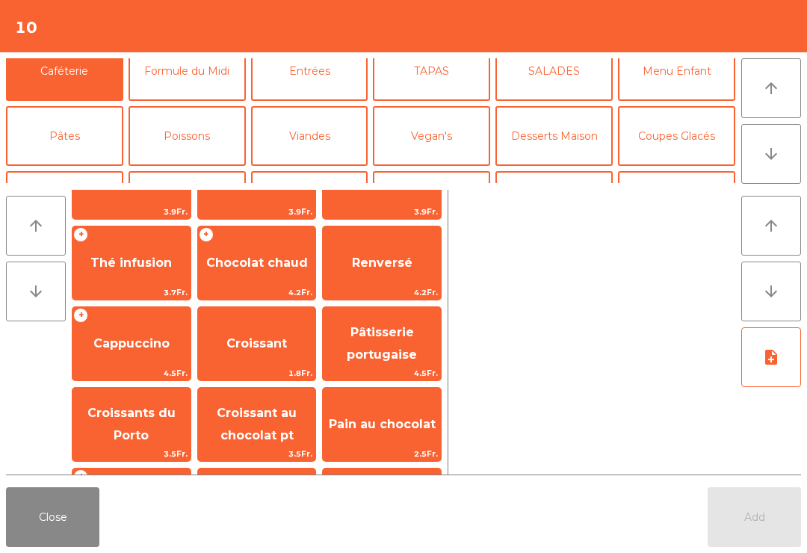
click at [412, 341] on span "Pâtisserie portugaise" at bounding box center [382, 343] width 118 height 63
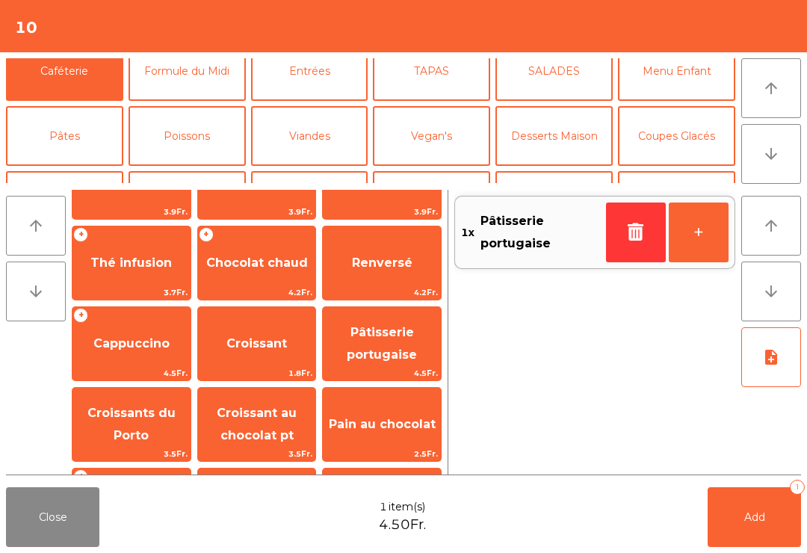
scroll to position [51, 0]
click at [398, 359] on span "Pâtisserie portugaise" at bounding box center [382, 344] width 70 height 37
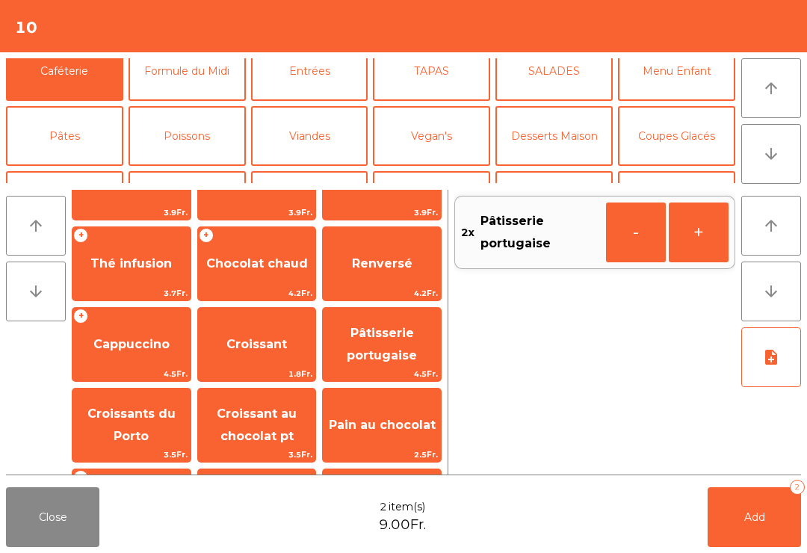
click at [768, 526] on button "Add 2" at bounding box center [753, 517] width 93 height 60
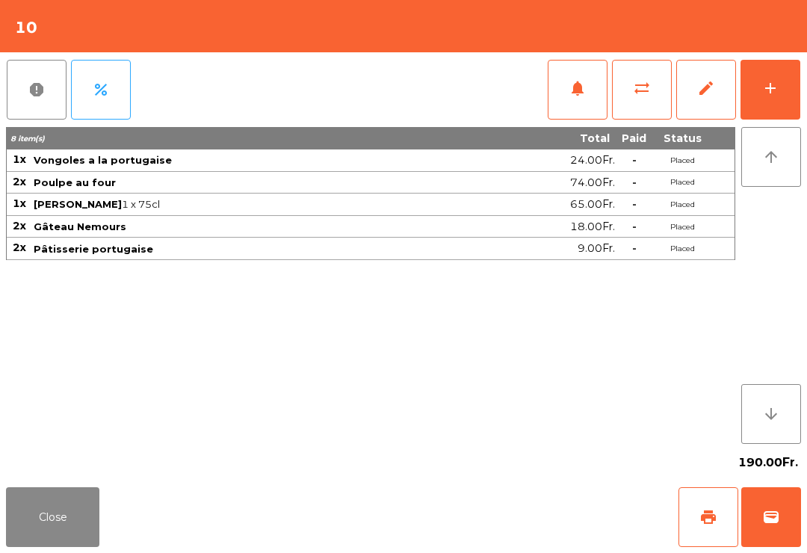
click at [72, 538] on button "Close" at bounding box center [52, 517] width 93 height 60
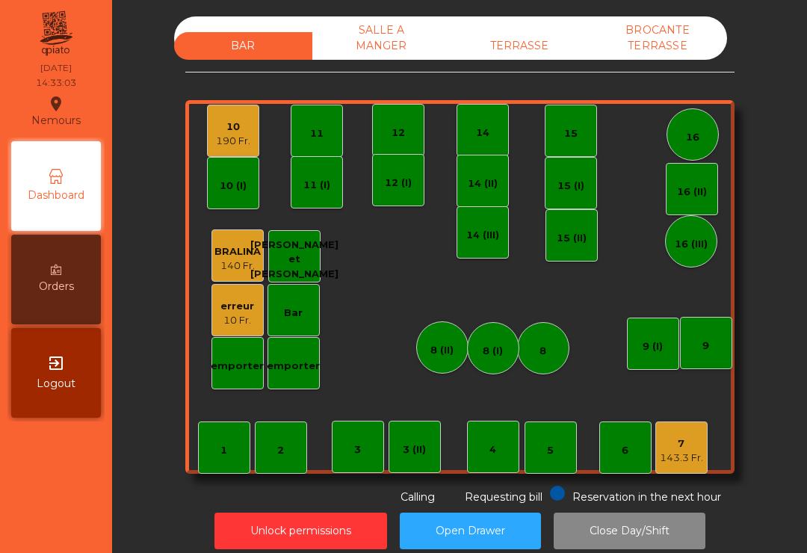
click at [539, 47] on div "TERRASSE" at bounding box center [519, 46] width 138 height 28
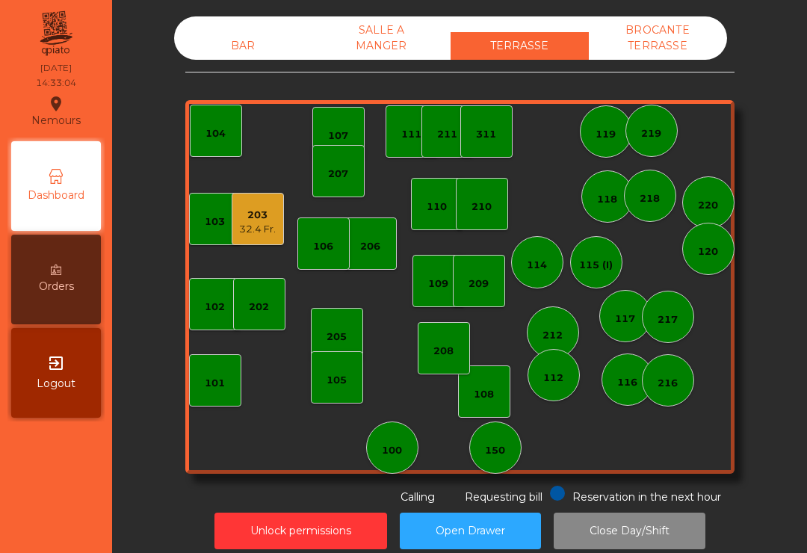
click at [488, 291] on div "209" at bounding box center [479, 281] width 52 height 52
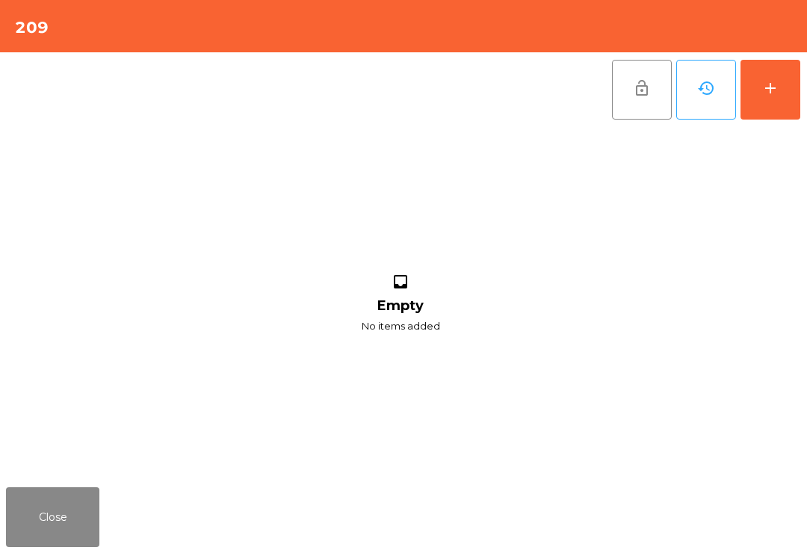
click at [777, 87] on div "add" at bounding box center [770, 88] width 18 height 18
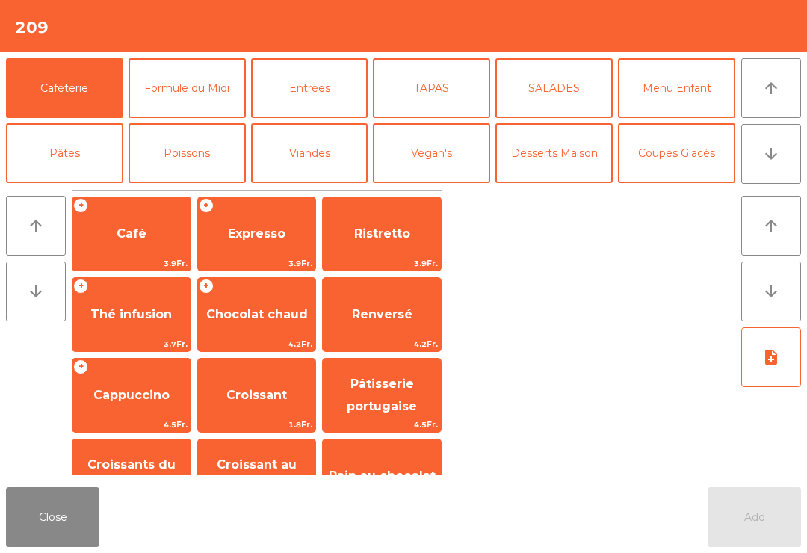
click at [780, 111] on button "arrow_upward" at bounding box center [771, 88] width 60 height 60
click at [161, 342] on span "3.7Fr." at bounding box center [131, 344] width 118 height 14
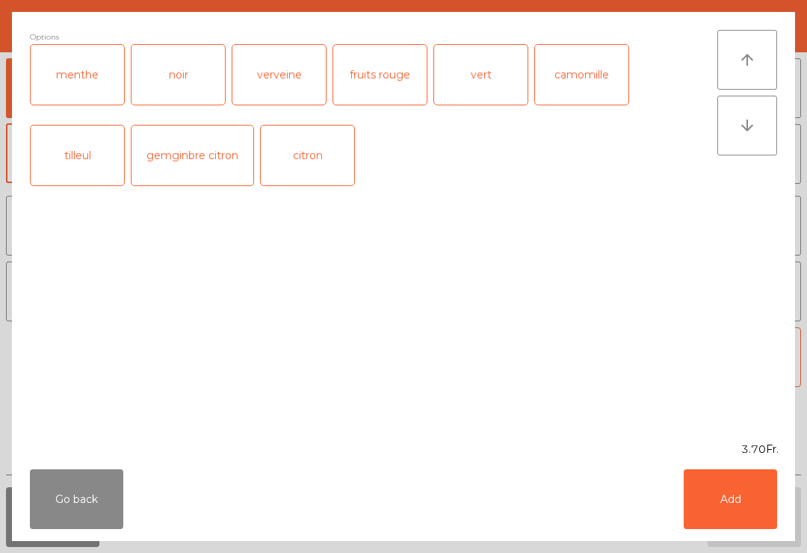
click at [746, 497] on button "Add" at bounding box center [729, 499] width 93 height 60
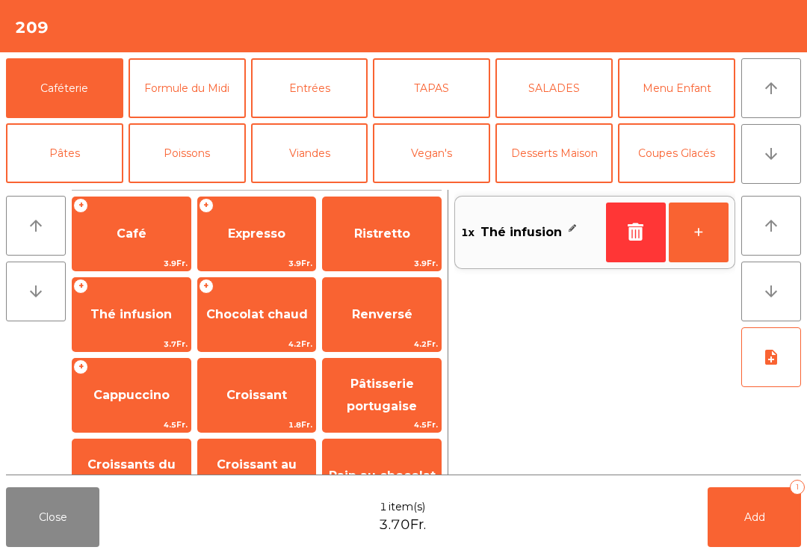
click at [778, 529] on button "Add 1" at bounding box center [753, 517] width 93 height 60
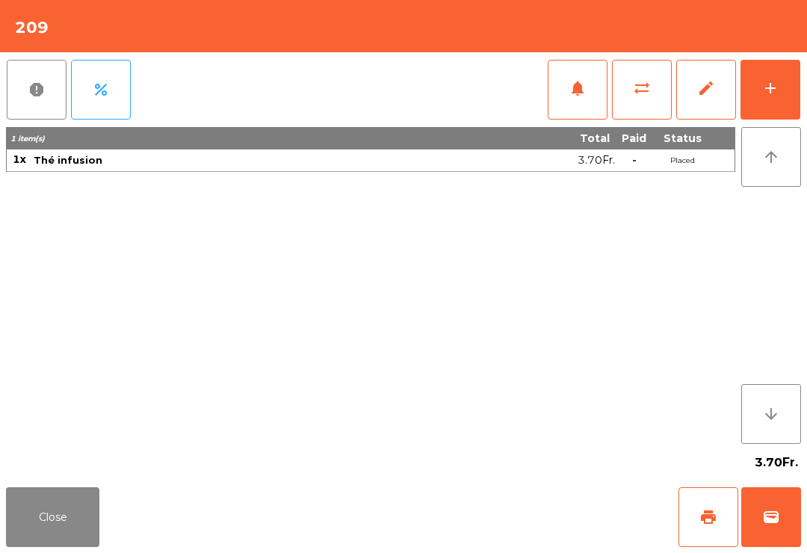
click at [37, 527] on button "Close" at bounding box center [52, 517] width 93 height 60
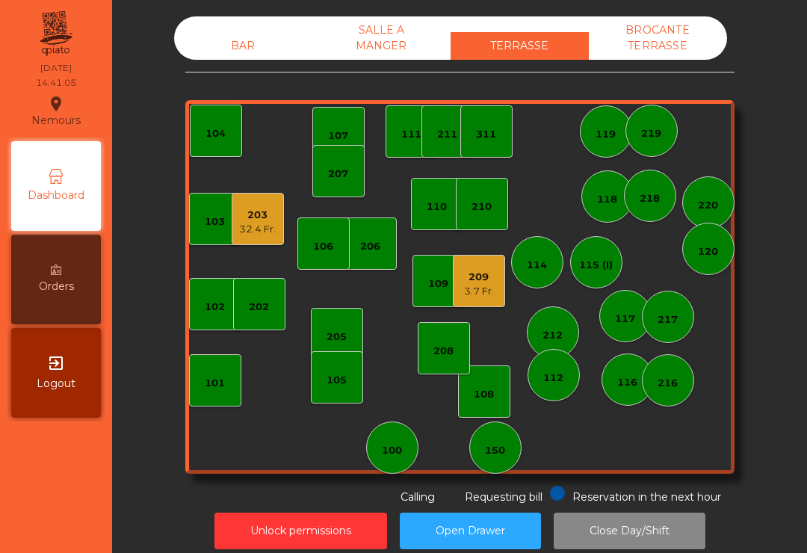
click at [474, 291] on div "3.7 Fr." at bounding box center [479, 291] width 30 height 15
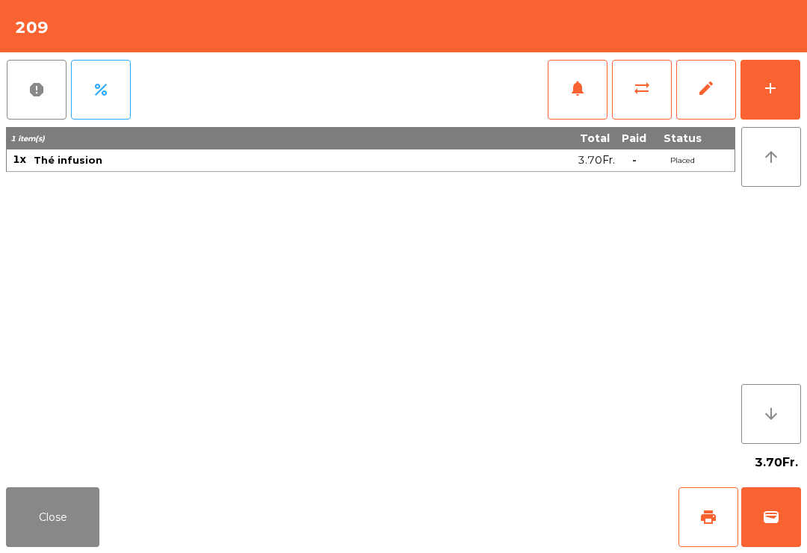
click at [772, 82] on div "add" at bounding box center [770, 88] width 18 height 18
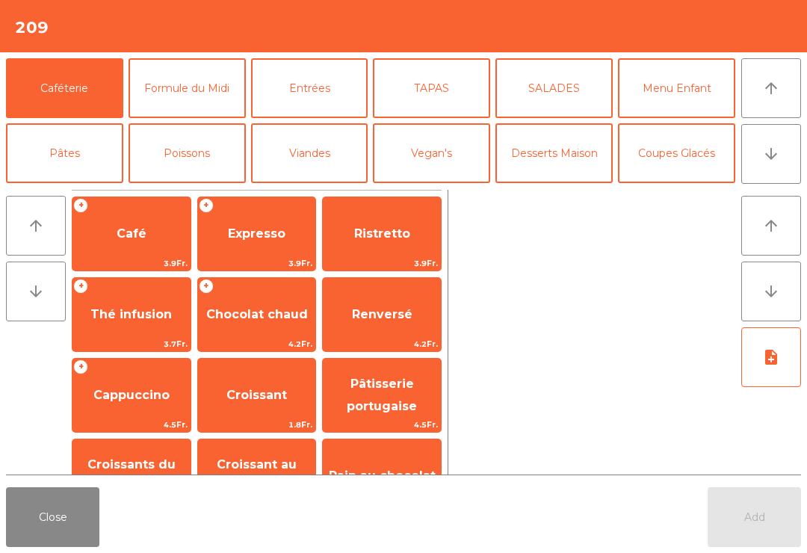
click at [153, 407] on span "Cappuccino" at bounding box center [131, 395] width 118 height 40
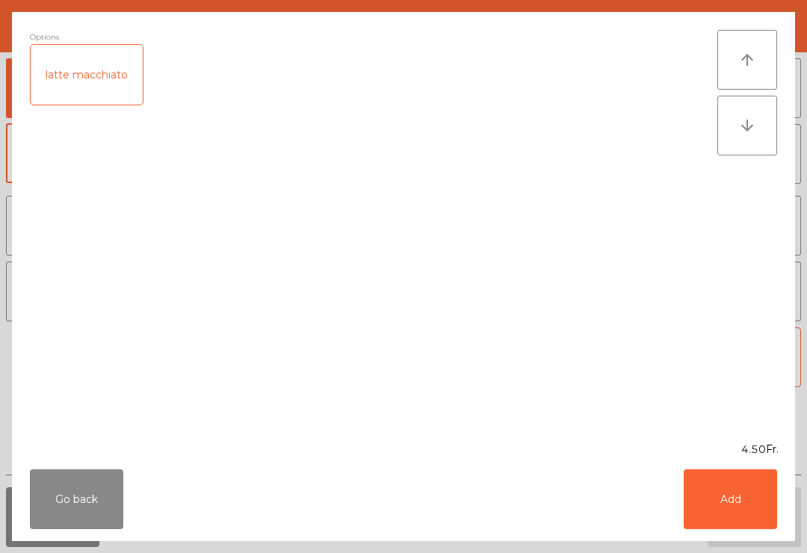
click at [731, 512] on button "Add" at bounding box center [729, 499] width 93 height 60
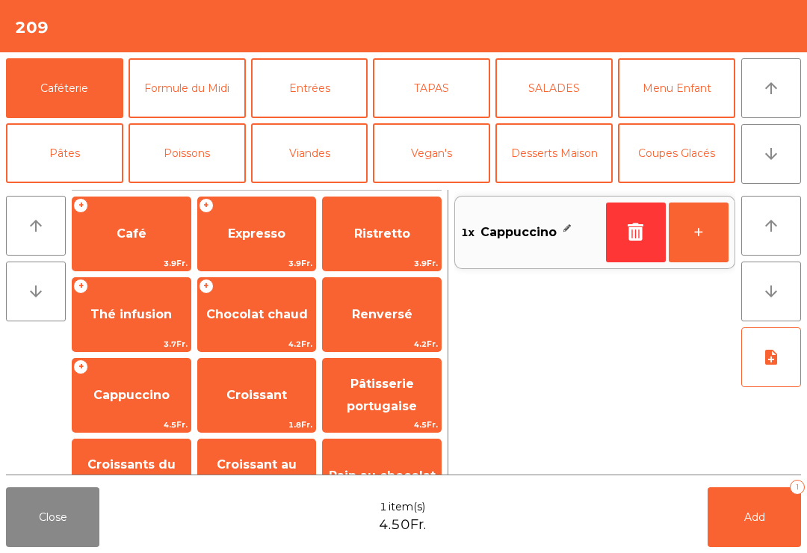
click at [749, 526] on button "Add 1" at bounding box center [753, 517] width 93 height 60
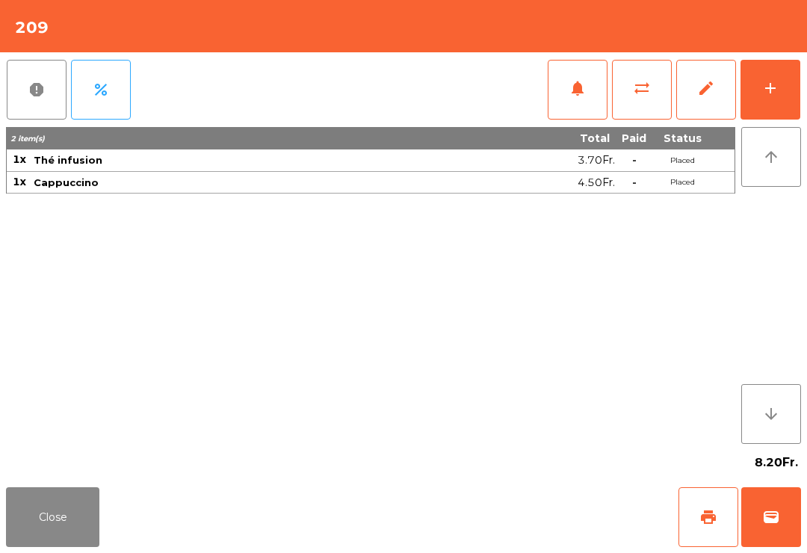
click at [19, 531] on button "Close" at bounding box center [52, 517] width 93 height 60
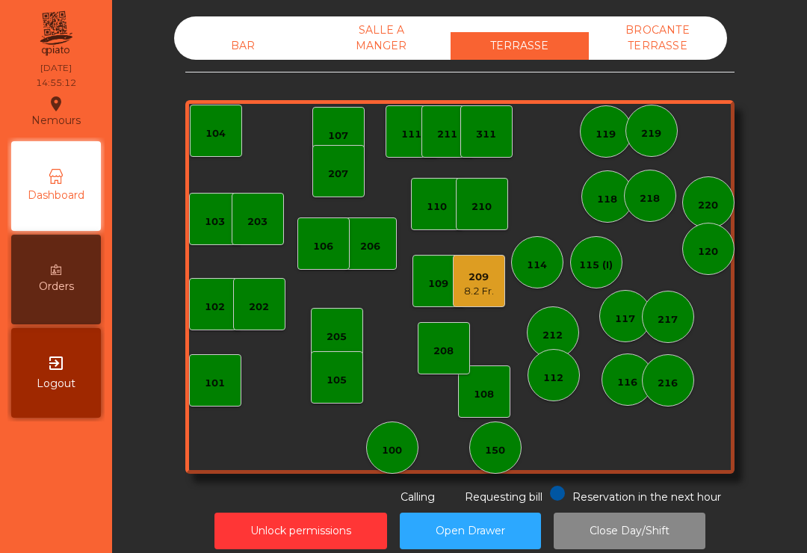
click at [542, 385] on div "112" at bounding box center [553, 375] width 52 height 52
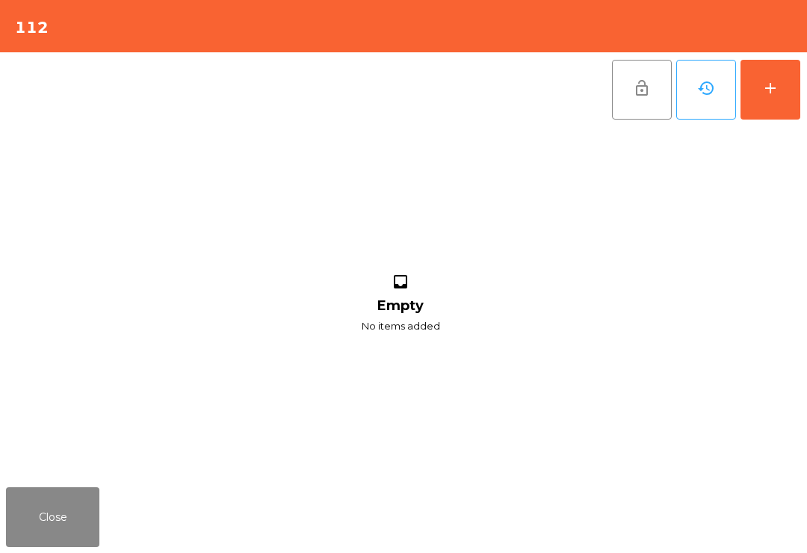
click at [781, 100] on button "add" at bounding box center [770, 90] width 60 height 60
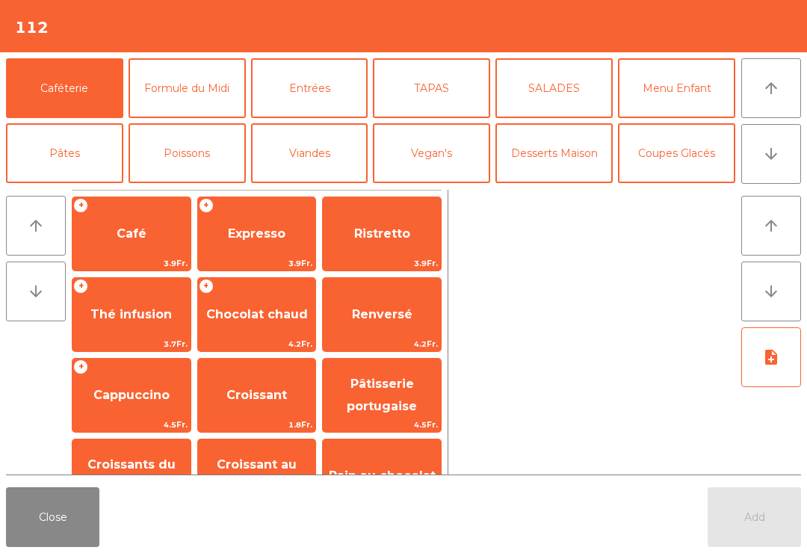
click at [131, 236] on span "Café" at bounding box center [132, 233] width 30 height 14
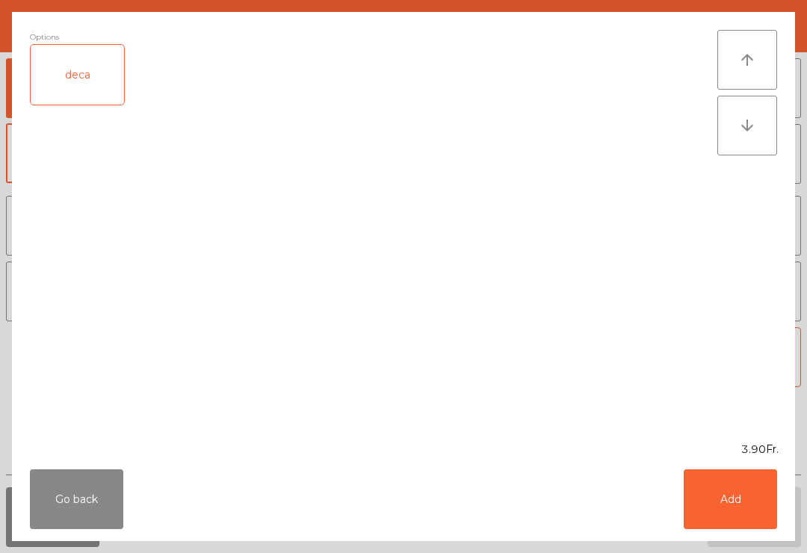
click at [718, 501] on button "Add" at bounding box center [729, 499] width 93 height 60
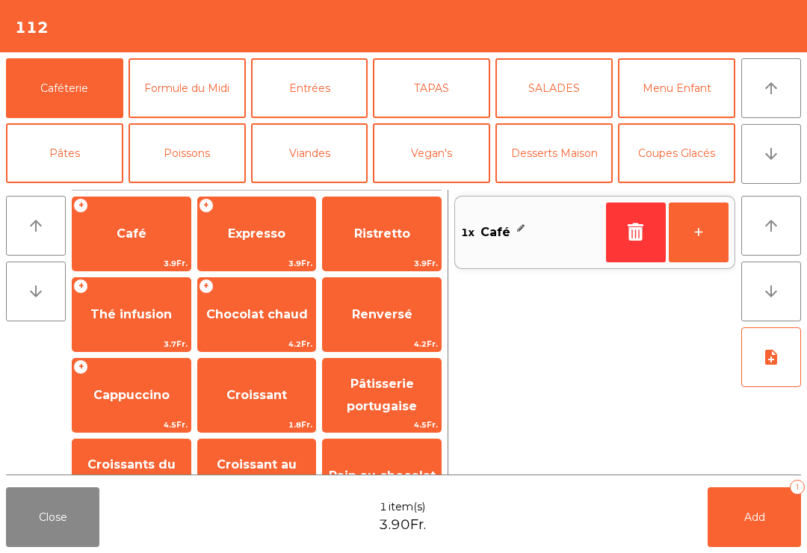
click at [153, 401] on span "Cappuccino" at bounding box center [131, 395] width 76 height 14
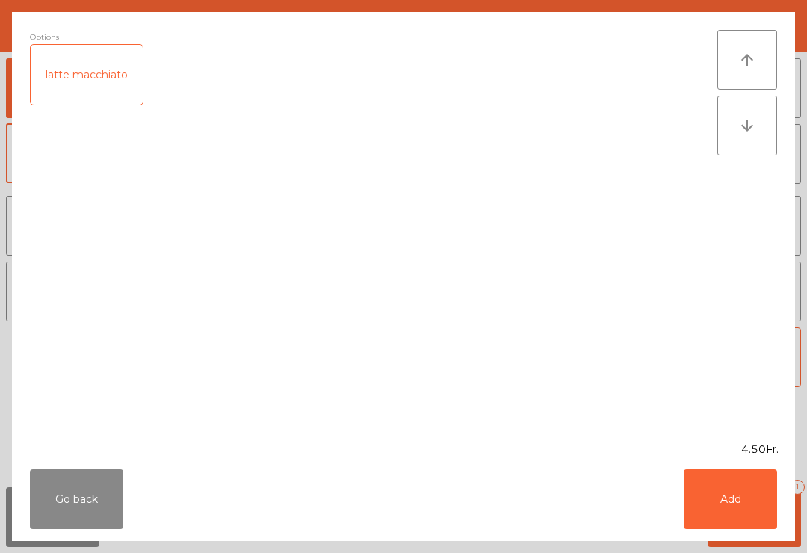
click at [728, 515] on button "Add" at bounding box center [729, 499] width 93 height 60
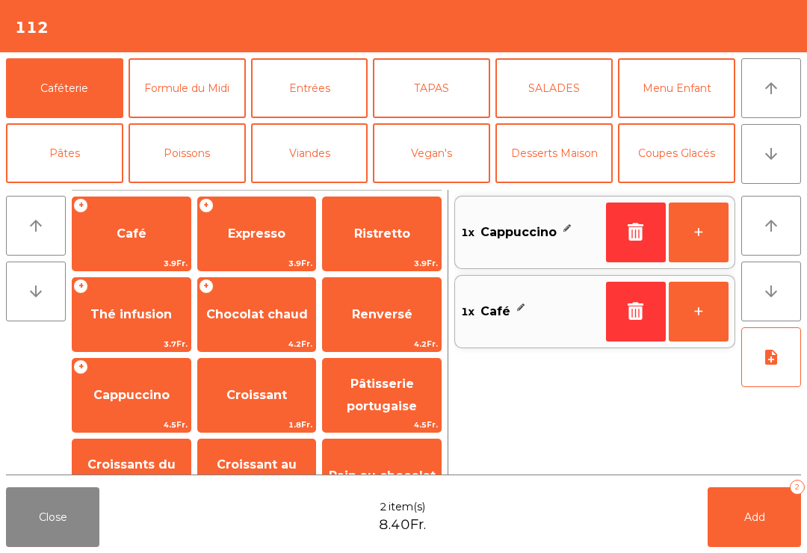
click at [732, 530] on button "Add 2" at bounding box center [753, 517] width 93 height 60
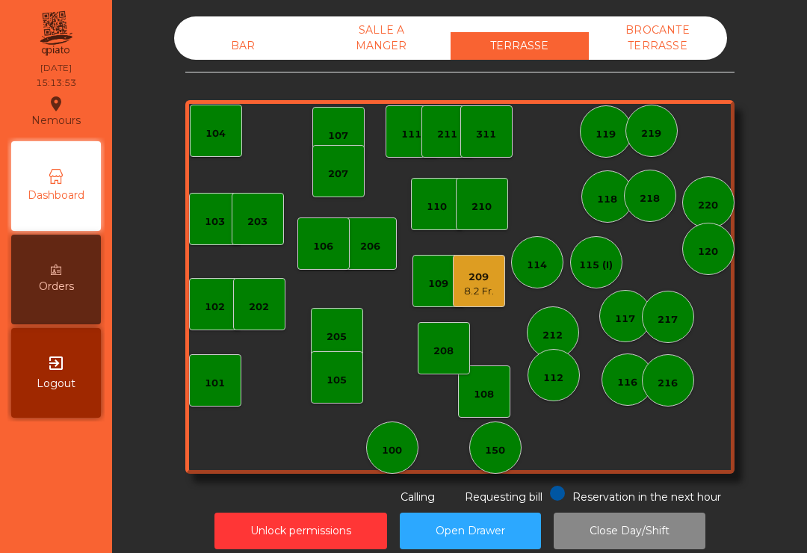
click at [359, 343] on div "205" at bounding box center [337, 334] width 52 height 52
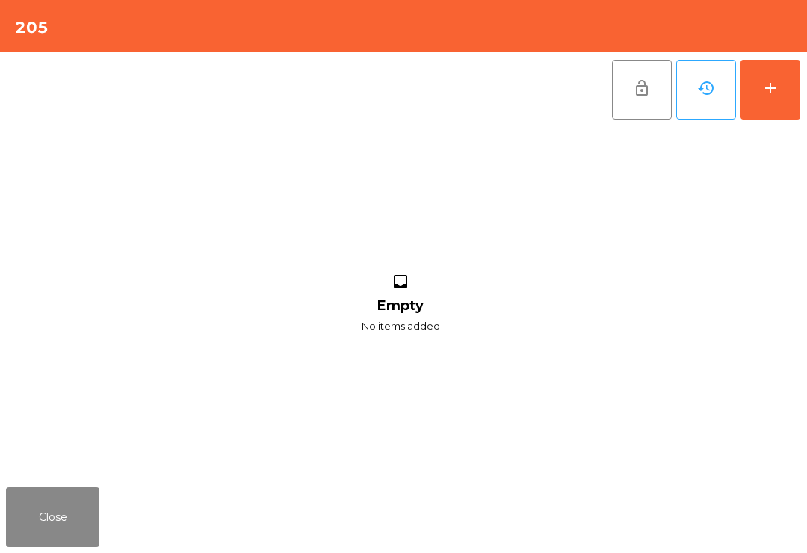
click at [770, 98] on button "add" at bounding box center [770, 90] width 60 height 60
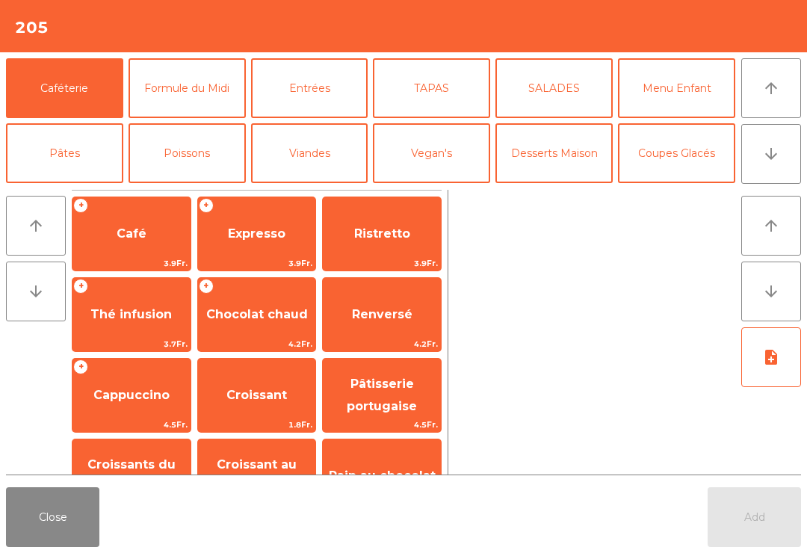
click at [241, 244] on span "Expresso" at bounding box center [257, 234] width 118 height 40
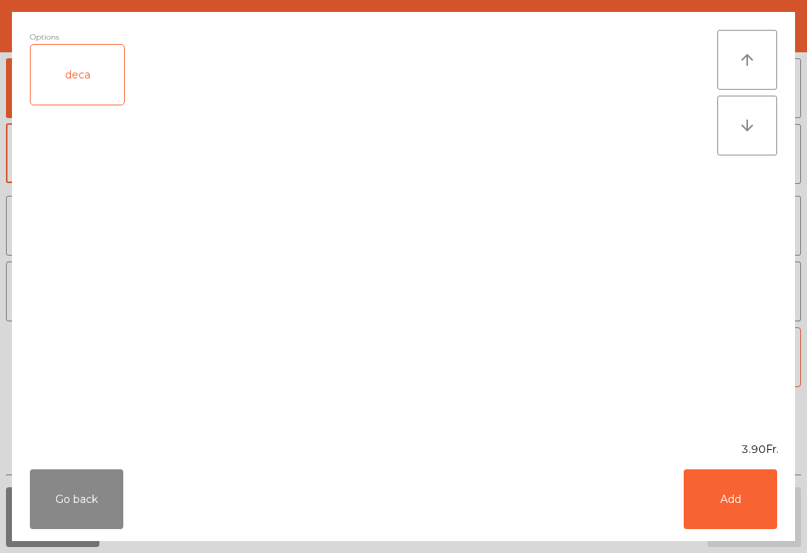
click at [766, 493] on button "Add" at bounding box center [729, 499] width 93 height 60
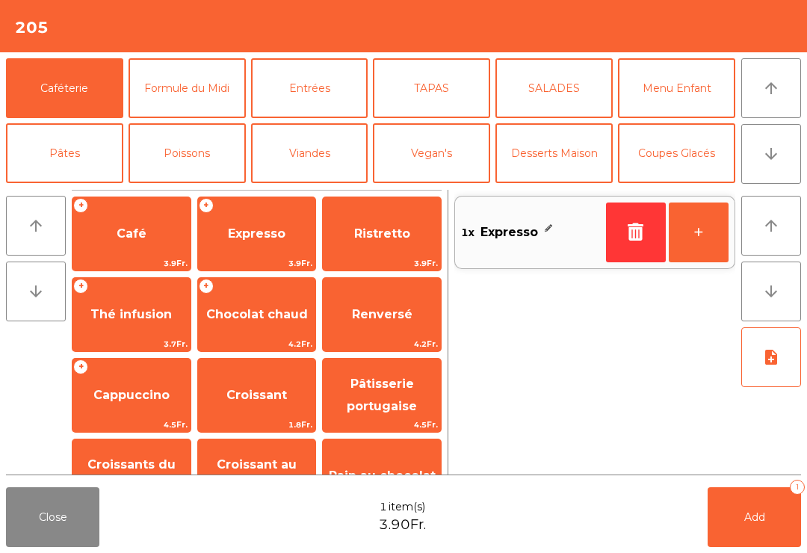
click at [705, 232] on button "+" at bounding box center [699, 232] width 60 height 60
click at [755, 515] on span "Add" at bounding box center [754, 516] width 21 height 13
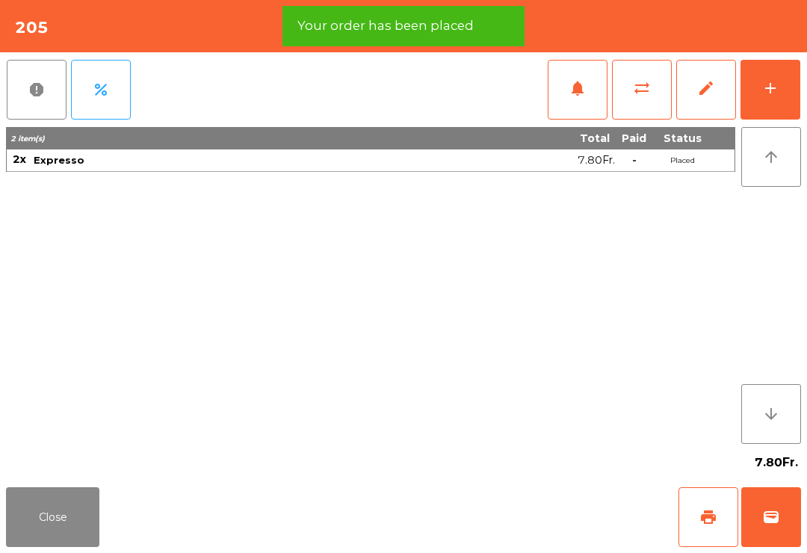
click at [705, 521] on span "print" at bounding box center [708, 517] width 18 height 18
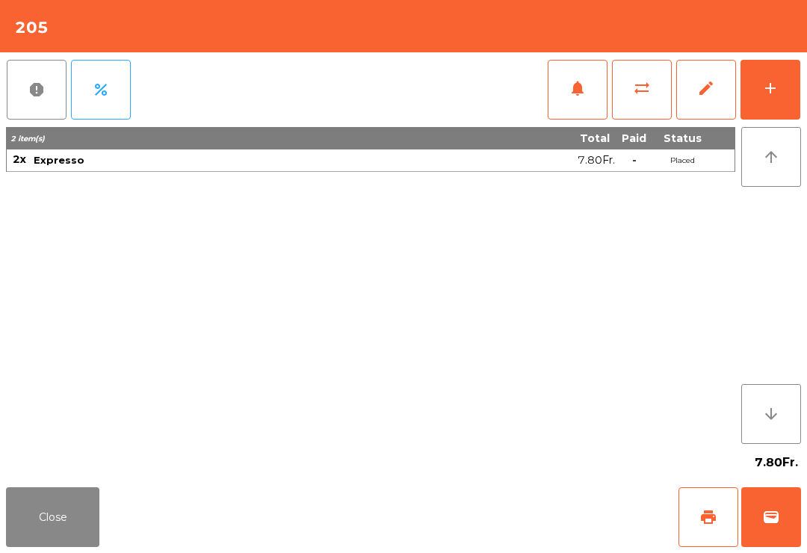
click at [771, 512] on span "wallet" at bounding box center [771, 517] width 18 height 18
click at [536, 539] on div "Close print wallet" at bounding box center [403, 517] width 807 height 72
click at [536, 538] on div "Close print wallet" at bounding box center [403, 517] width 807 height 72
click at [526, 518] on div "Close print wallet" at bounding box center [403, 517] width 807 height 72
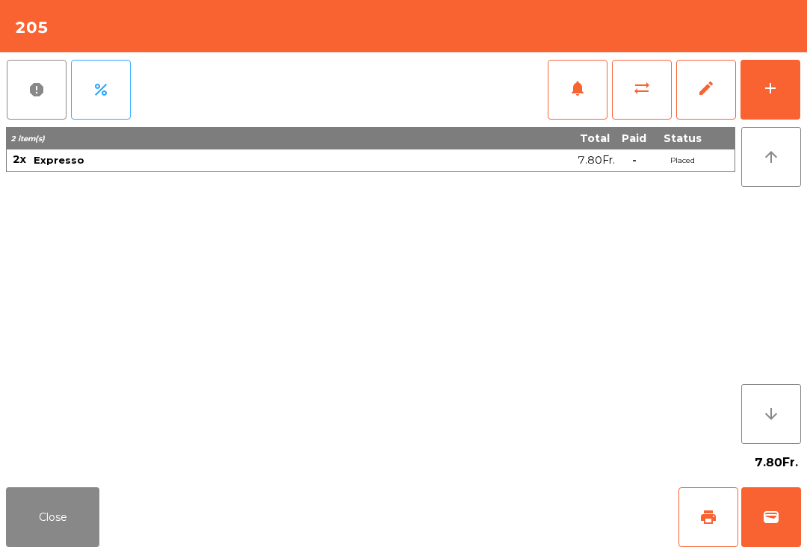
click at [518, 516] on div "Close print wallet" at bounding box center [403, 517] width 807 height 72
click at [518, 515] on div "Close print wallet" at bounding box center [403, 517] width 807 height 72
click at [504, 514] on div "Close print wallet" at bounding box center [403, 517] width 807 height 72
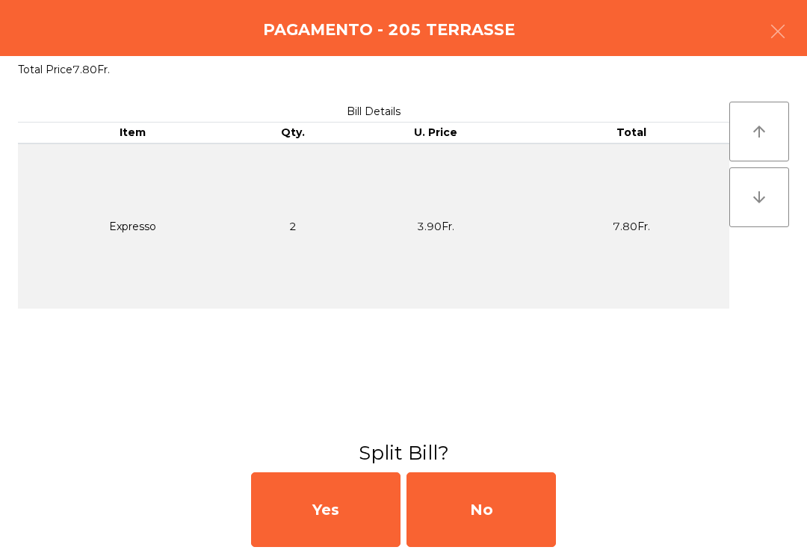
click at [503, 514] on div "No" at bounding box center [480, 509] width 149 height 75
click at [512, 515] on div "MB" at bounding box center [480, 509] width 149 height 75
click at [512, 514] on div "No" at bounding box center [480, 509] width 149 height 75
click at [489, 527] on div "No" at bounding box center [480, 509] width 149 height 75
click at [489, 526] on div "No" at bounding box center [480, 509] width 149 height 75
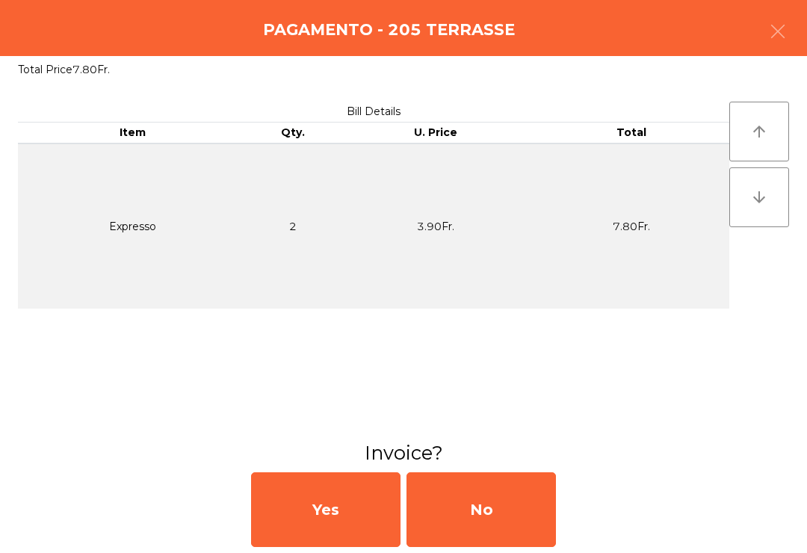
click at [501, 539] on div "No" at bounding box center [480, 509] width 149 height 75
click at [548, 519] on div "No" at bounding box center [480, 509] width 149 height 75
click at [451, 507] on div "No" at bounding box center [480, 509] width 149 height 75
click at [465, 518] on div "No" at bounding box center [480, 509] width 149 height 75
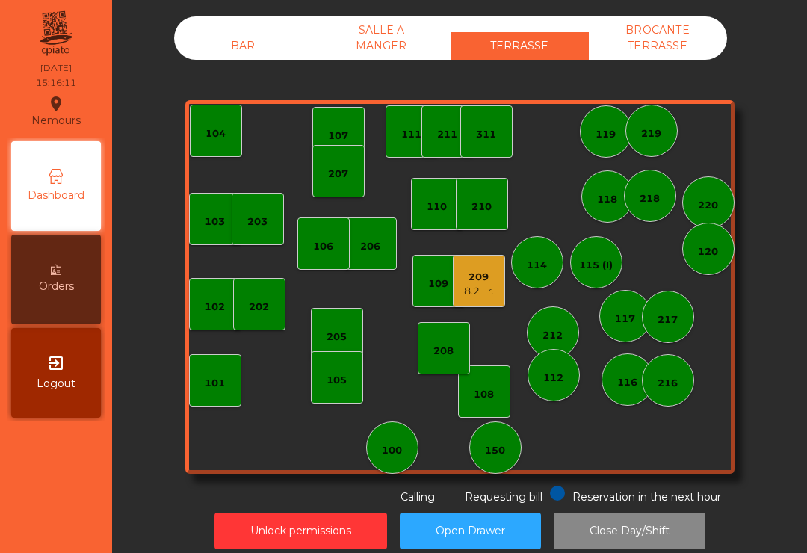
click at [477, 287] on div "8.2 Fr." at bounding box center [479, 291] width 30 height 15
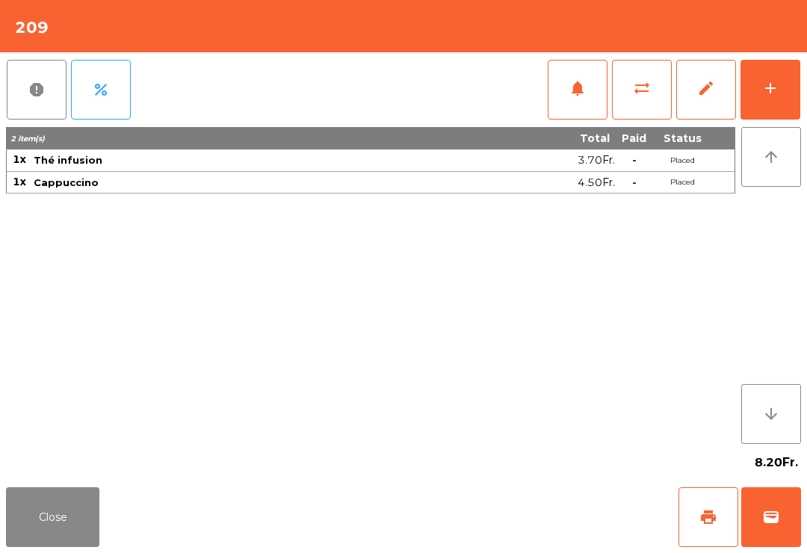
click at [686, 507] on button "print" at bounding box center [708, 517] width 60 height 60
click at [736, 518] on button "print" at bounding box center [708, 517] width 60 height 60
click at [770, 522] on span "wallet" at bounding box center [771, 517] width 18 height 18
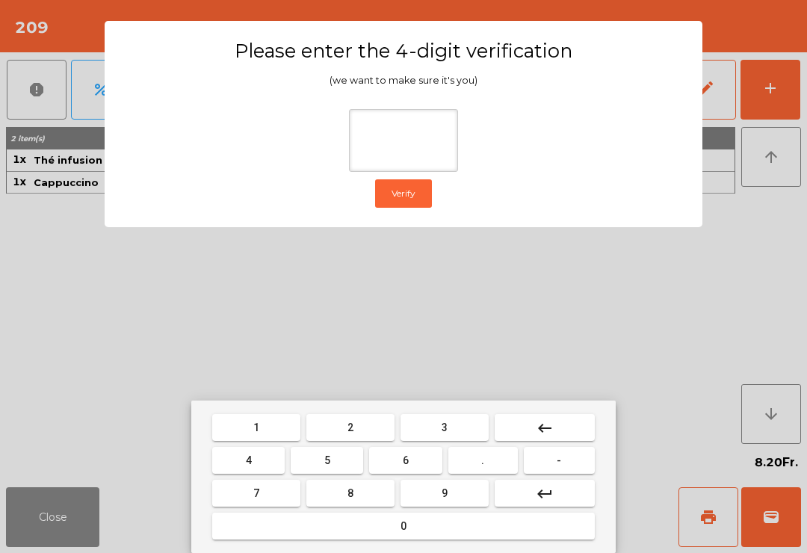
type input "*"
type input "***"
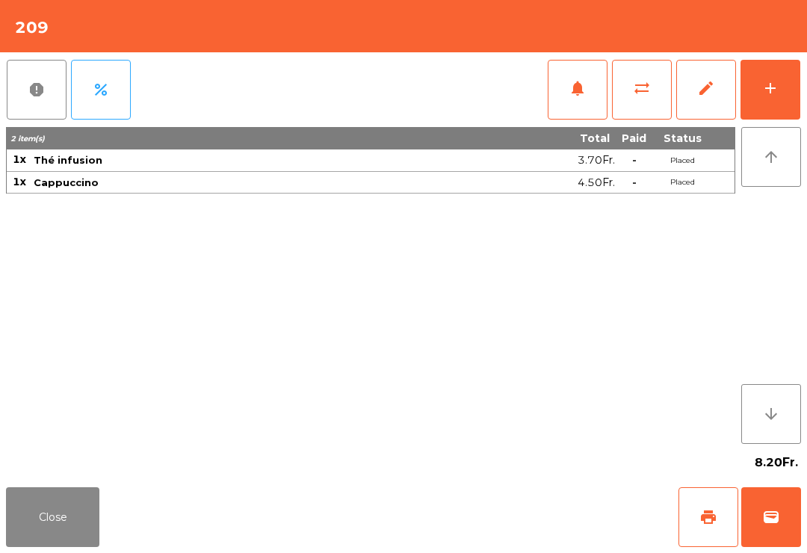
click at [447, 515] on div "Close print wallet" at bounding box center [403, 517] width 807 height 72
click at [447, 514] on div "Close print wallet" at bounding box center [403, 517] width 807 height 72
click at [477, 508] on div "Close print wallet" at bounding box center [403, 517] width 807 height 72
click at [478, 502] on div "Close print wallet" at bounding box center [403, 517] width 807 height 72
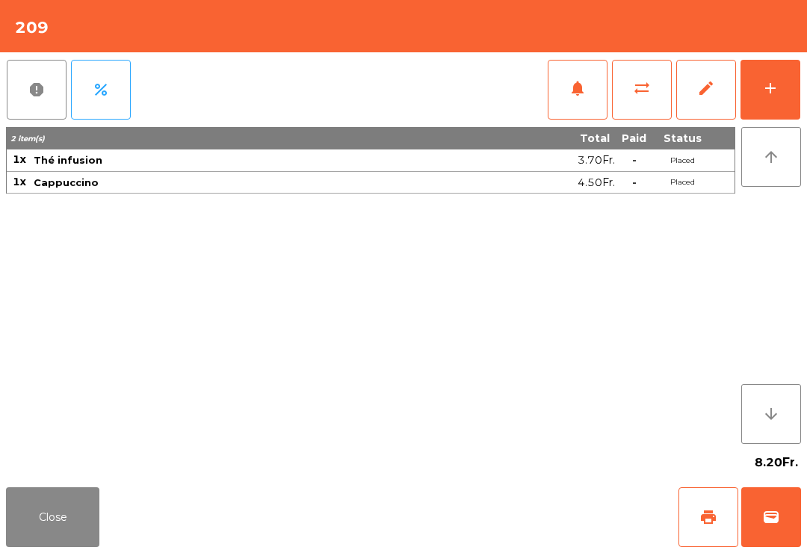
click at [477, 502] on div "Close print wallet" at bounding box center [403, 517] width 807 height 72
click at [494, 516] on div "Close print wallet" at bounding box center [403, 517] width 807 height 72
click at [504, 530] on div "Close print wallet" at bounding box center [403, 517] width 807 height 72
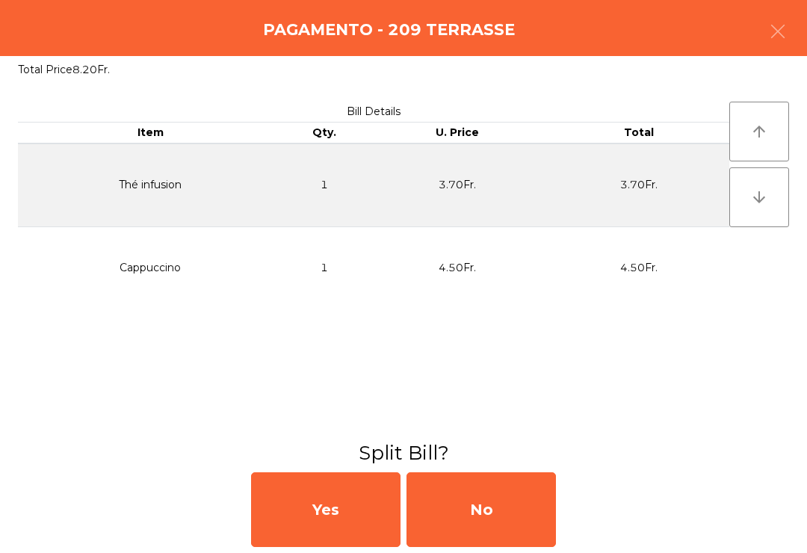
click at [483, 524] on div "No" at bounding box center [480, 509] width 149 height 75
click at [509, 515] on div "MB" at bounding box center [480, 509] width 149 height 75
click at [515, 509] on div "No" at bounding box center [480, 509] width 149 height 75
click at [523, 509] on div "No" at bounding box center [480, 509] width 149 height 75
